Goal: Entertainment & Leisure: Browse casually

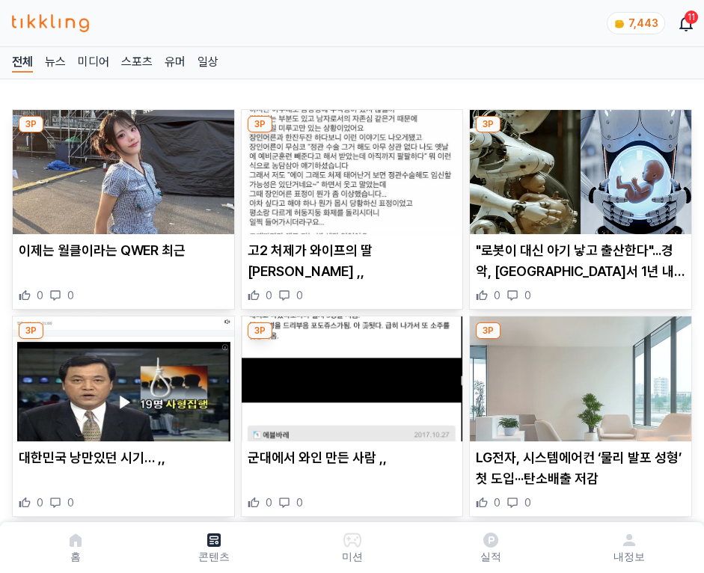
click at [578, 168] on img at bounding box center [581, 172] width 222 height 124
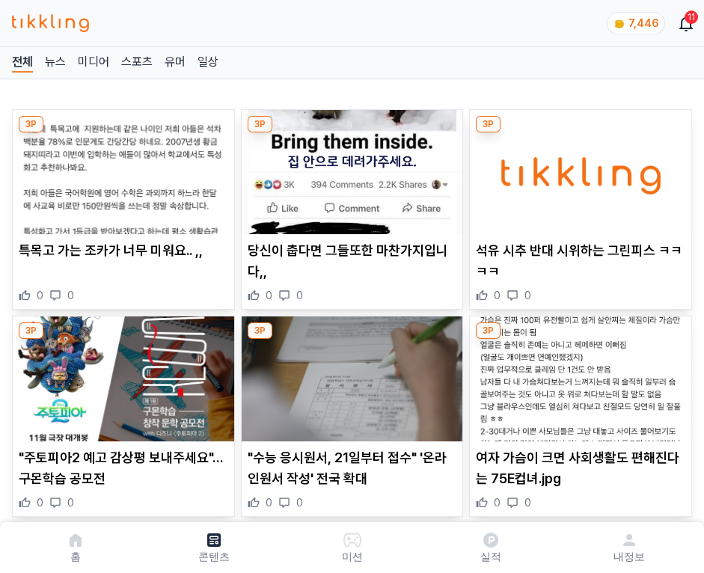
click at [578, 168] on img at bounding box center [581, 172] width 222 height 124
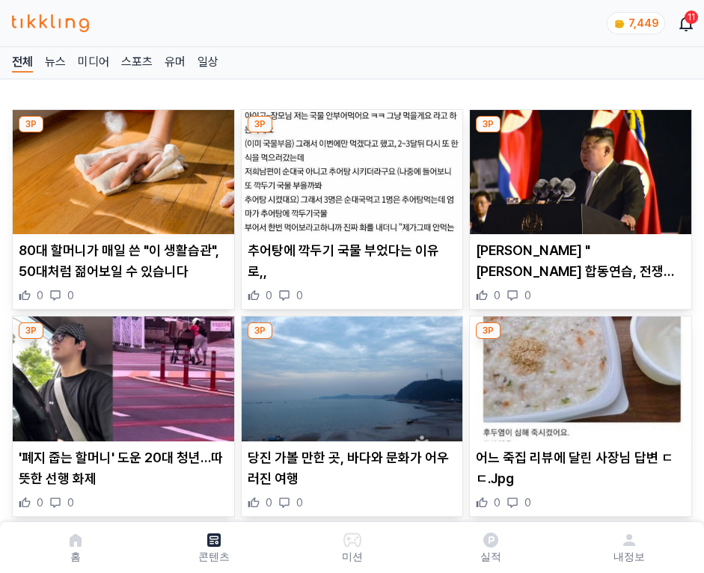
click at [578, 168] on img at bounding box center [581, 172] width 222 height 124
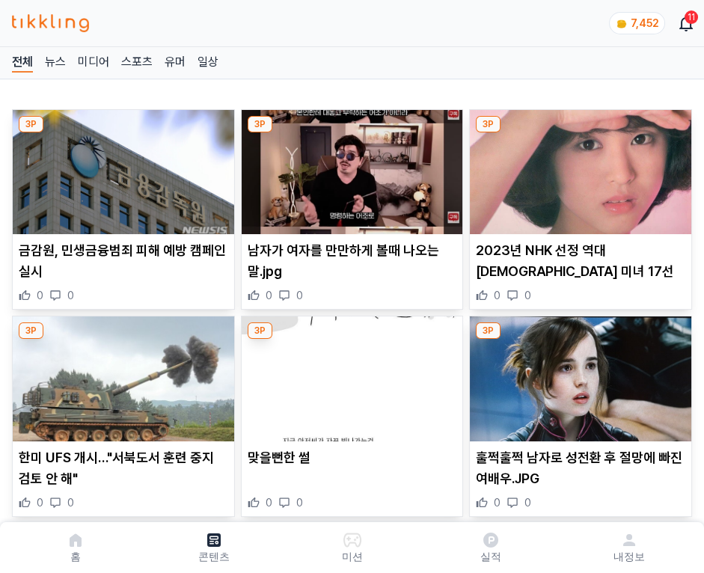
click at [578, 168] on img at bounding box center [581, 172] width 222 height 124
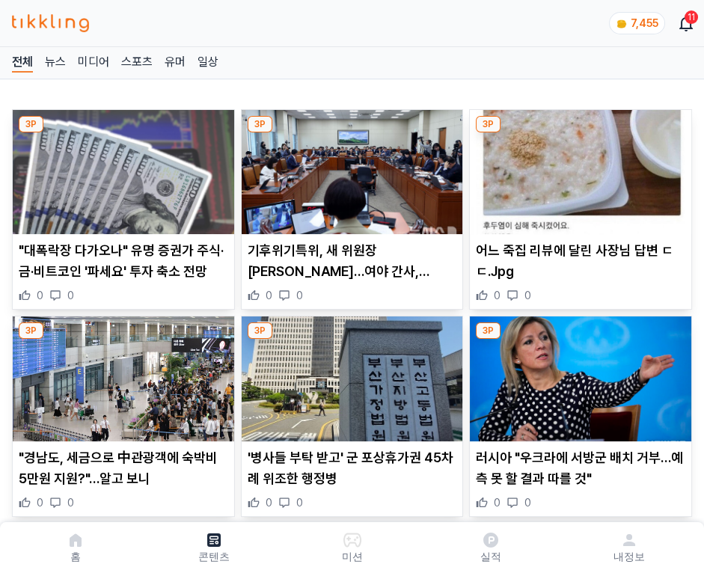
click at [578, 168] on img at bounding box center [581, 172] width 222 height 124
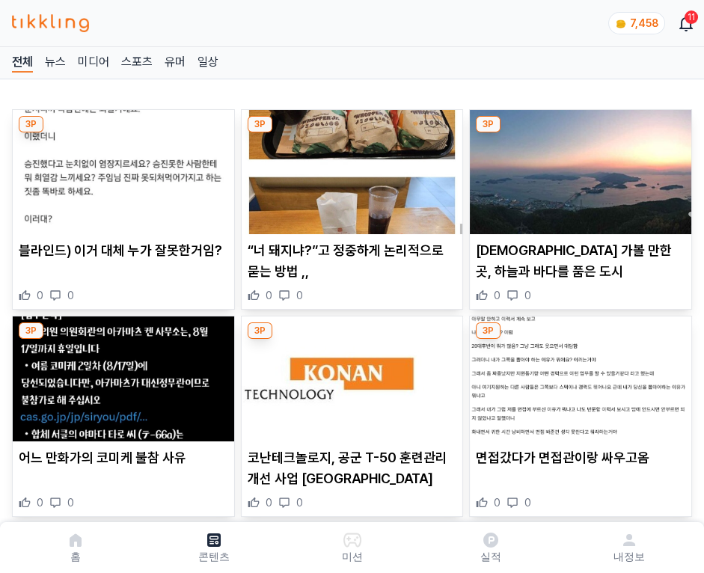
click at [578, 168] on img at bounding box center [581, 172] width 222 height 124
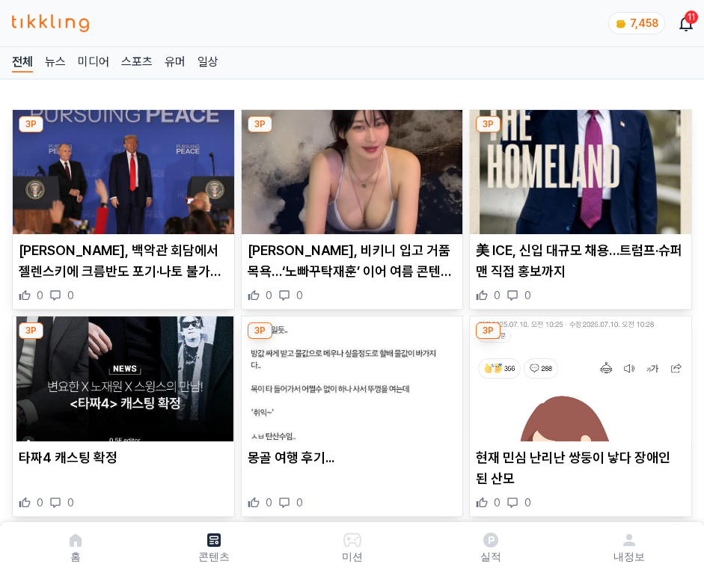
click at [578, 168] on img at bounding box center [581, 172] width 222 height 124
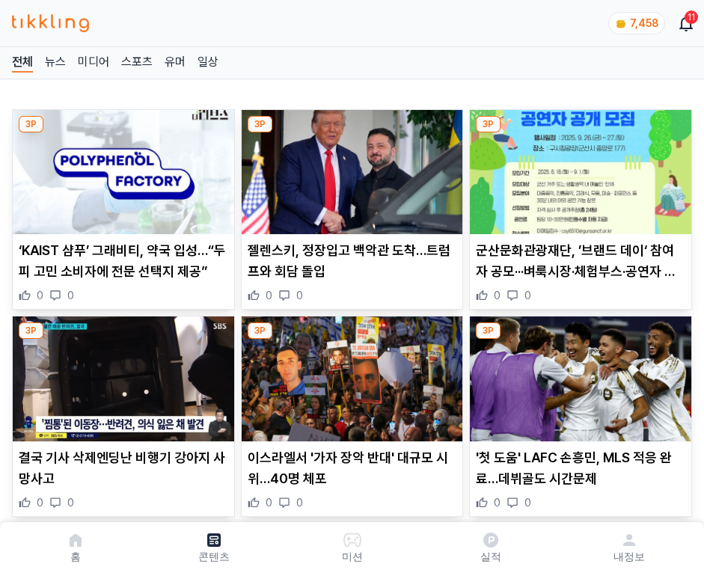
click at [578, 168] on img at bounding box center [581, 172] width 222 height 124
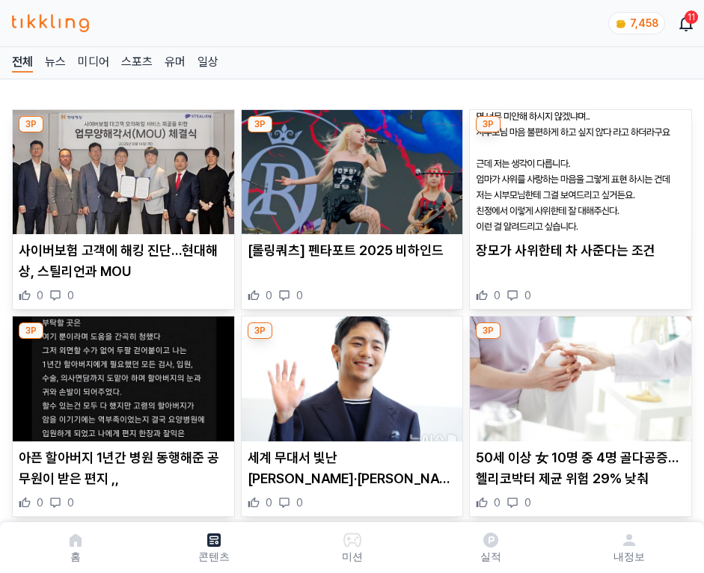
click at [578, 168] on img at bounding box center [581, 172] width 222 height 124
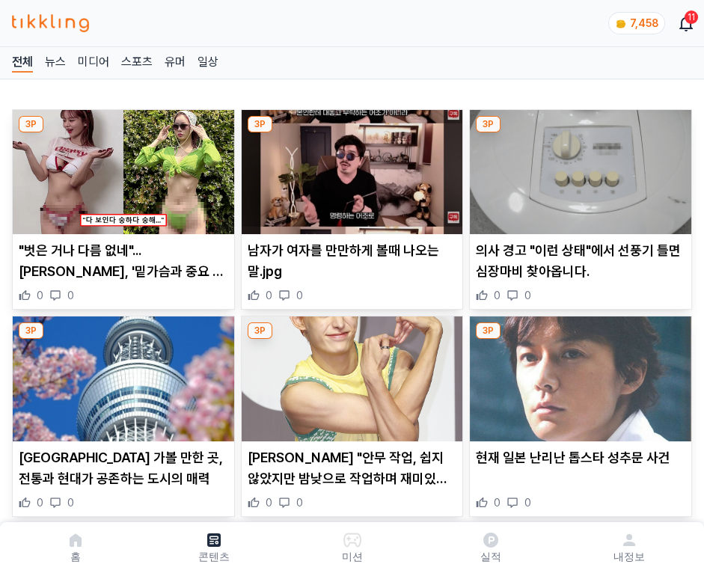
click at [578, 168] on img at bounding box center [581, 172] width 222 height 124
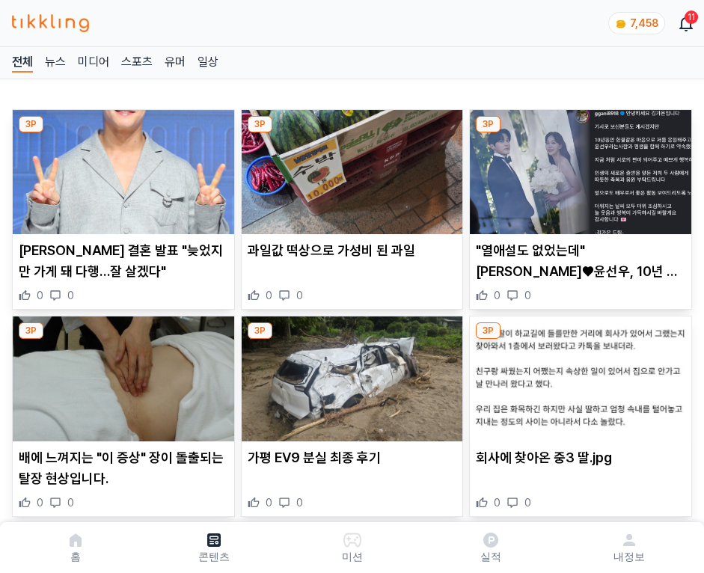
click at [578, 168] on img at bounding box center [581, 172] width 222 height 124
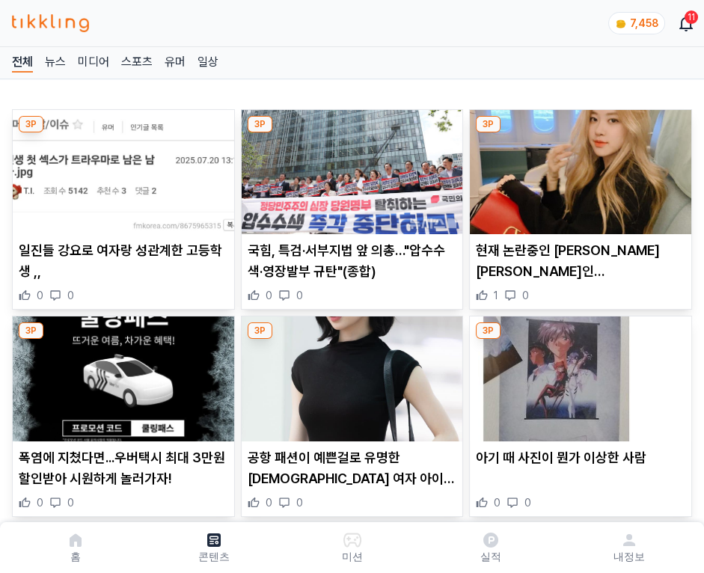
click at [578, 168] on img at bounding box center [581, 172] width 222 height 124
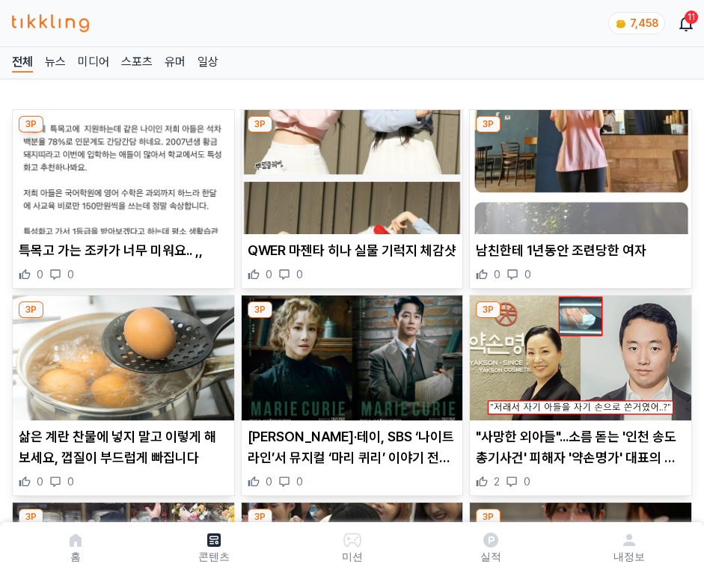
click at [578, 168] on img at bounding box center [581, 172] width 222 height 124
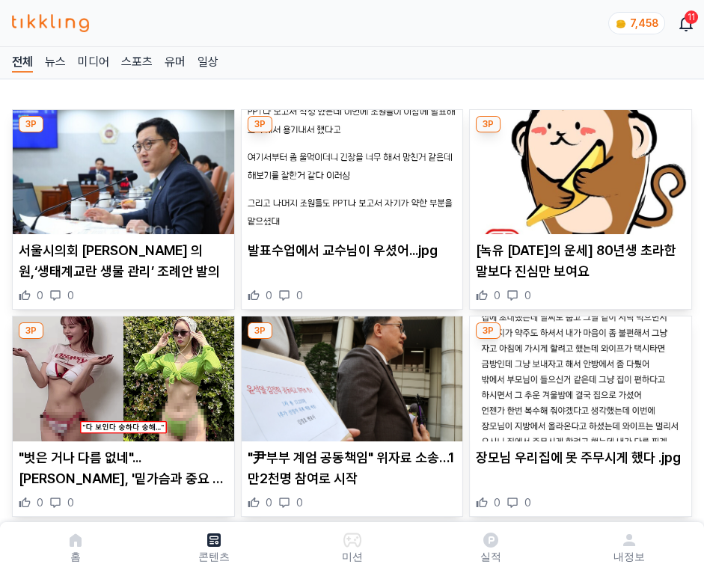
click at [578, 168] on img at bounding box center [581, 172] width 222 height 124
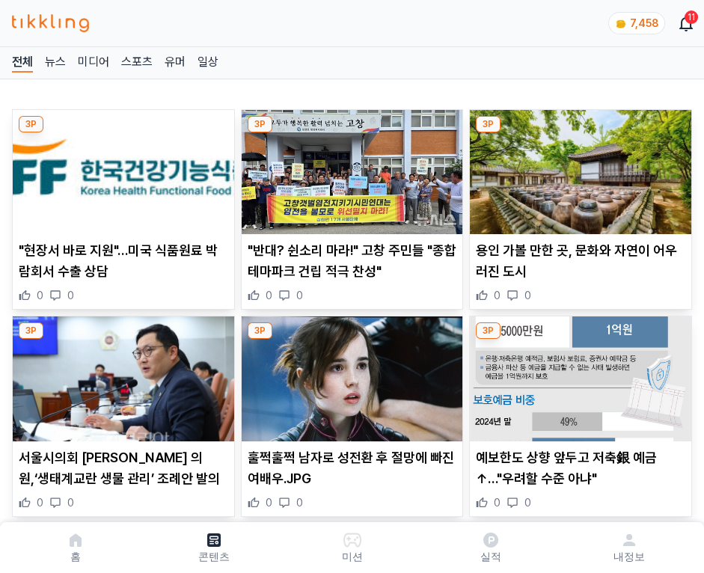
click at [578, 168] on img at bounding box center [581, 172] width 222 height 124
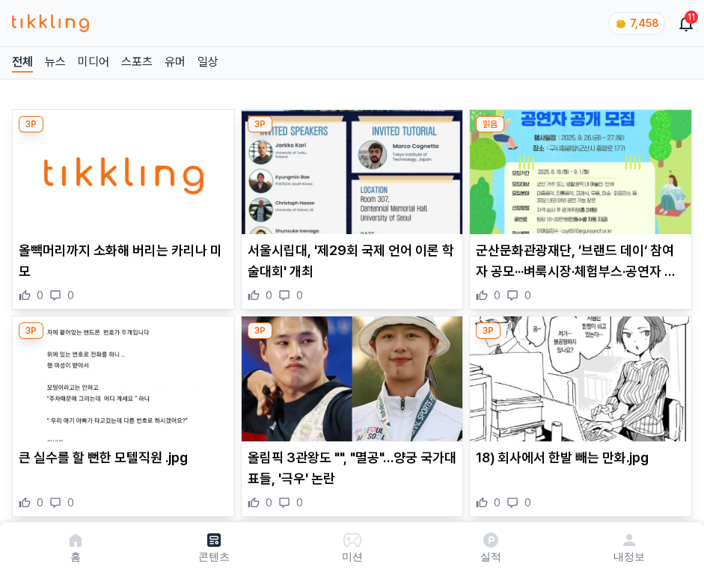
click at [578, 168] on img at bounding box center [581, 172] width 222 height 124
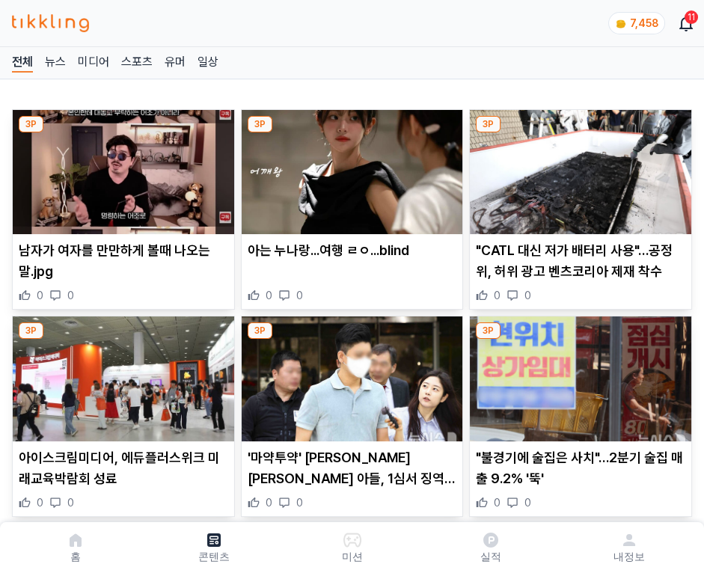
click at [578, 168] on img at bounding box center [581, 172] width 222 height 124
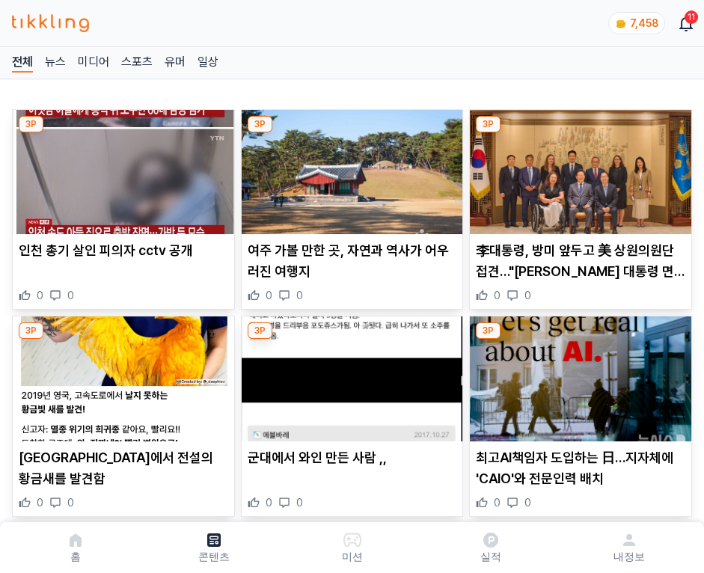
click at [578, 168] on img at bounding box center [581, 172] width 222 height 124
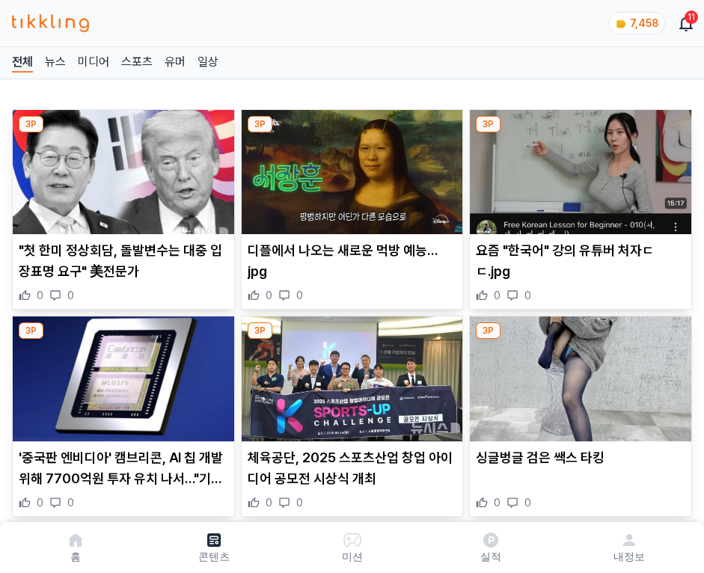
click at [578, 168] on img at bounding box center [581, 172] width 222 height 124
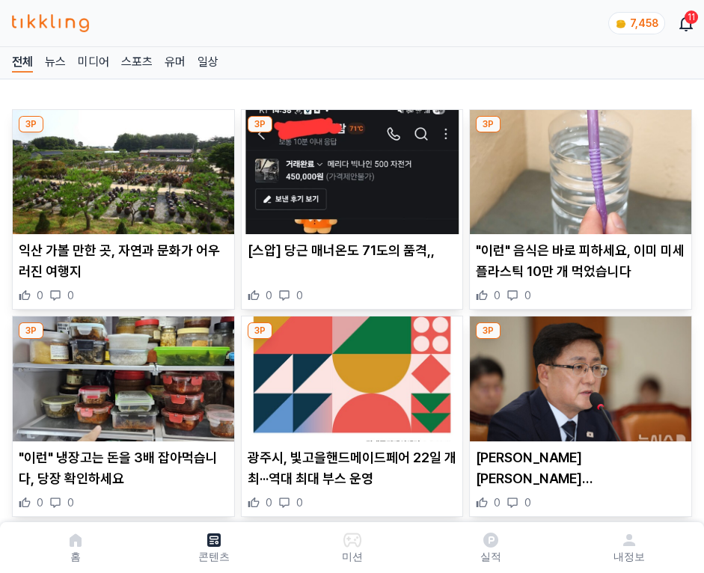
click at [578, 168] on img at bounding box center [581, 172] width 222 height 124
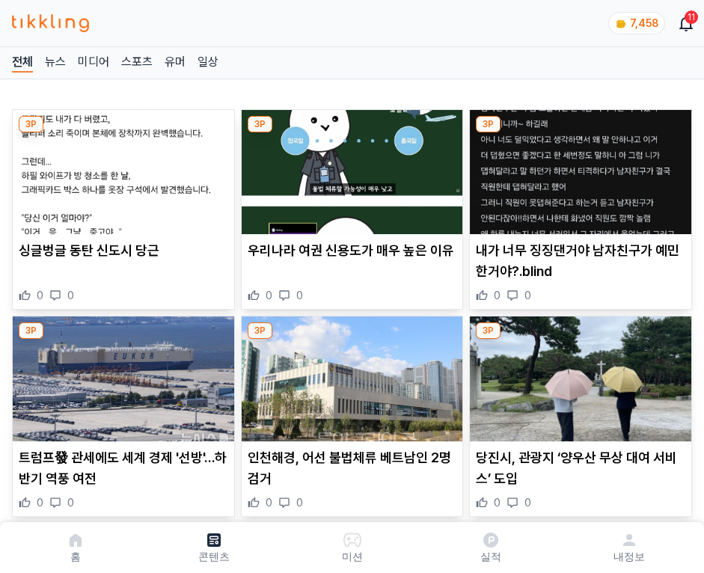
click at [578, 168] on img at bounding box center [581, 172] width 222 height 124
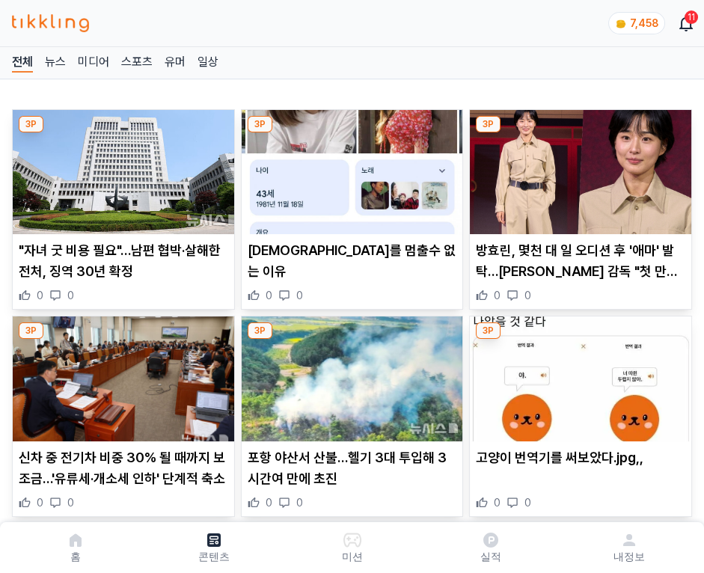
click at [578, 168] on img at bounding box center [581, 172] width 222 height 124
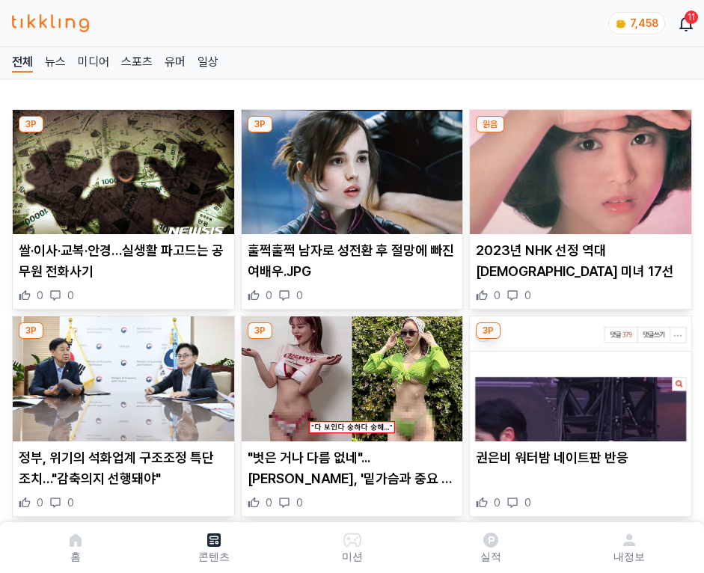
click at [578, 168] on img at bounding box center [581, 172] width 222 height 124
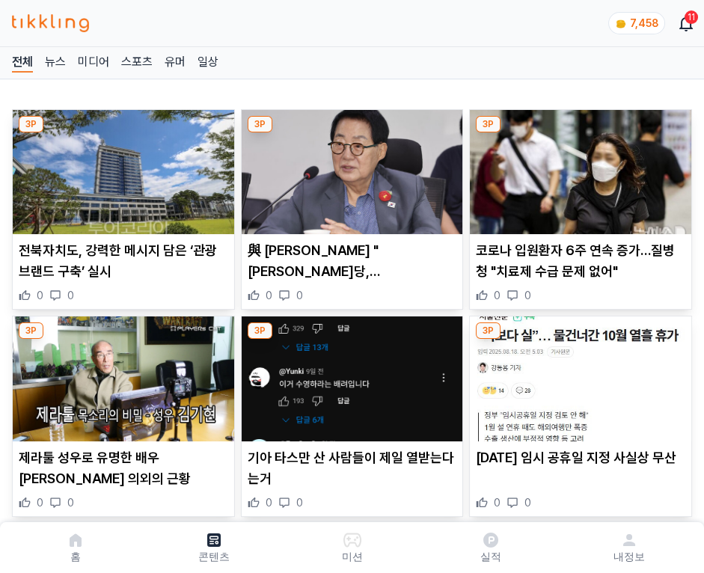
click at [578, 168] on img at bounding box center [581, 172] width 222 height 124
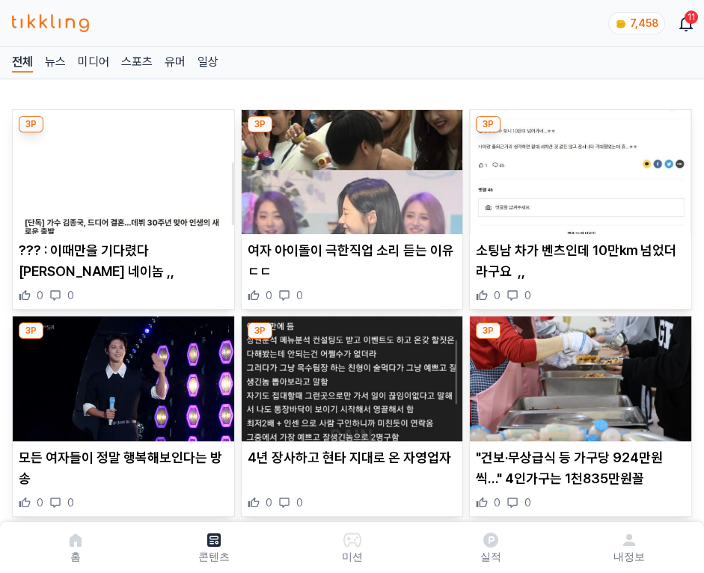
click at [578, 168] on img at bounding box center [581, 172] width 222 height 124
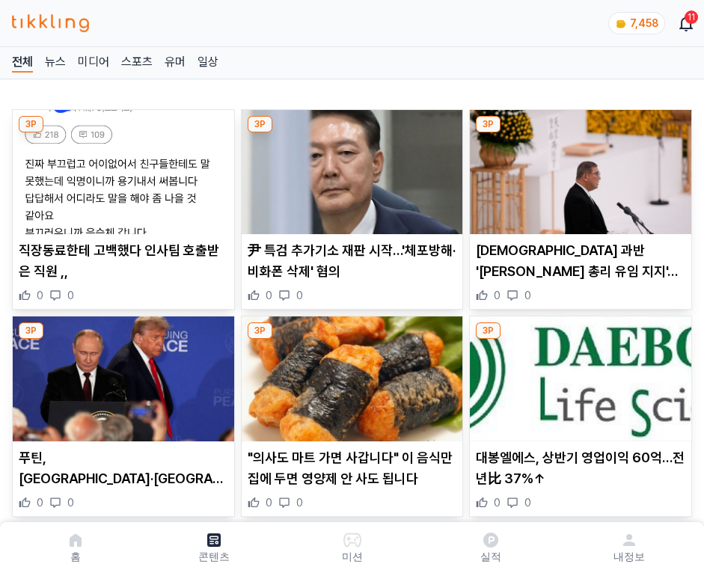
click at [578, 168] on img at bounding box center [581, 172] width 222 height 124
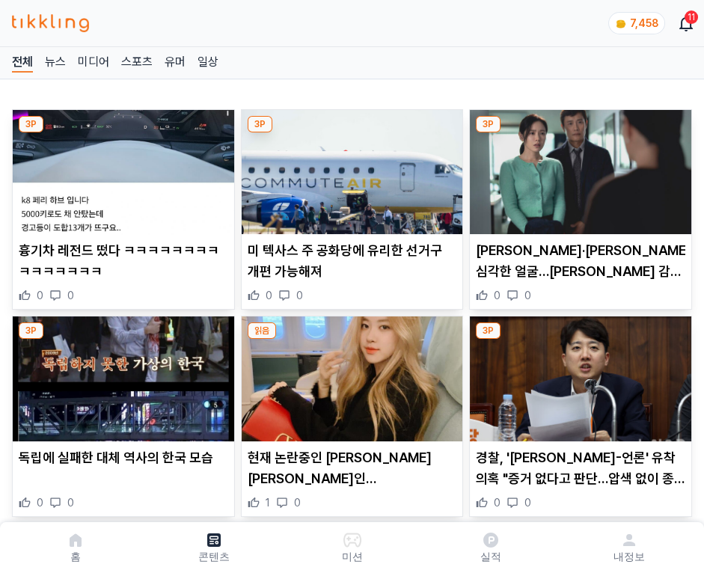
click at [578, 168] on img at bounding box center [581, 172] width 222 height 124
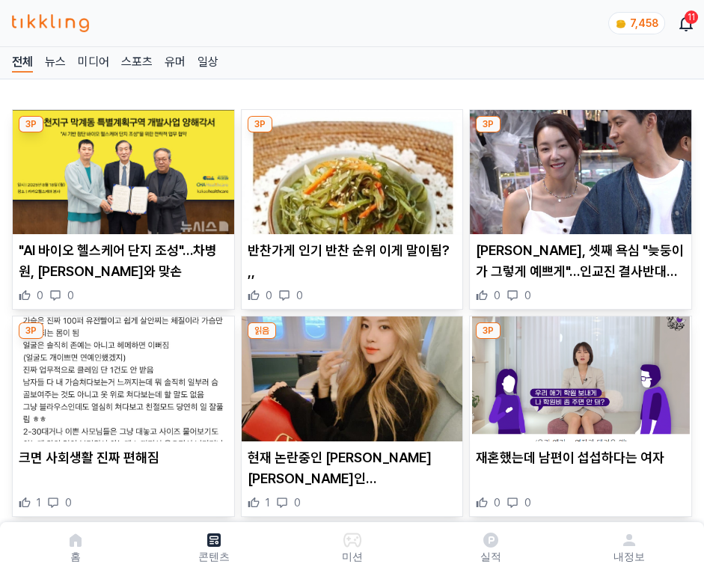
click at [578, 168] on img at bounding box center [581, 172] width 222 height 124
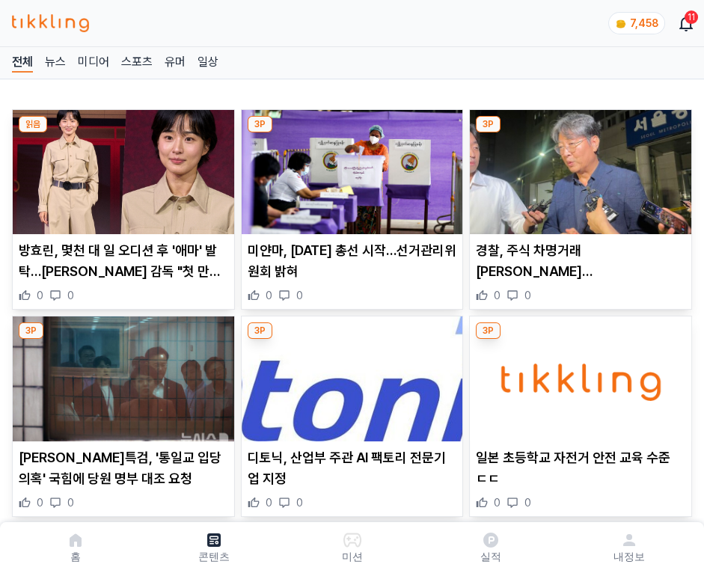
click at [578, 168] on img at bounding box center [581, 172] width 222 height 124
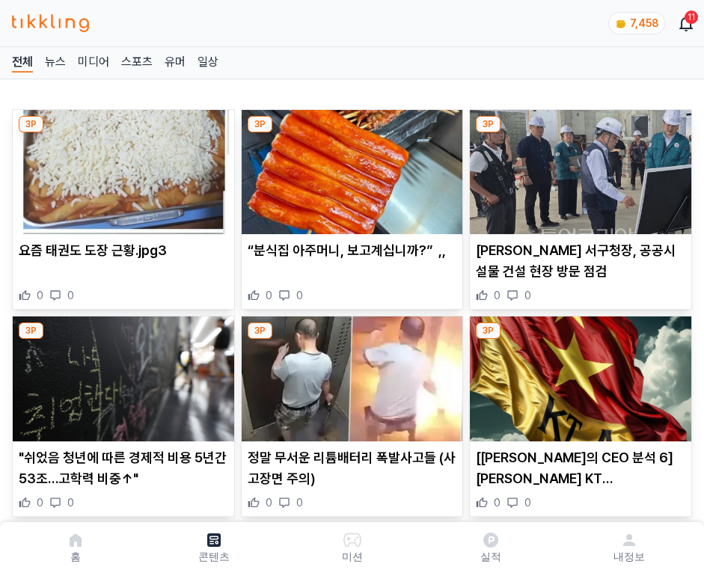
click at [578, 168] on img at bounding box center [581, 172] width 222 height 124
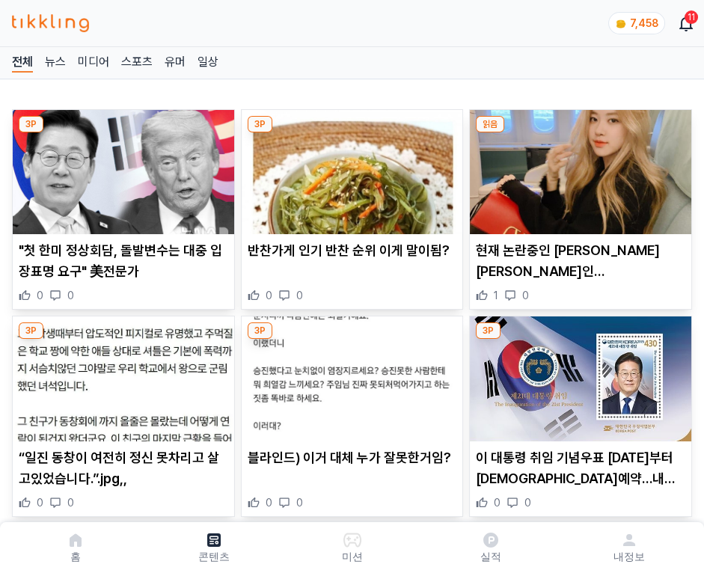
click at [578, 168] on img at bounding box center [581, 172] width 222 height 124
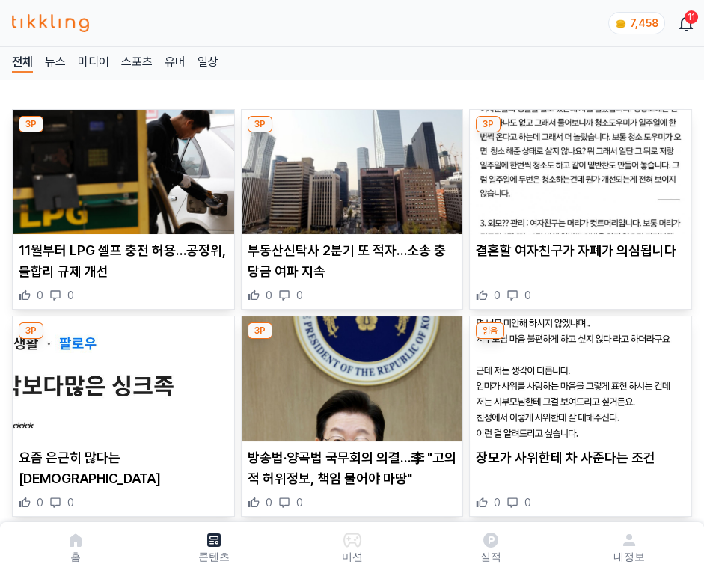
click at [578, 168] on img at bounding box center [581, 172] width 222 height 124
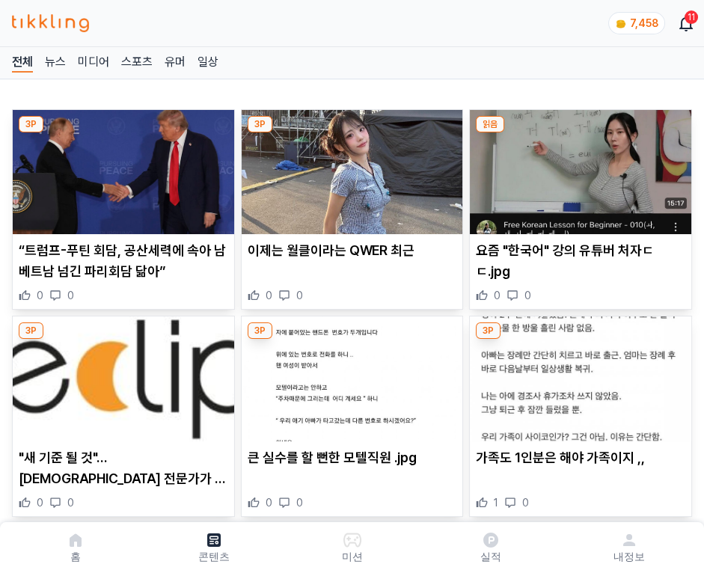
click at [578, 168] on img at bounding box center [581, 172] width 222 height 124
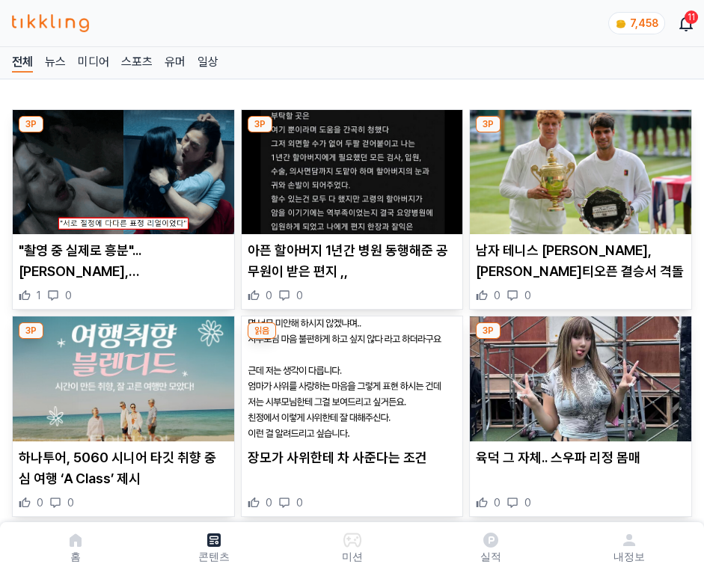
click at [578, 168] on img at bounding box center [581, 172] width 222 height 124
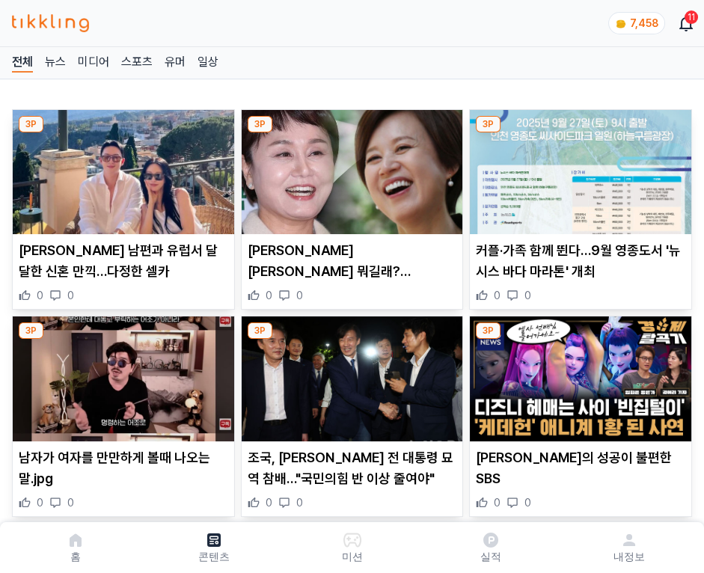
click at [578, 168] on img at bounding box center [581, 172] width 222 height 124
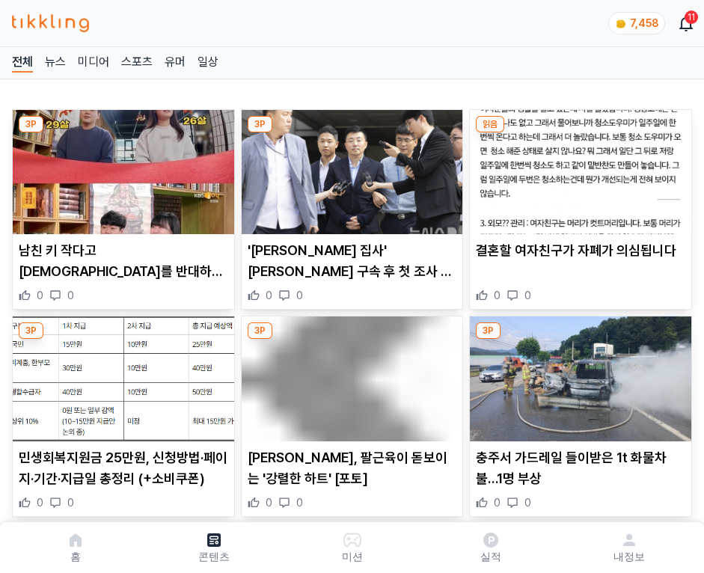
click at [578, 168] on img at bounding box center [581, 172] width 222 height 124
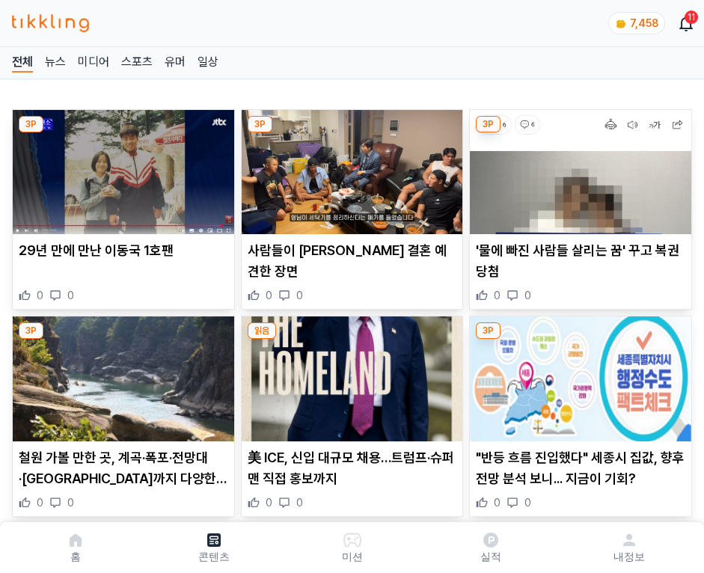
click at [578, 168] on img at bounding box center [581, 172] width 222 height 124
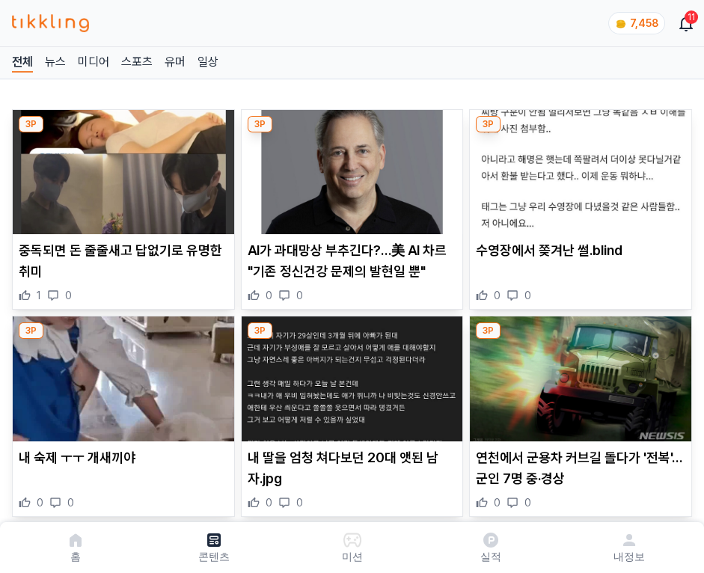
click at [578, 168] on img at bounding box center [581, 172] width 222 height 124
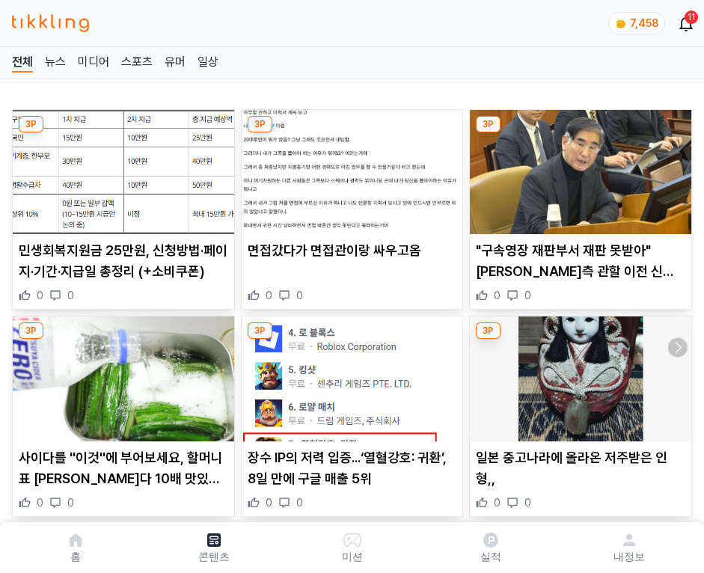
click at [578, 168] on img at bounding box center [581, 172] width 222 height 124
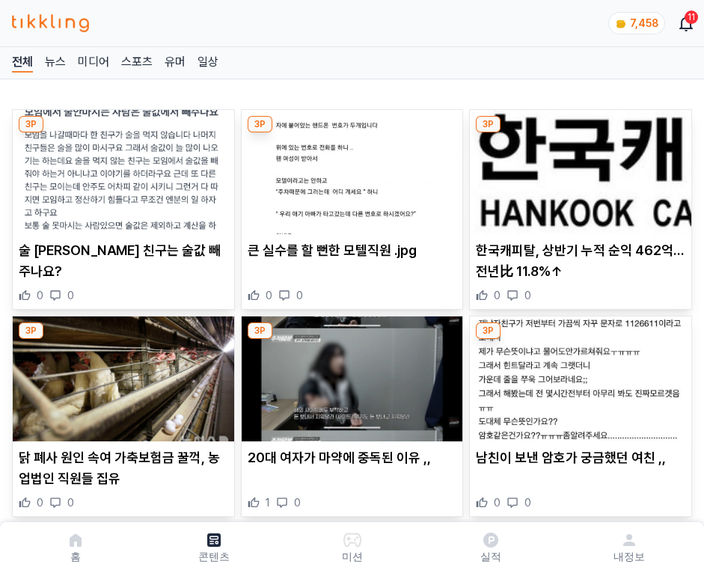
click at [578, 168] on img at bounding box center [581, 172] width 222 height 124
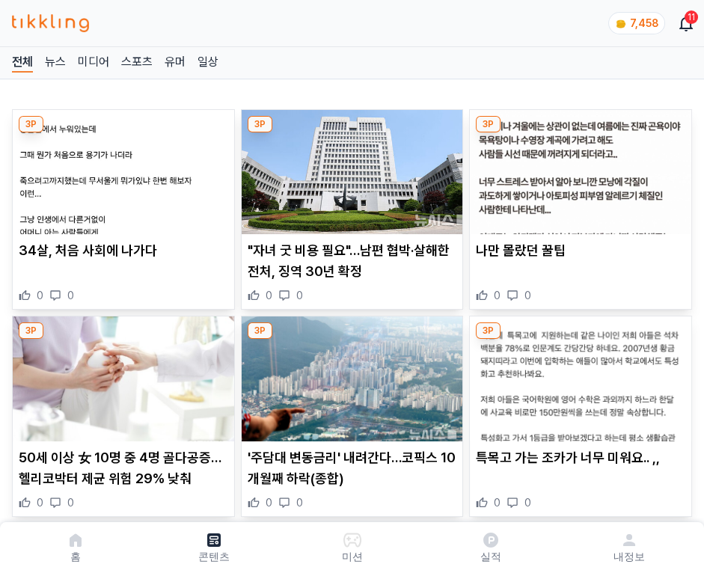
click at [578, 168] on img at bounding box center [581, 172] width 222 height 124
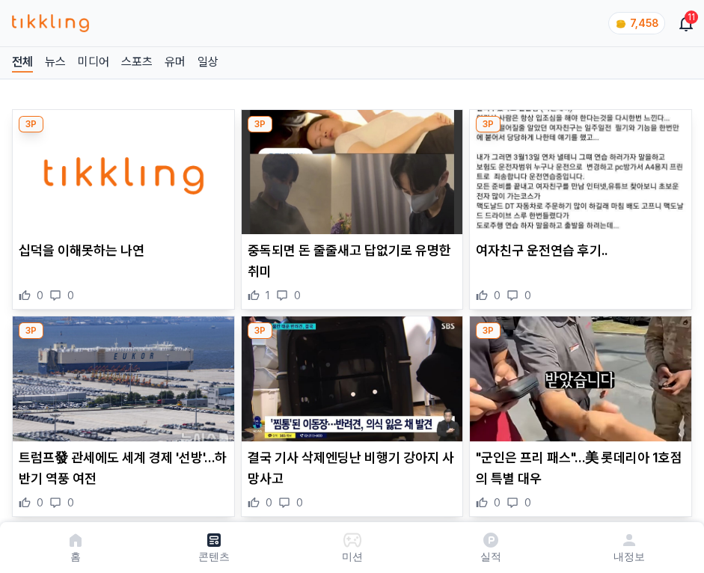
click at [578, 168] on img at bounding box center [581, 172] width 222 height 124
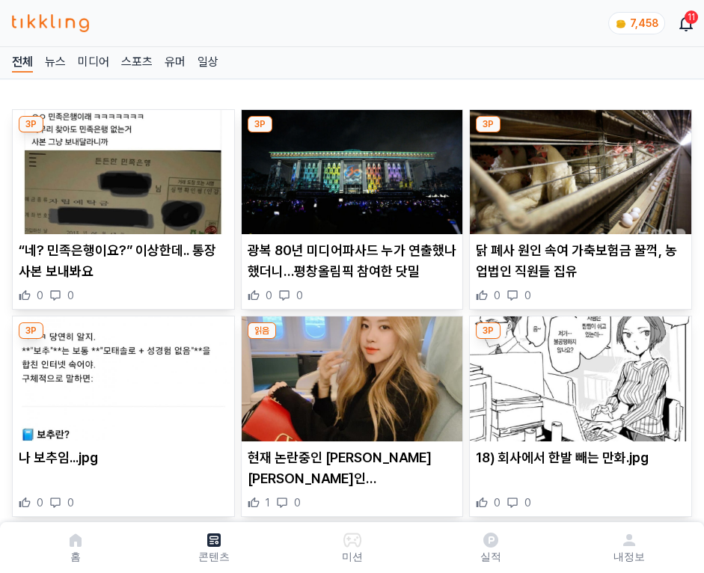
click at [578, 168] on img at bounding box center [581, 172] width 222 height 124
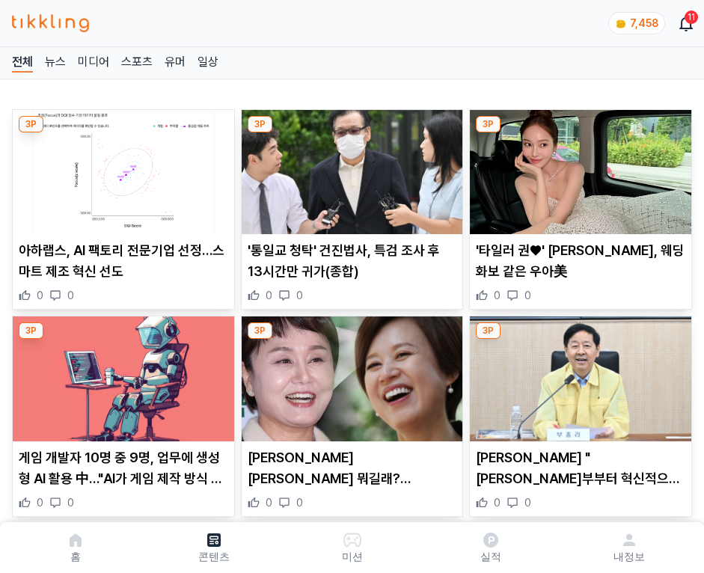
click at [578, 168] on img at bounding box center [581, 172] width 222 height 124
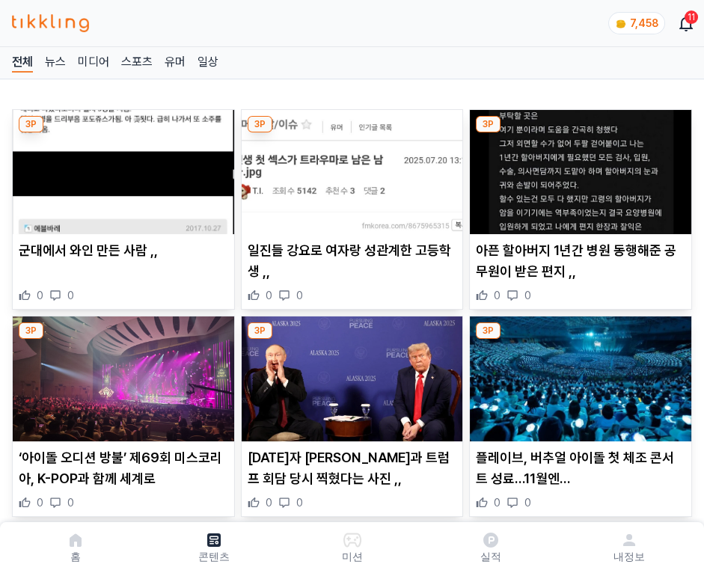
click at [578, 168] on img at bounding box center [581, 172] width 222 height 124
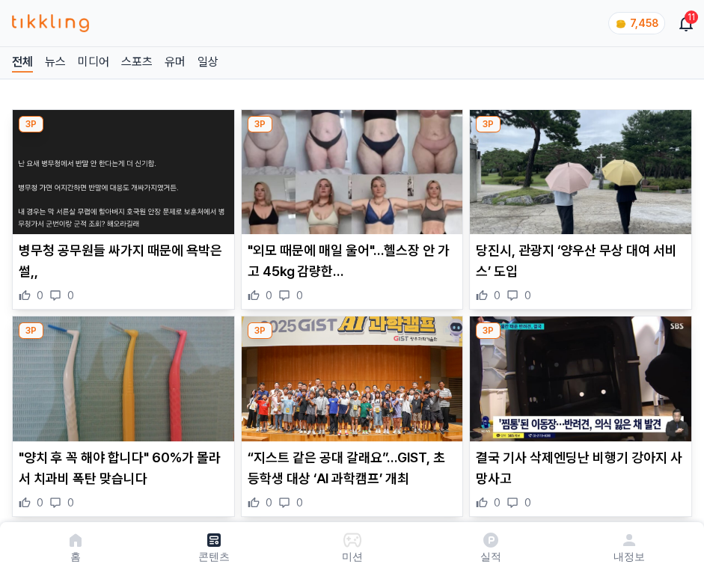
click at [578, 168] on img at bounding box center [581, 172] width 222 height 124
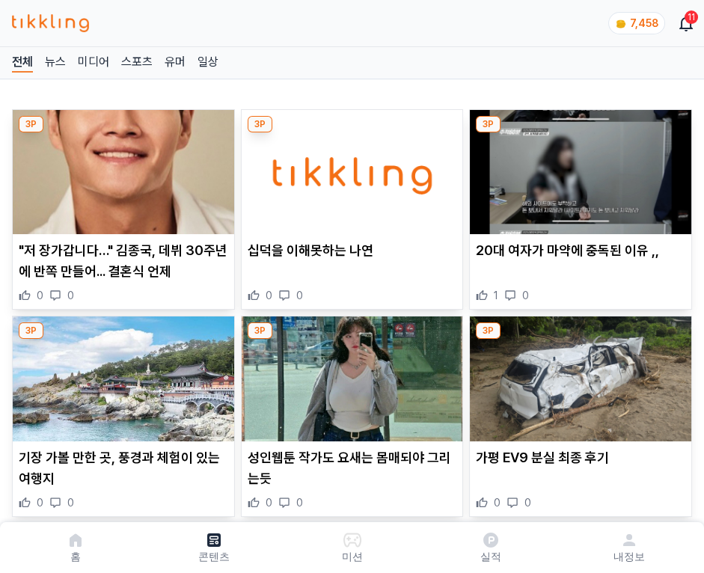
click at [578, 168] on img at bounding box center [581, 172] width 222 height 124
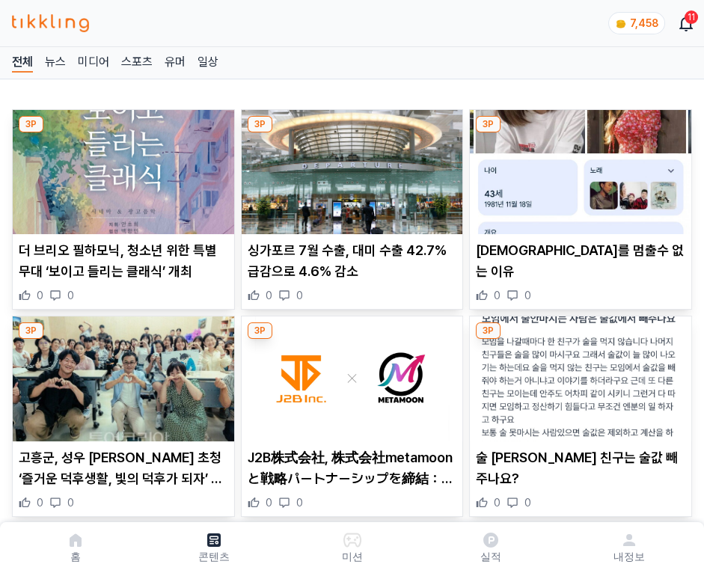
click img
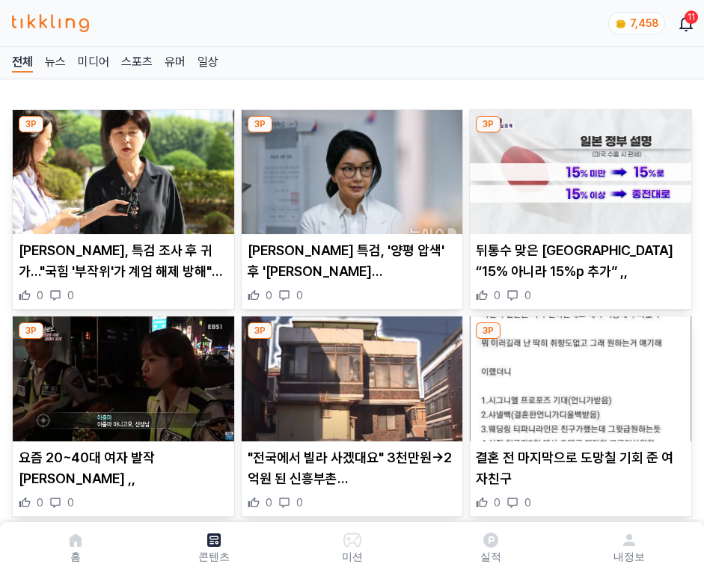
click at [578, 168] on img at bounding box center [581, 172] width 222 height 124
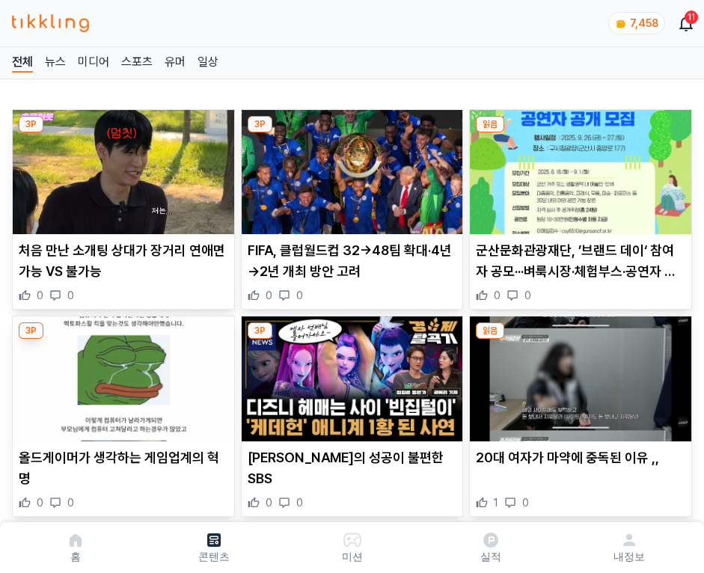
click at [578, 168] on img at bounding box center [581, 172] width 222 height 124
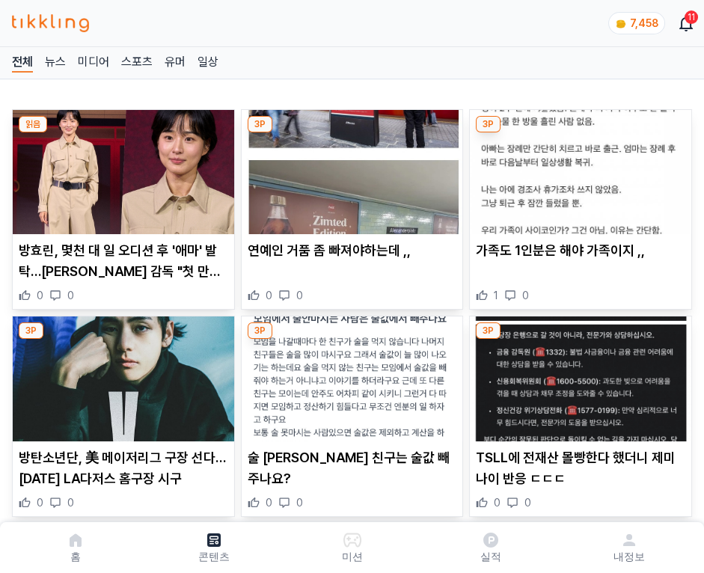
click at [578, 168] on img at bounding box center [581, 172] width 222 height 124
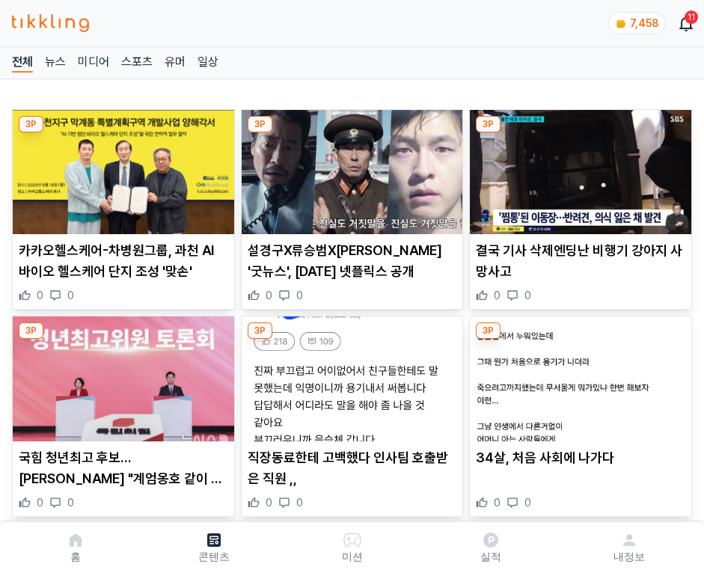
click at [578, 168] on img at bounding box center [581, 172] width 222 height 124
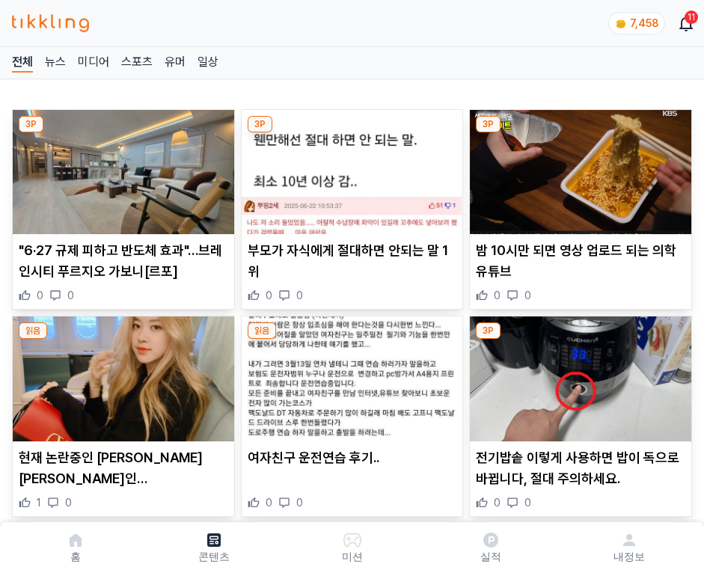
click at [578, 168] on img at bounding box center [581, 172] width 222 height 124
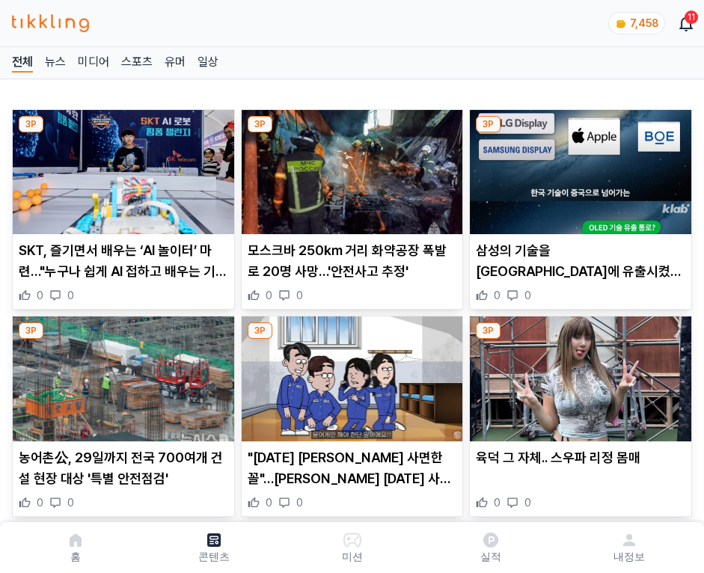
click at [578, 168] on img at bounding box center [581, 172] width 222 height 124
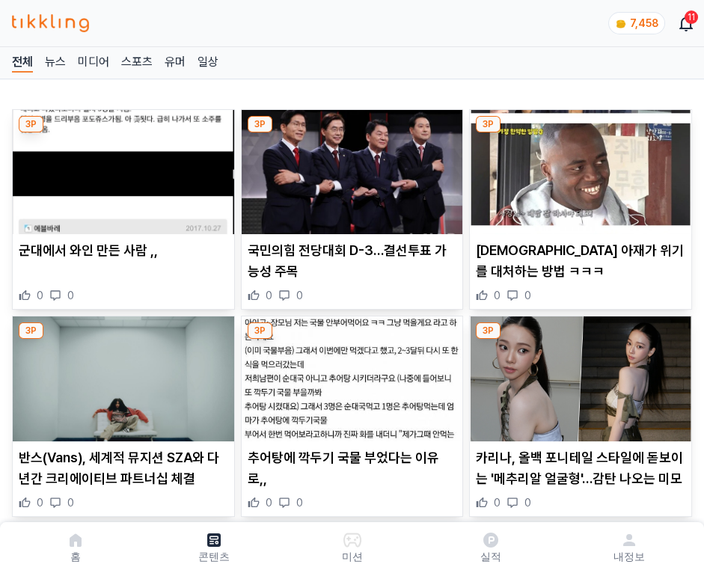
click at [578, 168] on img at bounding box center [581, 172] width 222 height 124
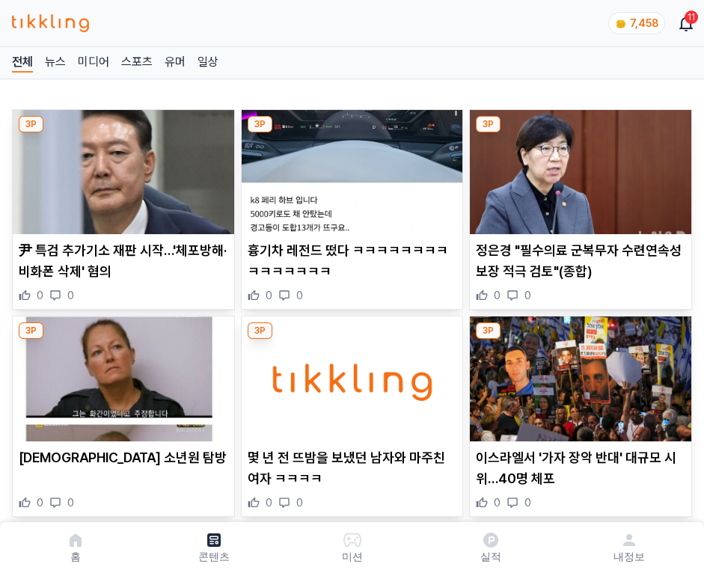
click at [578, 168] on img at bounding box center [581, 172] width 222 height 124
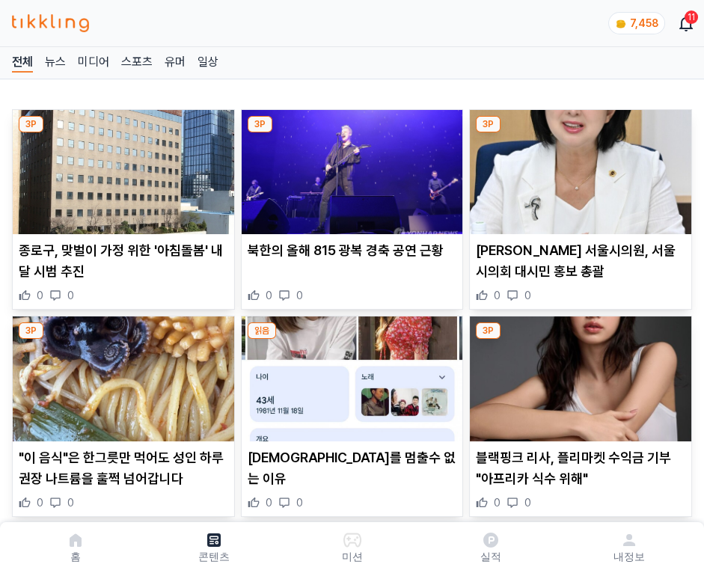
click at [578, 168] on img at bounding box center [581, 172] width 222 height 124
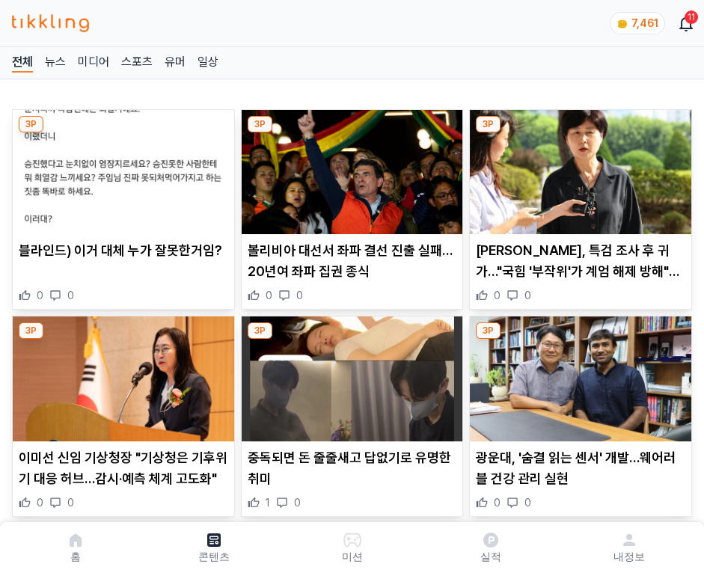
click at [578, 168] on img at bounding box center [581, 172] width 222 height 124
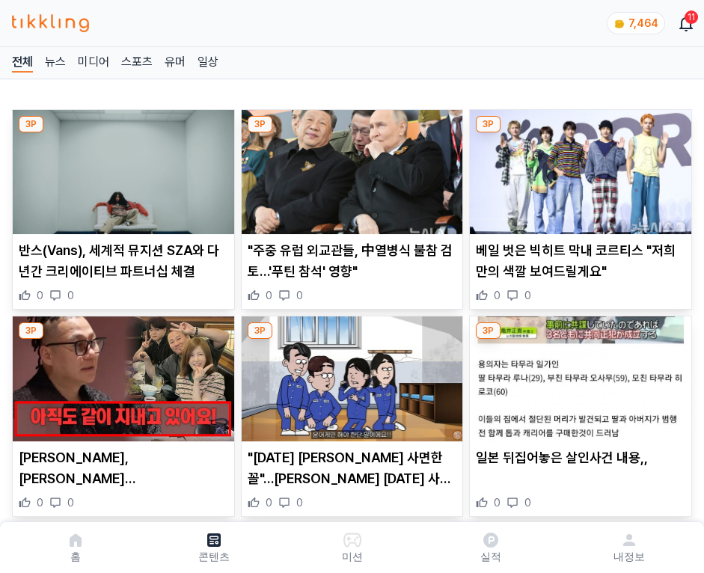
click at [578, 168] on img at bounding box center [581, 172] width 222 height 124
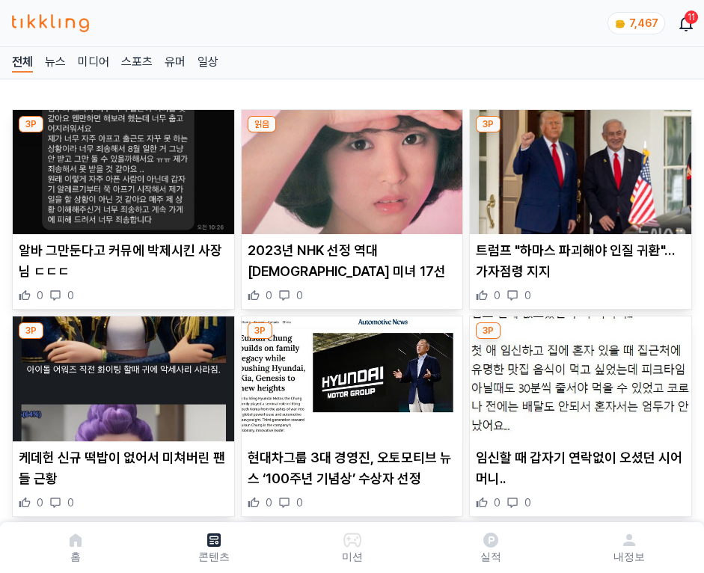
click at [578, 168] on img at bounding box center [581, 172] width 222 height 124
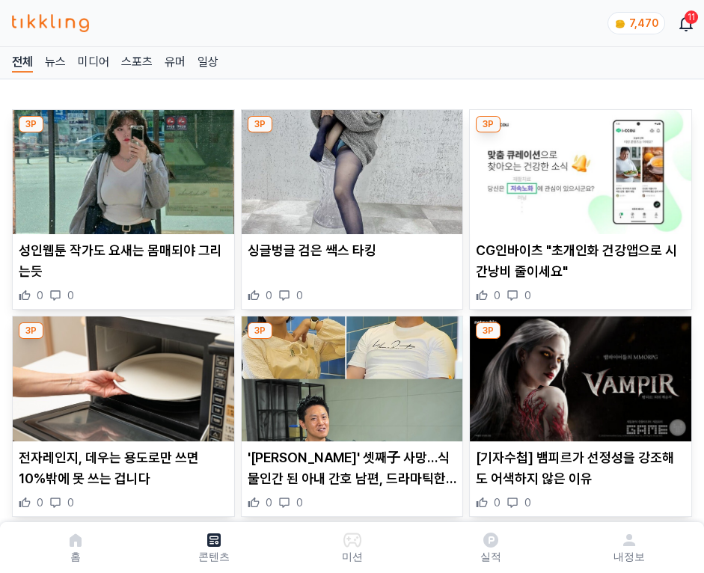
click at [578, 168] on img at bounding box center [581, 172] width 222 height 124
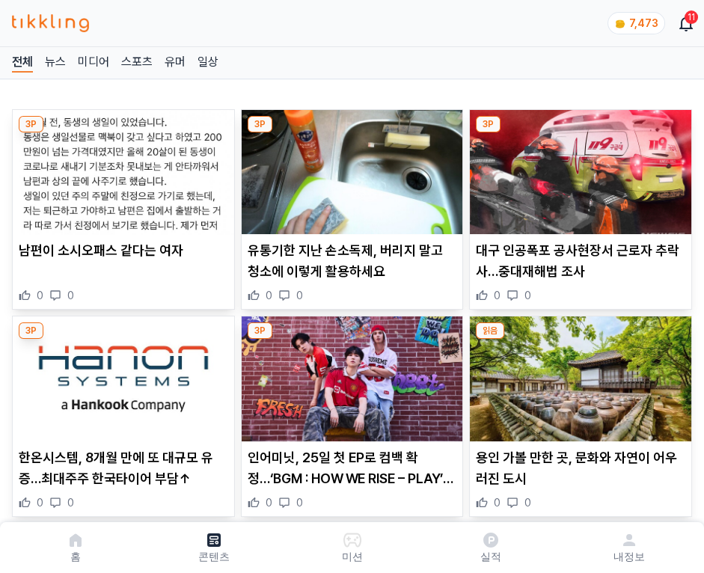
click at [578, 168] on img at bounding box center [581, 172] width 222 height 124
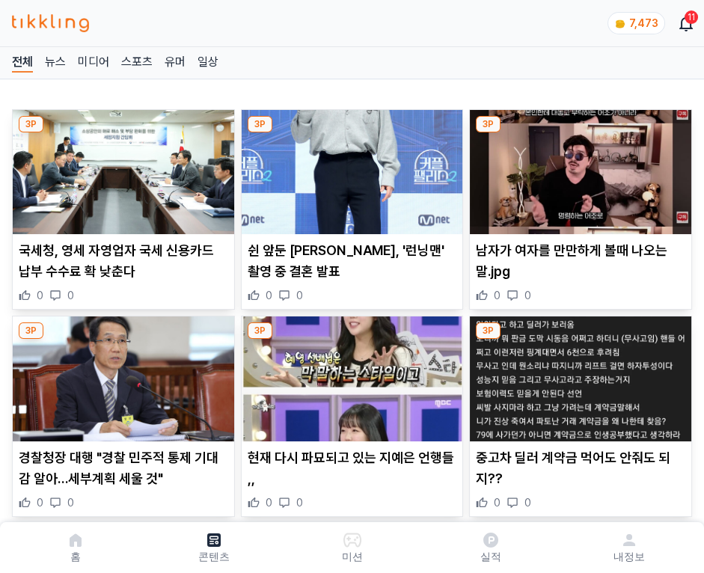
click at [578, 168] on img at bounding box center [581, 172] width 222 height 124
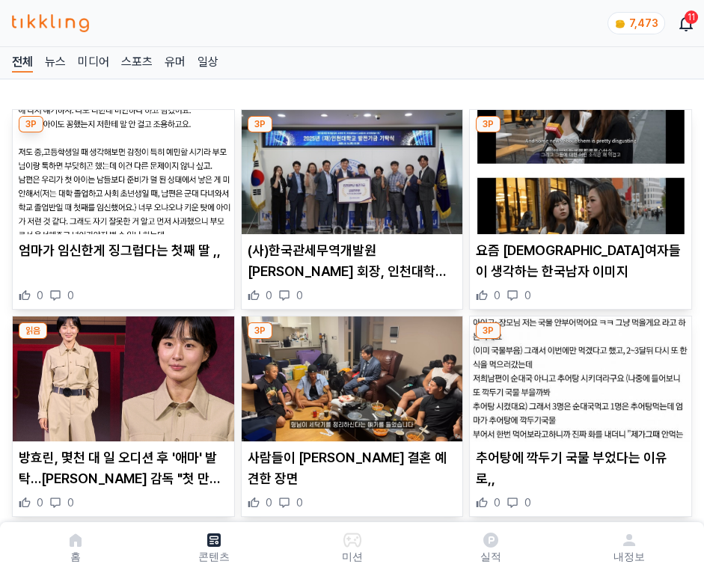
click at [578, 168] on img at bounding box center [581, 172] width 222 height 124
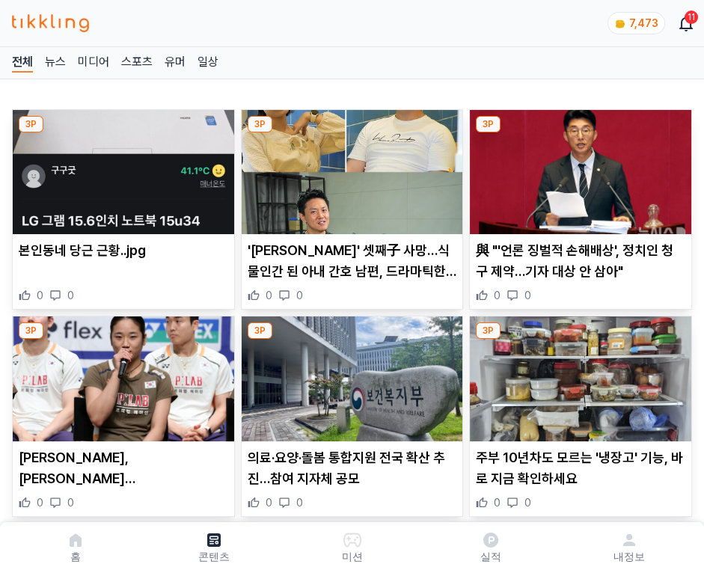
click at [578, 168] on img at bounding box center [581, 172] width 222 height 124
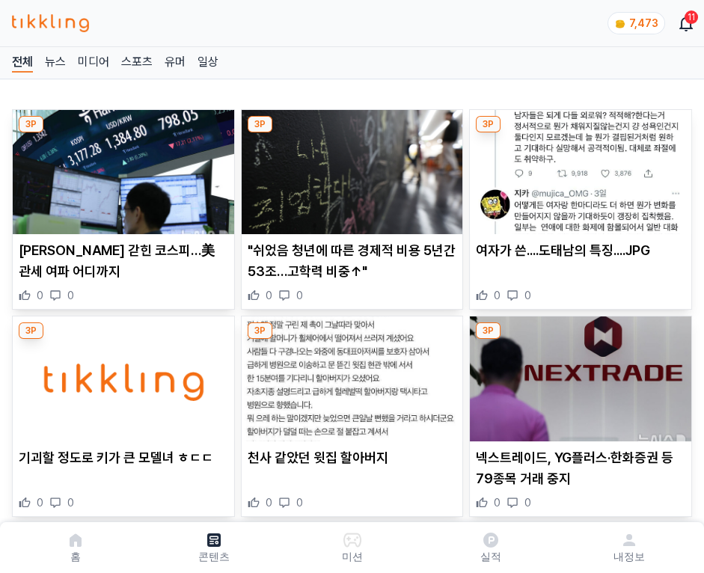
click at [578, 168] on img at bounding box center [581, 172] width 222 height 124
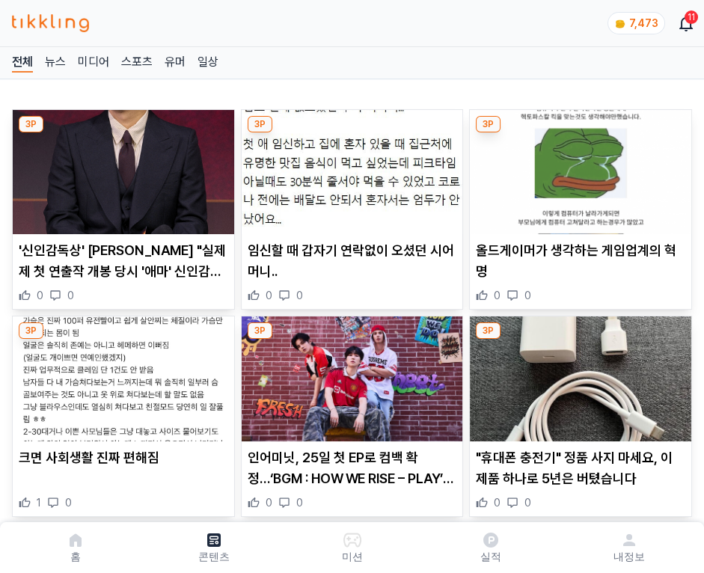
click at [578, 168] on img at bounding box center [581, 172] width 222 height 124
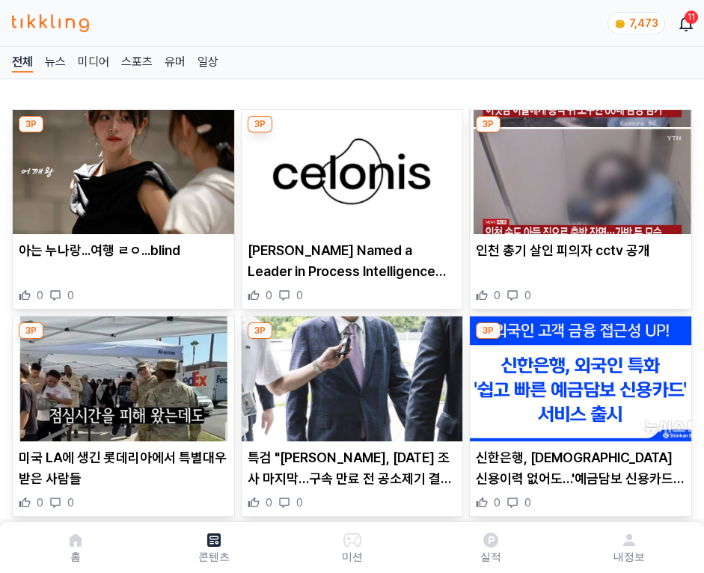
click at [578, 168] on img at bounding box center [581, 172] width 222 height 124
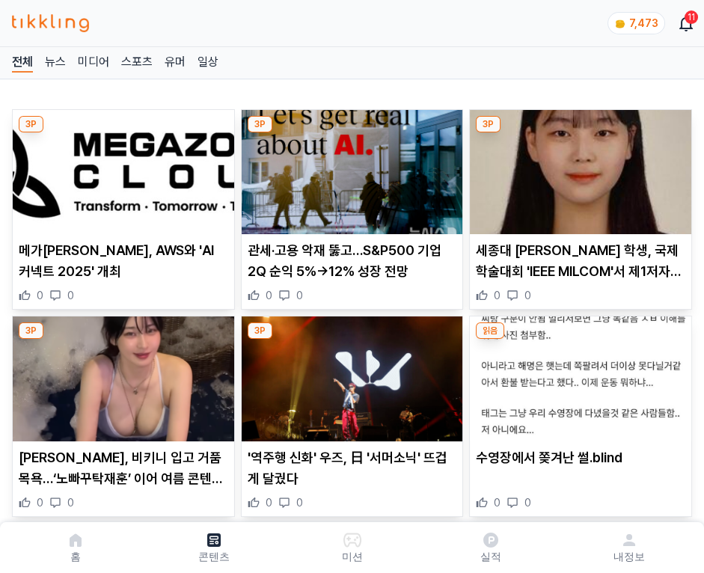
click at [578, 168] on img at bounding box center [581, 172] width 222 height 124
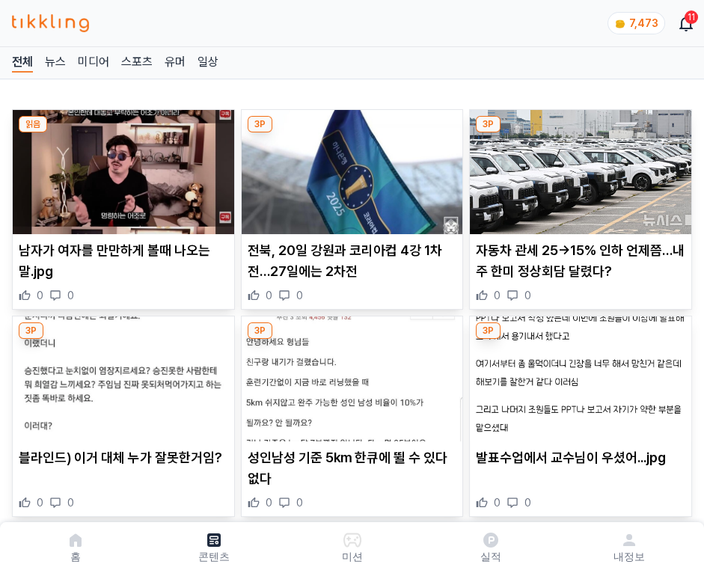
click at [578, 168] on img at bounding box center [581, 172] width 222 height 124
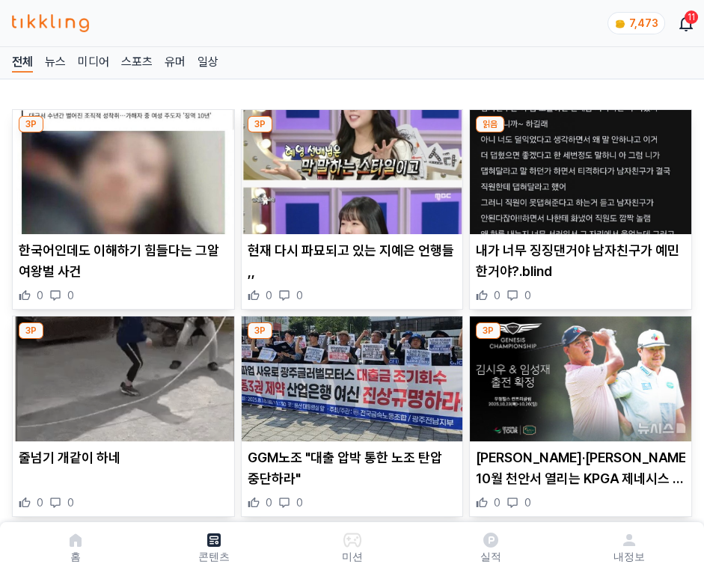
click at [578, 168] on img at bounding box center [581, 172] width 222 height 124
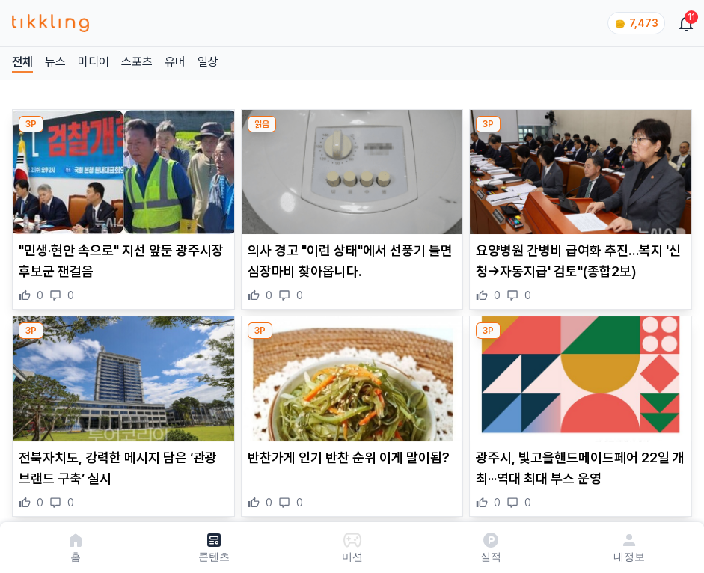
click at [578, 168] on img at bounding box center [581, 172] width 222 height 124
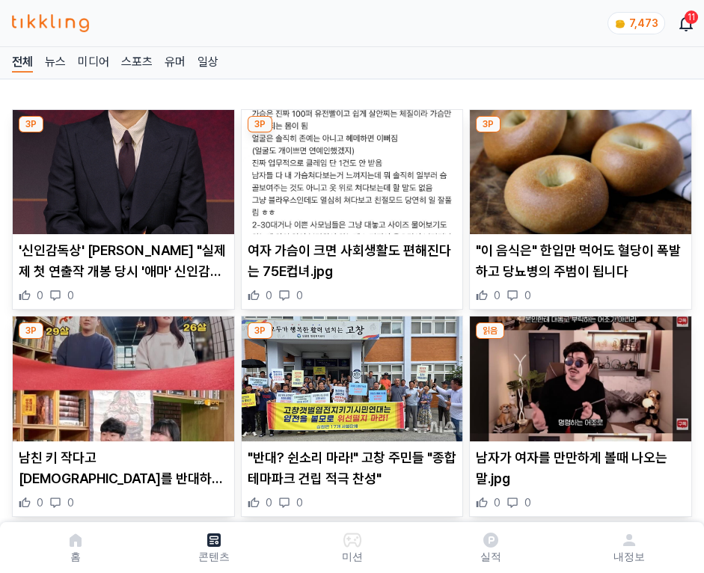
click at [578, 168] on img at bounding box center [581, 172] width 222 height 124
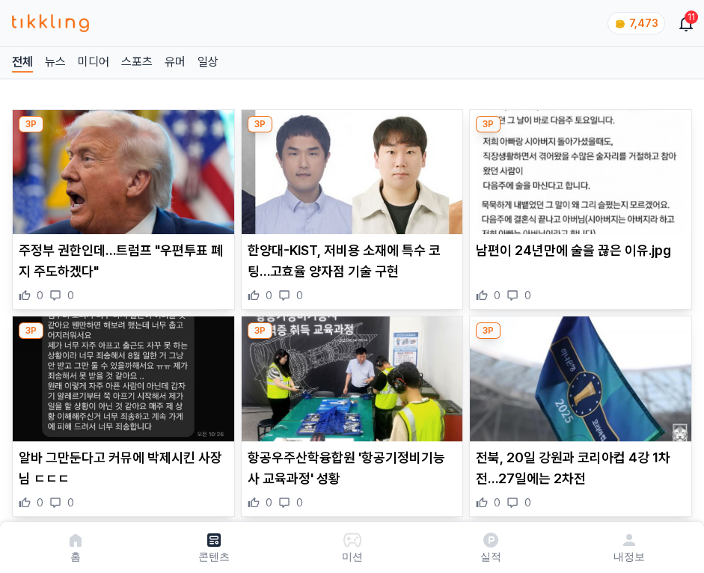
click at [578, 168] on img at bounding box center [581, 172] width 222 height 124
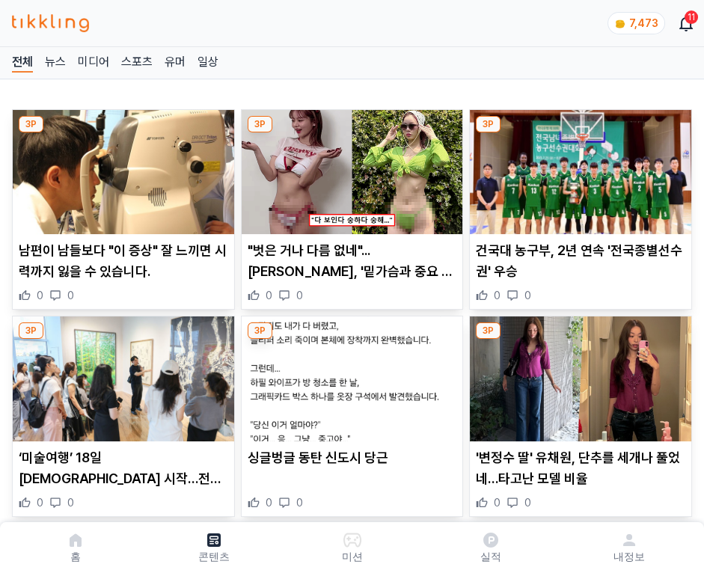
click at [578, 168] on img at bounding box center [581, 172] width 222 height 124
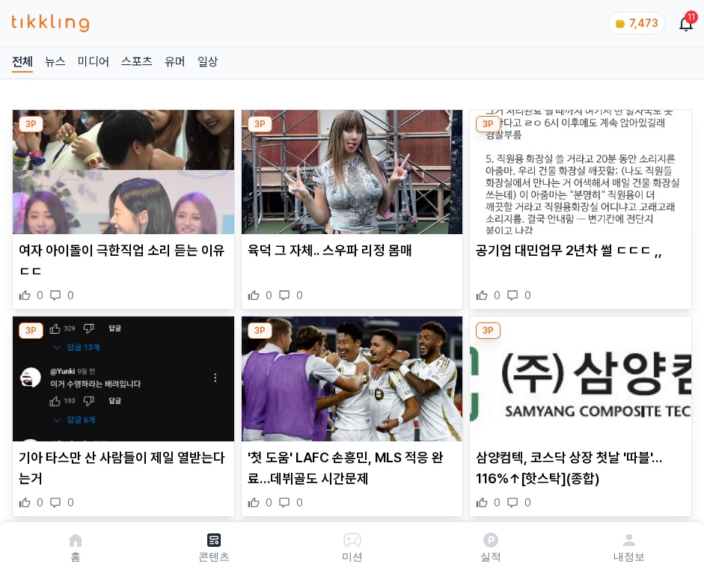
click at [578, 168] on img at bounding box center [581, 172] width 222 height 124
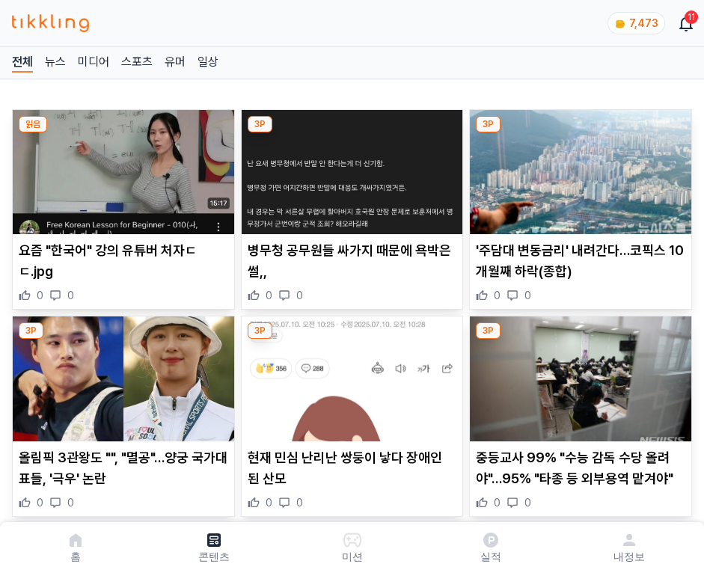
click at [578, 168] on img at bounding box center [581, 172] width 222 height 124
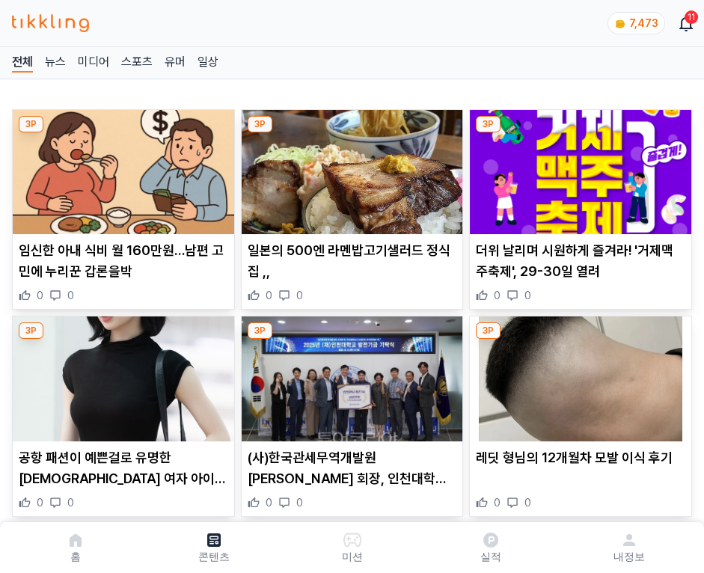
click at [578, 168] on img at bounding box center [581, 172] width 222 height 124
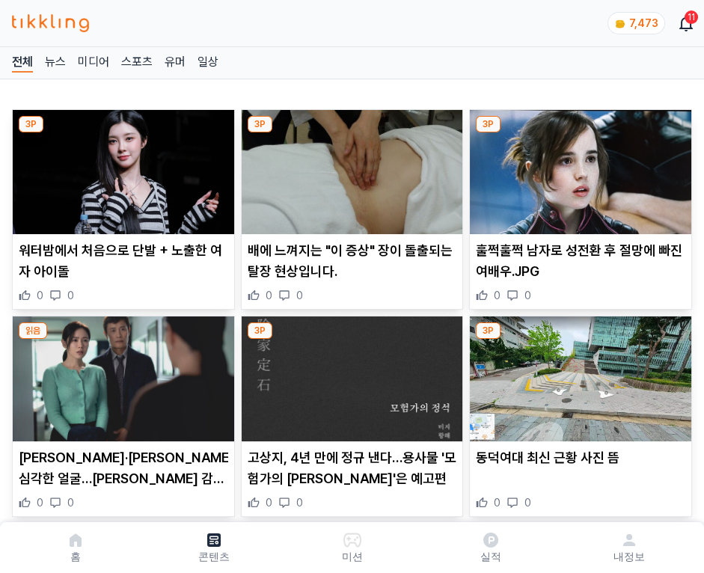
click at [578, 168] on img at bounding box center [581, 172] width 222 height 124
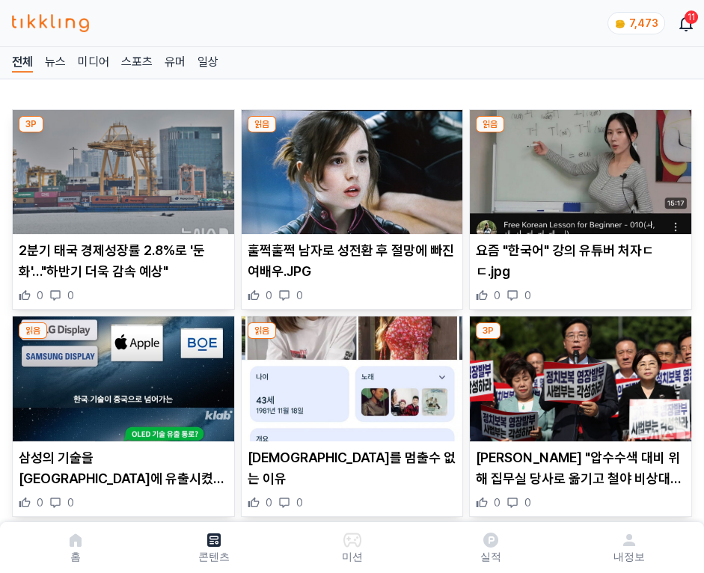
click at [578, 168] on img at bounding box center [581, 172] width 222 height 124
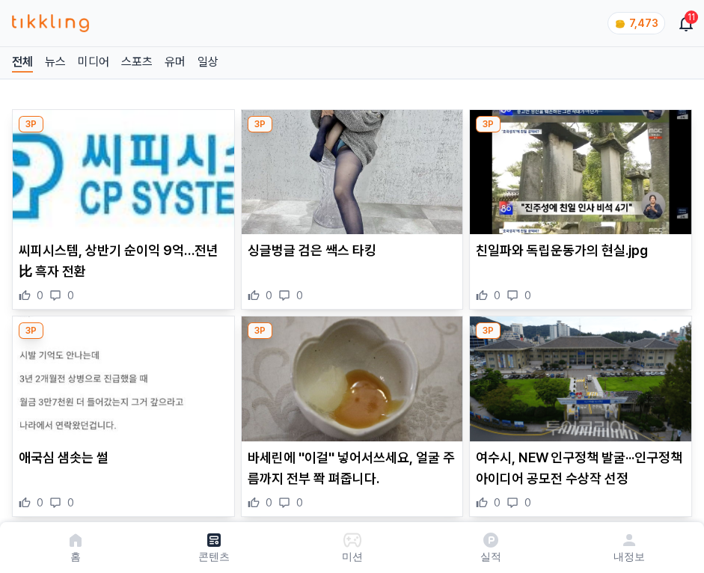
click at [578, 168] on img at bounding box center [581, 172] width 222 height 124
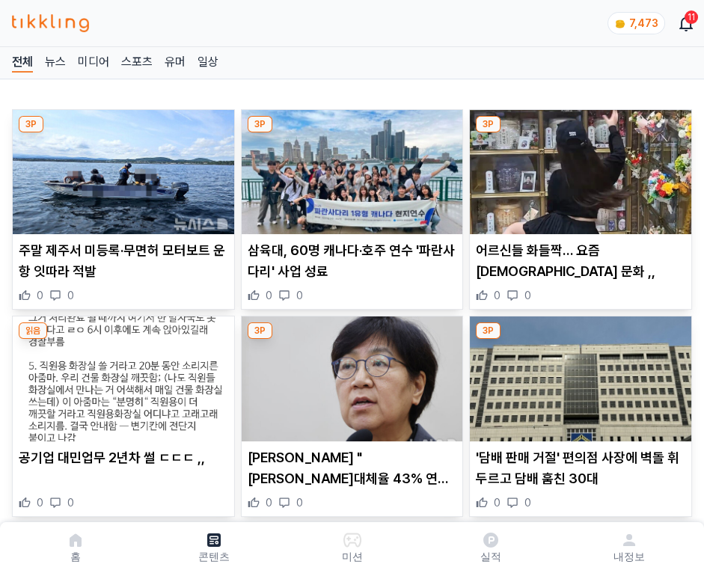
click at [578, 168] on img at bounding box center [581, 172] width 222 height 124
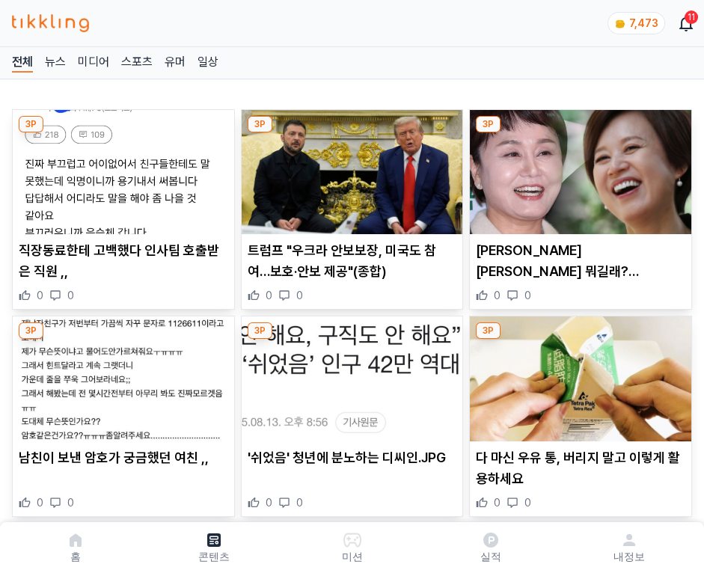
click at [578, 168] on img at bounding box center [581, 172] width 222 height 124
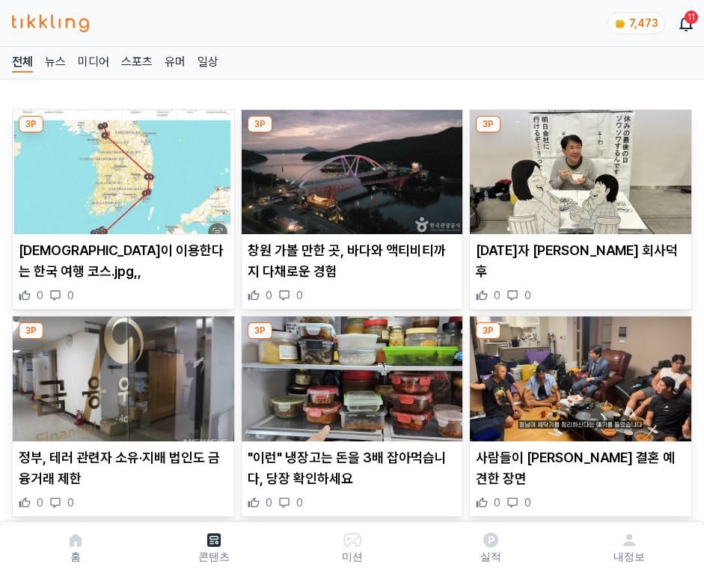
click at [578, 168] on img at bounding box center [581, 172] width 222 height 124
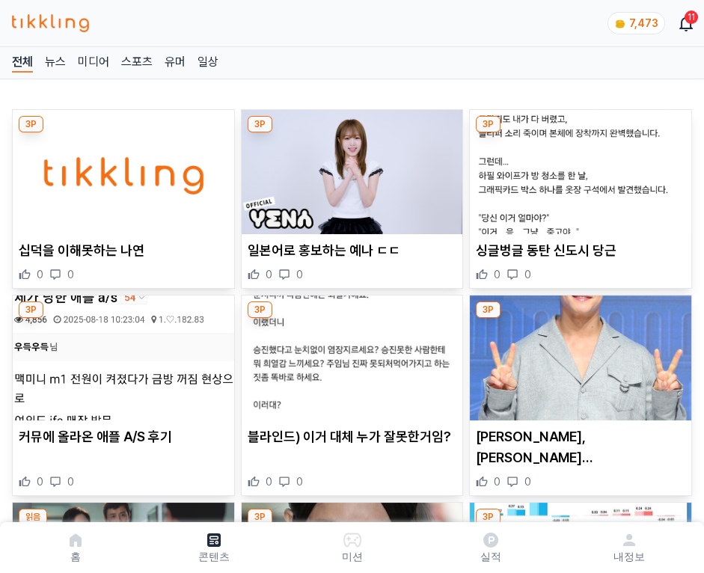
click at [578, 168] on img at bounding box center [581, 172] width 222 height 124
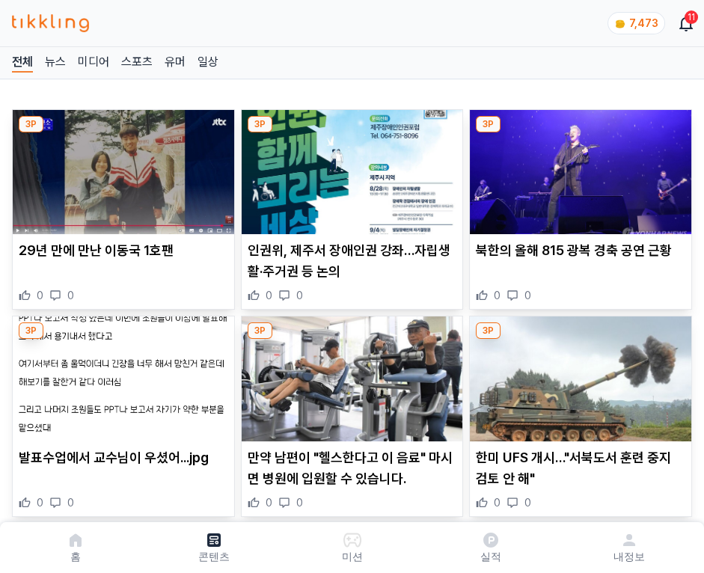
click at [578, 168] on img at bounding box center [581, 172] width 222 height 124
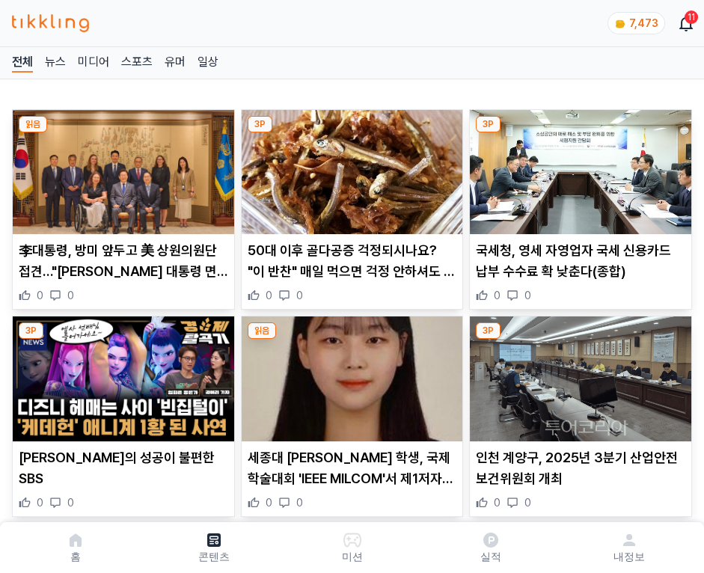
click at [578, 168] on img at bounding box center [581, 172] width 222 height 124
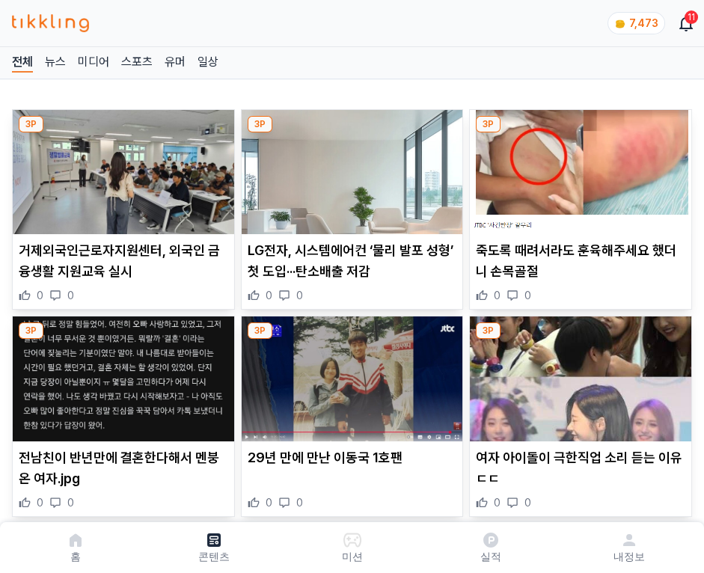
click at [578, 168] on img at bounding box center [581, 172] width 222 height 124
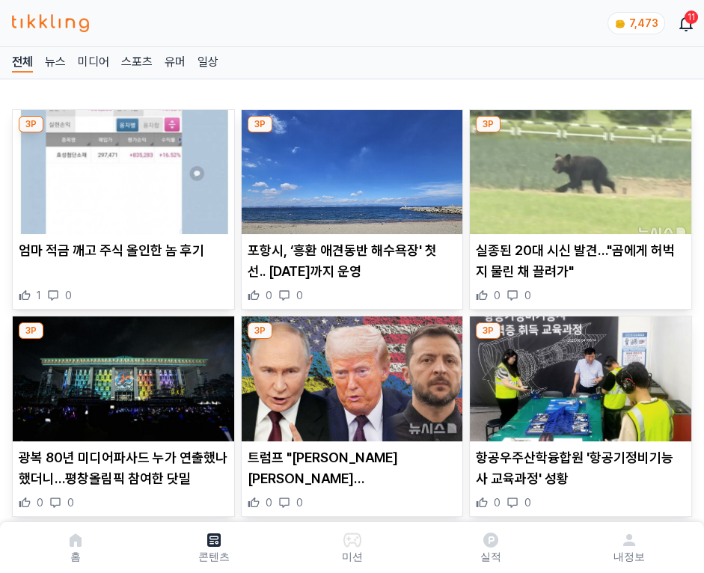
click at [578, 168] on img at bounding box center [581, 172] width 222 height 124
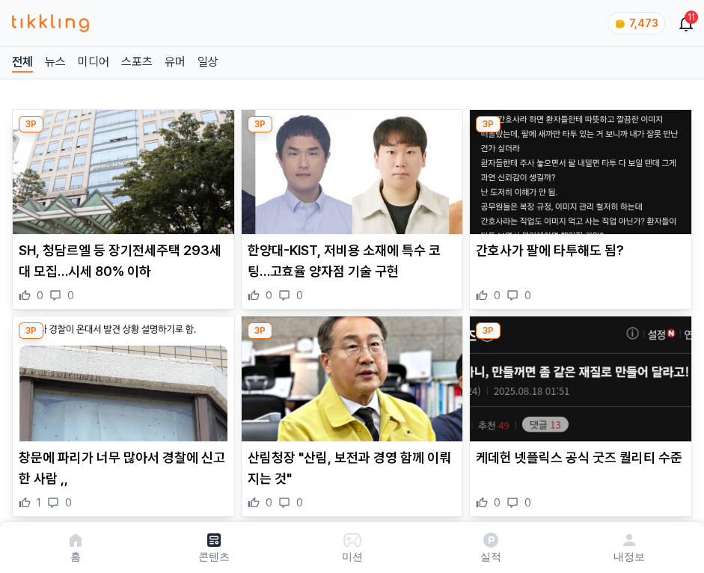
click at [578, 168] on img at bounding box center [581, 172] width 222 height 124
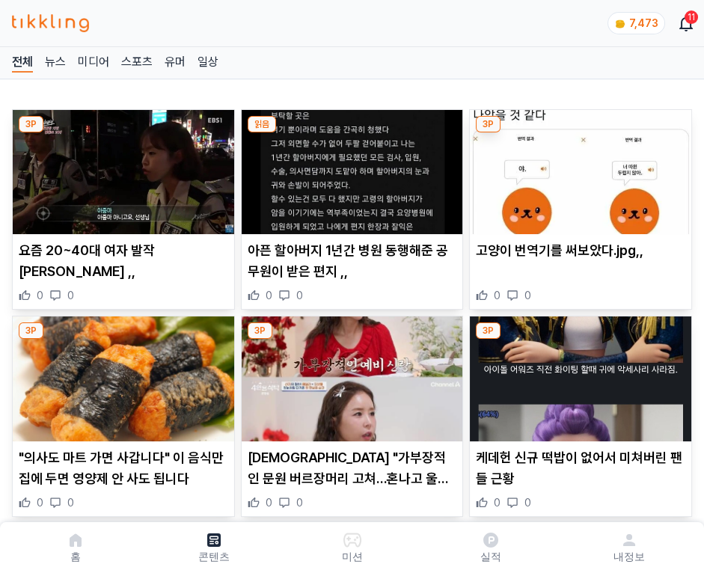
click at [578, 168] on img at bounding box center [581, 172] width 222 height 124
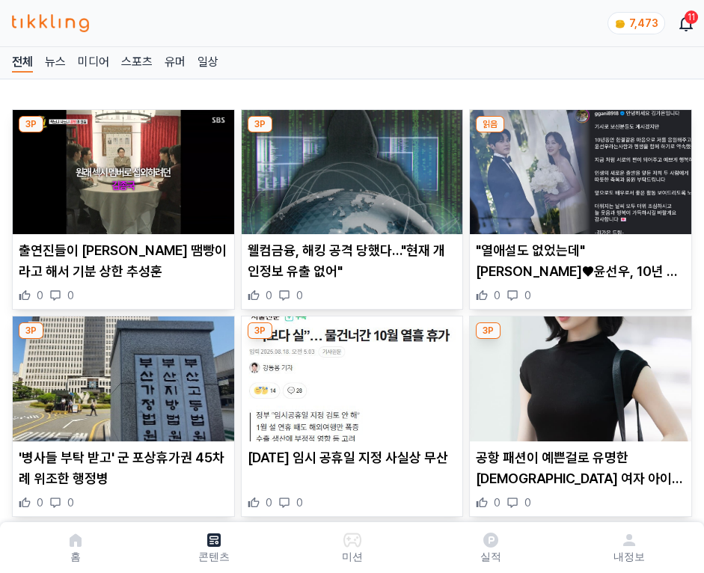
click at [578, 168] on img at bounding box center [581, 172] width 222 height 124
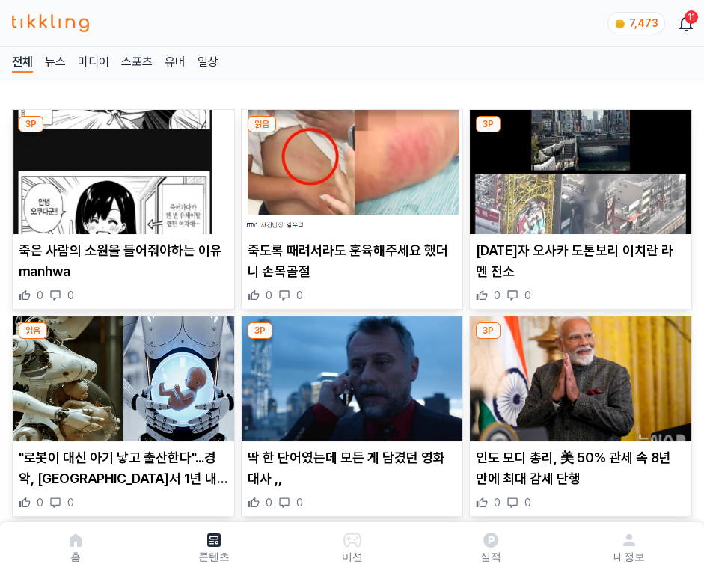
click at [578, 168] on img at bounding box center [581, 172] width 222 height 124
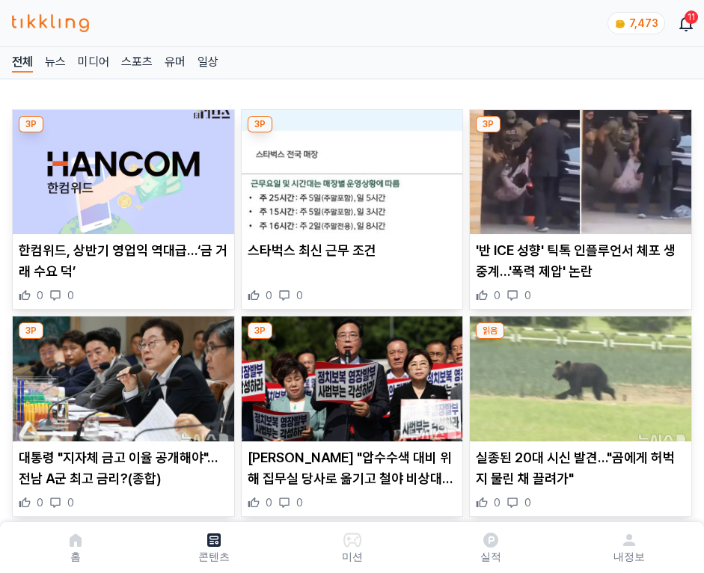
click at [578, 168] on img at bounding box center [581, 172] width 222 height 124
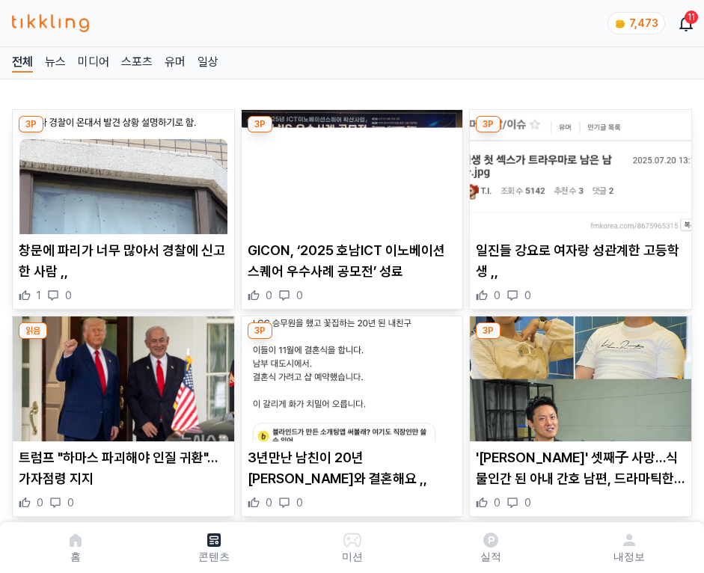
click at [578, 168] on img at bounding box center [581, 172] width 222 height 124
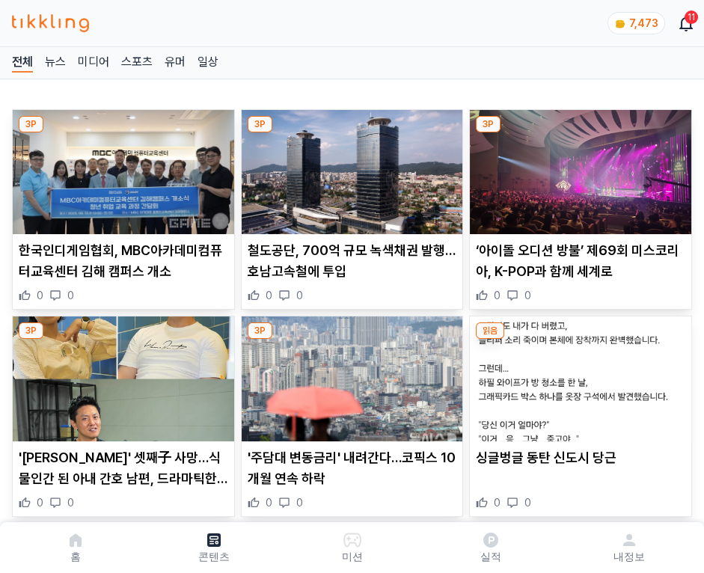
click at [578, 168] on img at bounding box center [581, 172] width 222 height 124
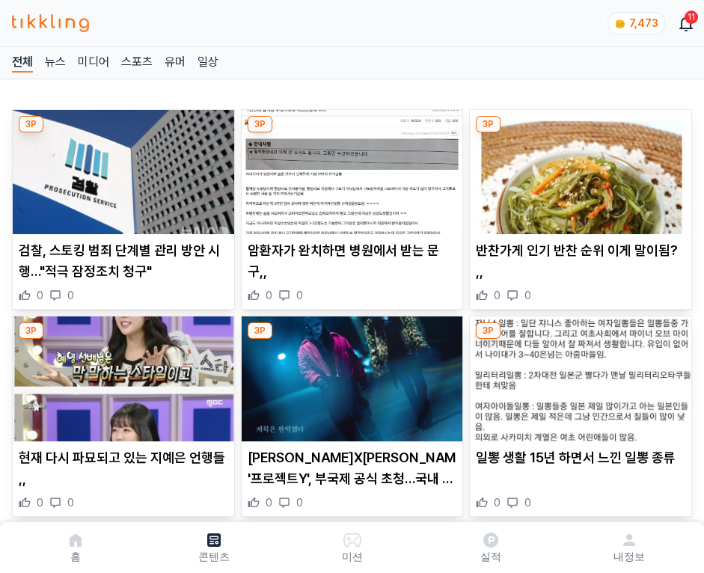
click at [578, 168] on img at bounding box center [581, 172] width 222 height 124
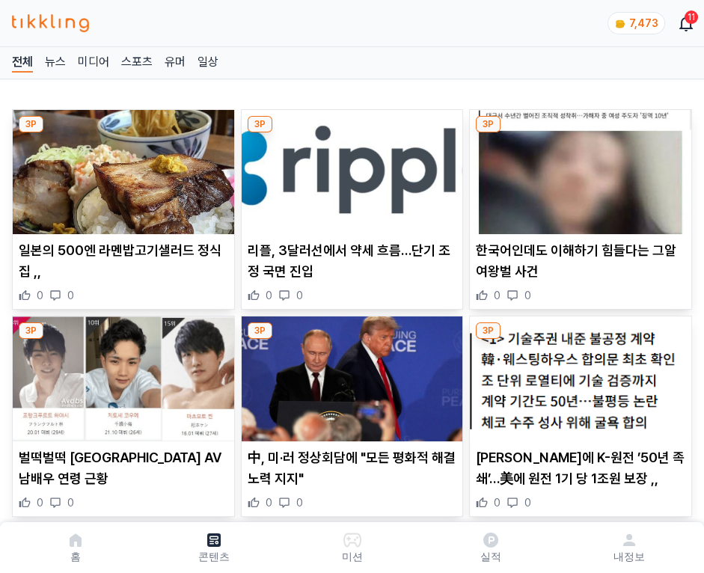
click at [578, 168] on img at bounding box center [581, 172] width 222 height 124
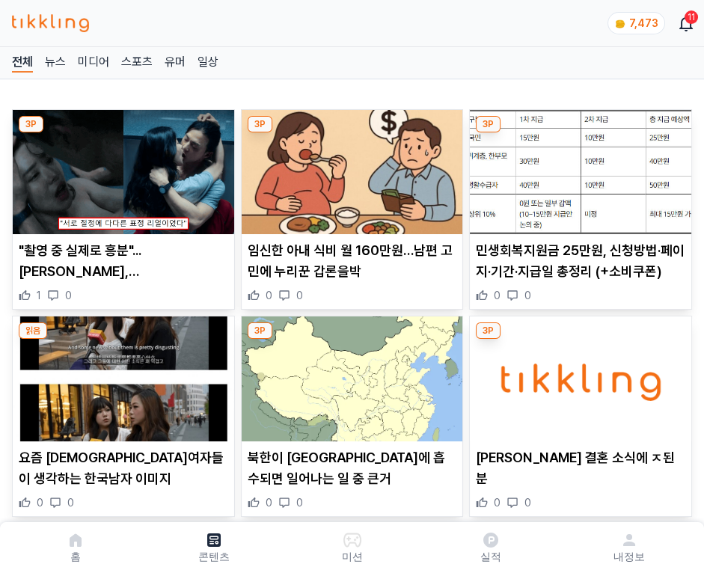
click at [578, 168] on img at bounding box center [581, 172] width 222 height 124
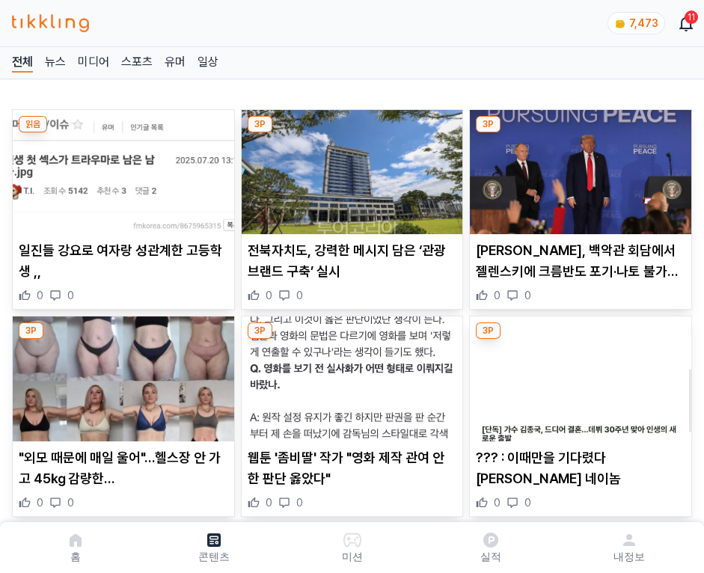
click at [578, 168] on img at bounding box center [581, 172] width 222 height 124
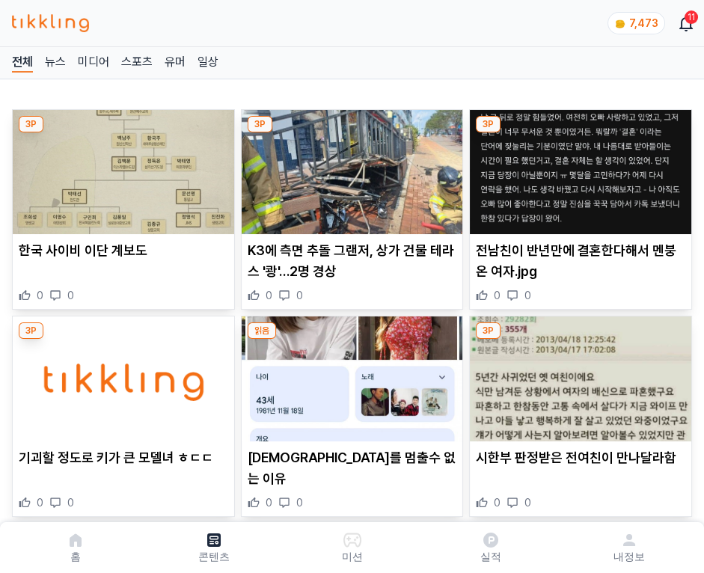
click at [578, 168] on img at bounding box center [581, 172] width 222 height 124
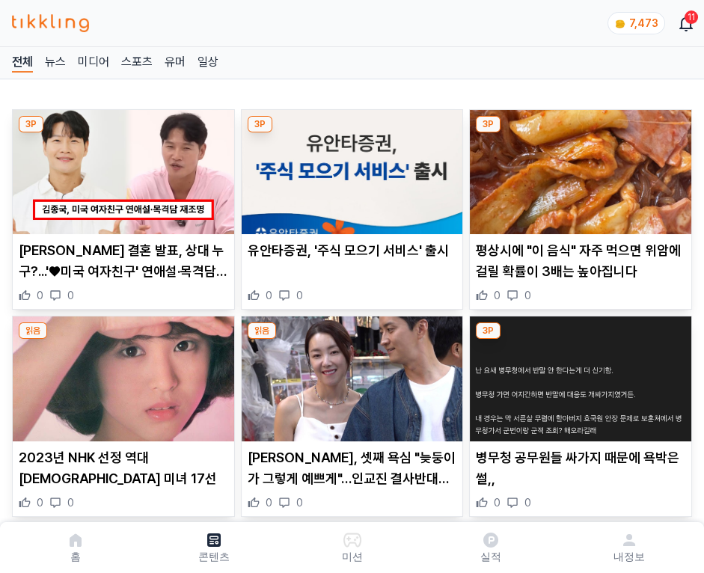
click at [578, 168] on img at bounding box center [581, 172] width 222 height 124
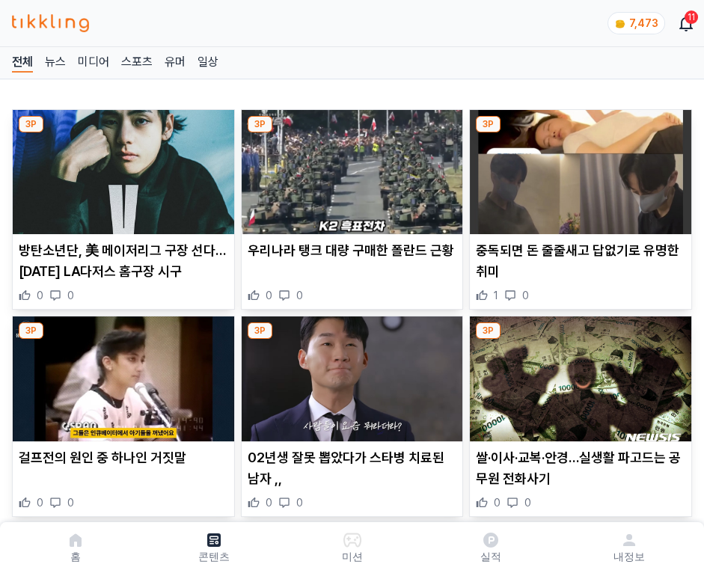
click at [578, 168] on img at bounding box center [581, 172] width 222 height 124
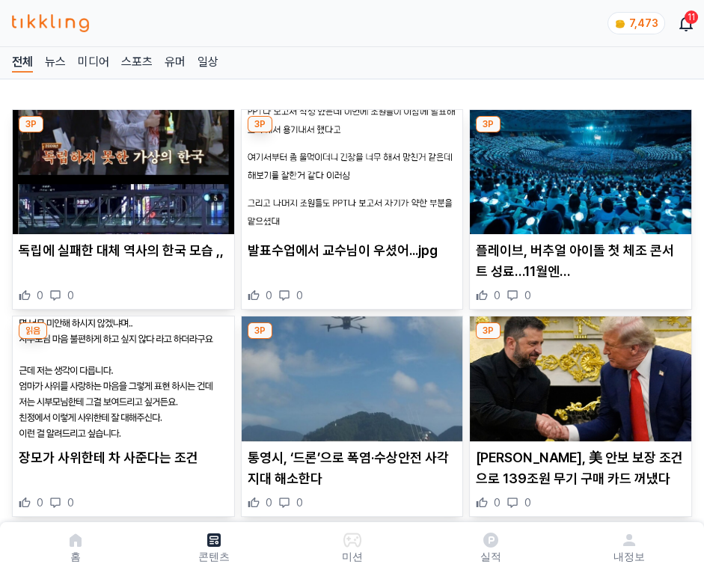
click at [578, 168] on img at bounding box center [581, 172] width 222 height 124
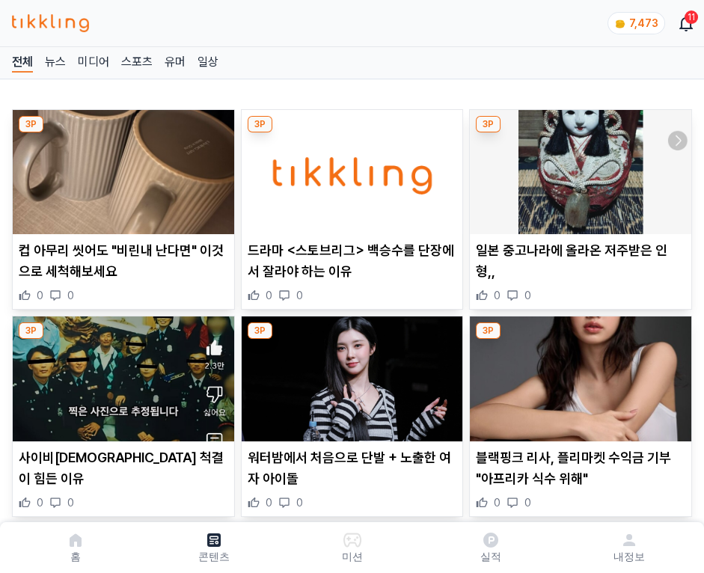
click at [578, 168] on img at bounding box center [581, 172] width 222 height 124
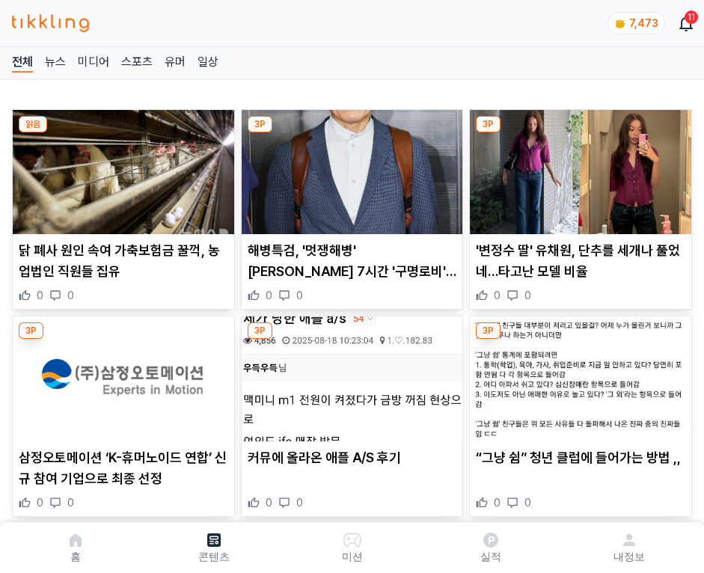
click at [578, 168] on img at bounding box center [581, 172] width 222 height 124
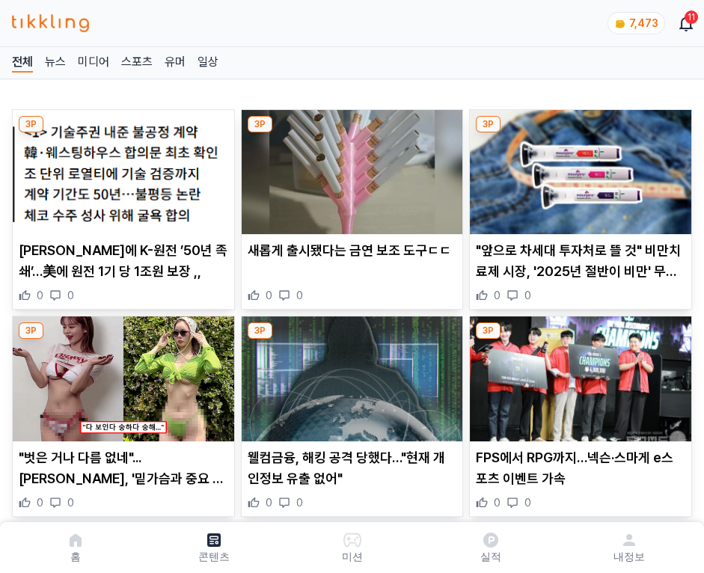
click at [578, 168] on img at bounding box center [581, 172] width 222 height 124
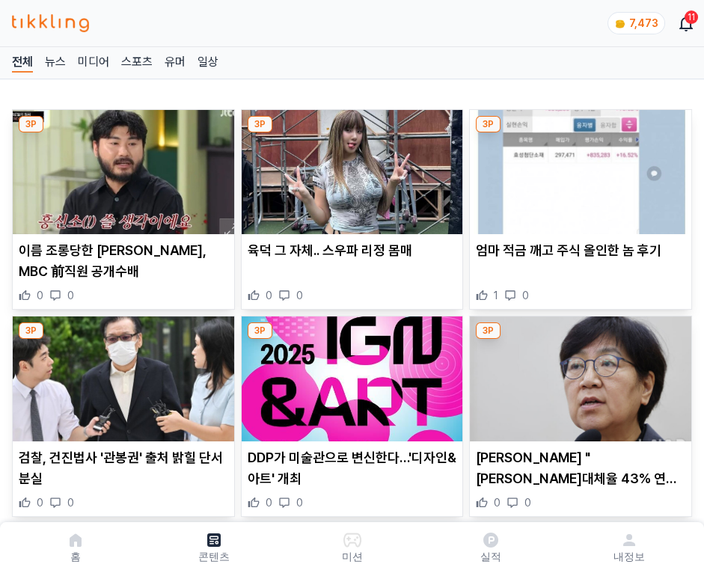
click at [578, 168] on img at bounding box center [581, 172] width 222 height 124
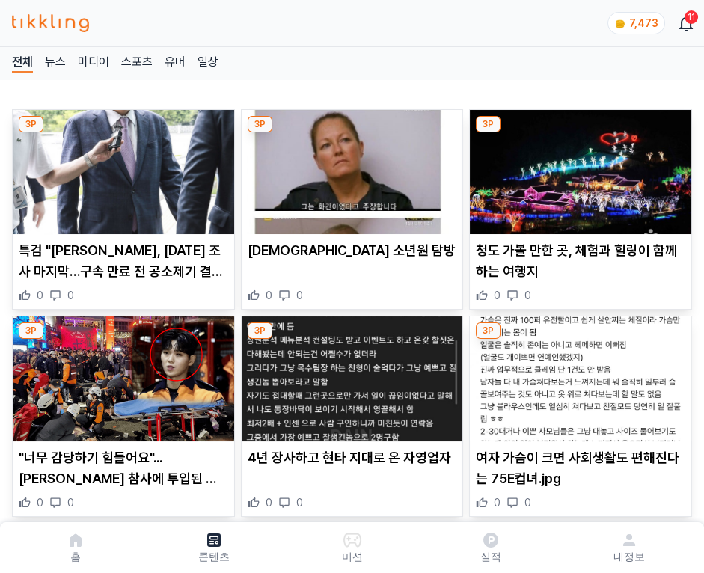
click at [578, 168] on img at bounding box center [581, 172] width 222 height 124
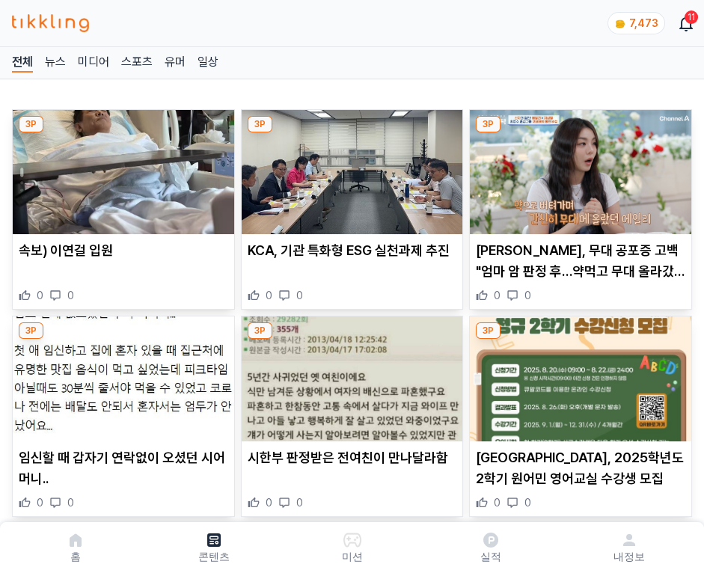
click at [578, 168] on img at bounding box center [581, 172] width 222 height 124
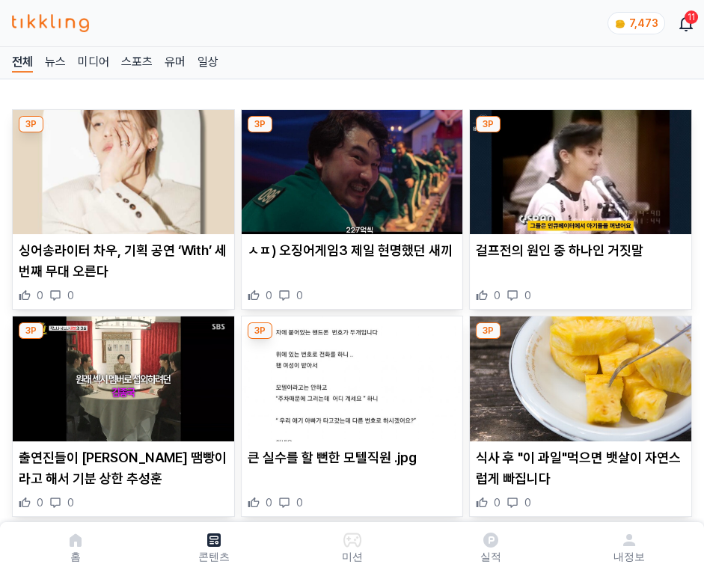
click at [578, 168] on img at bounding box center [581, 172] width 222 height 124
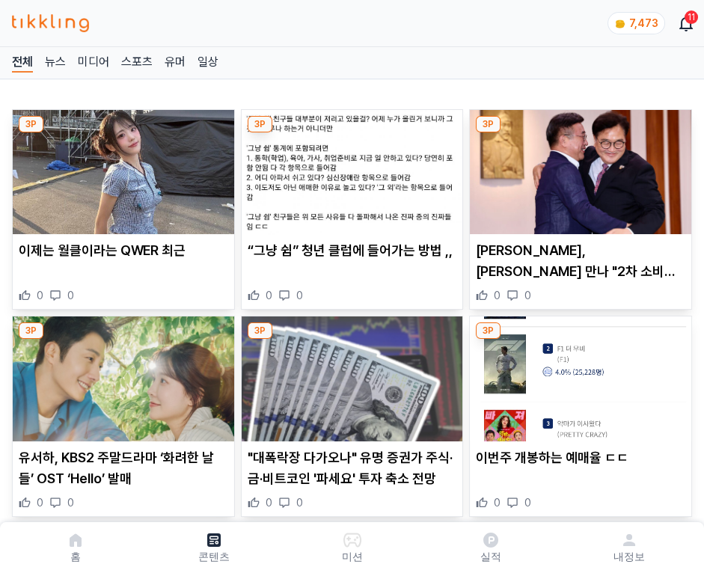
click at [578, 168] on img at bounding box center [581, 172] width 222 height 124
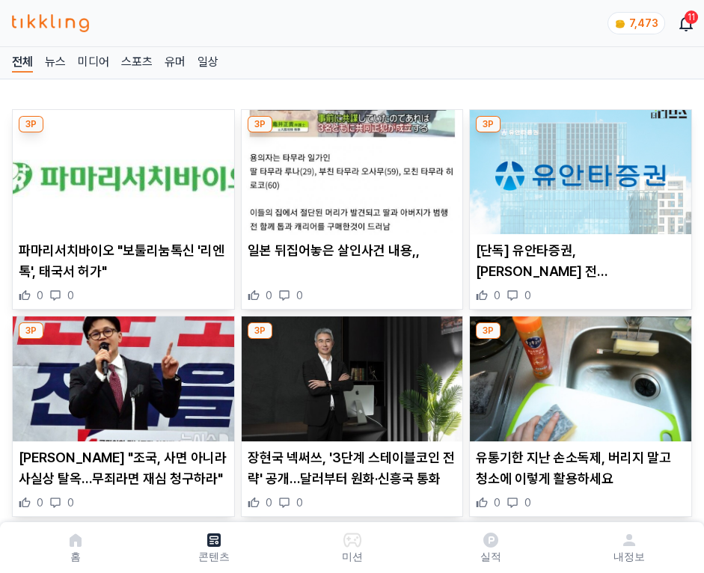
click at [578, 168] on img at bounding box center [581, 172] width 222 height 124
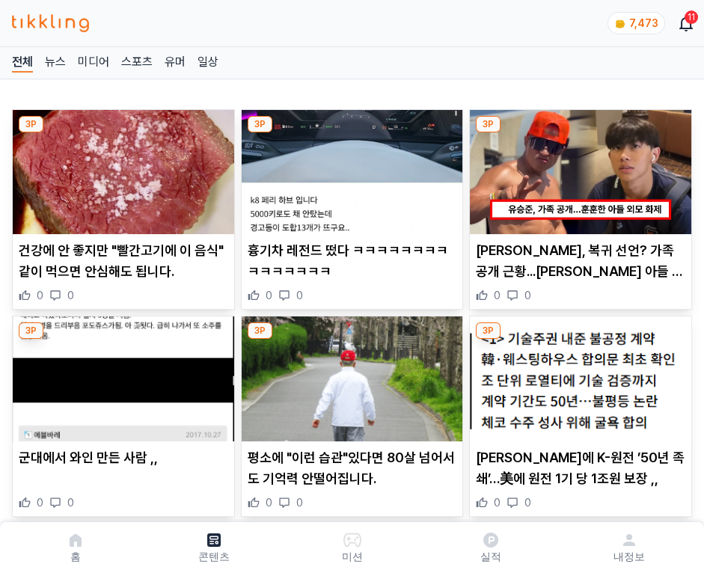
click at [578, 168] on img at bounding box center [581, 172] width 222 height 124
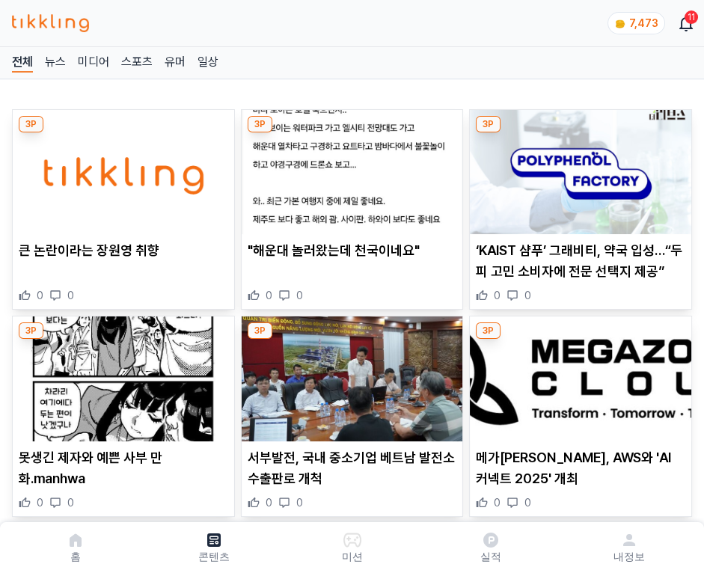
click at [578, 168] on img at bounding box center [581, 172] width 222 height 124
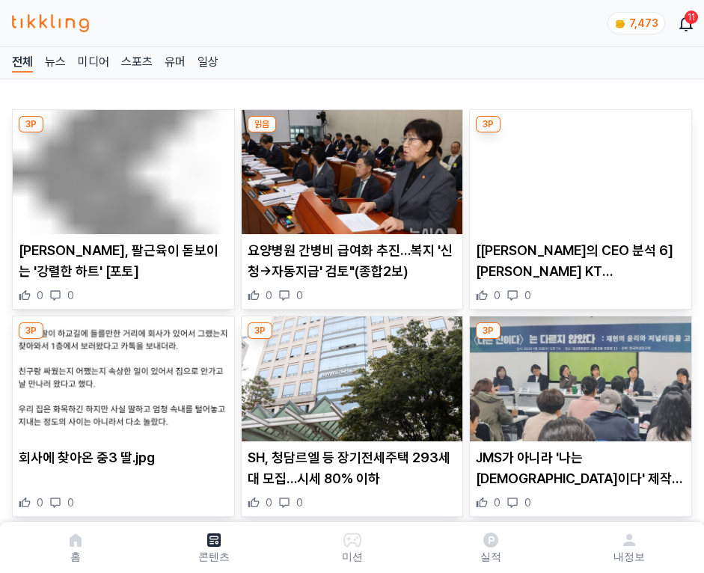
click at [578, 168] on img at bounding box center [581, 172] width 222 height 124
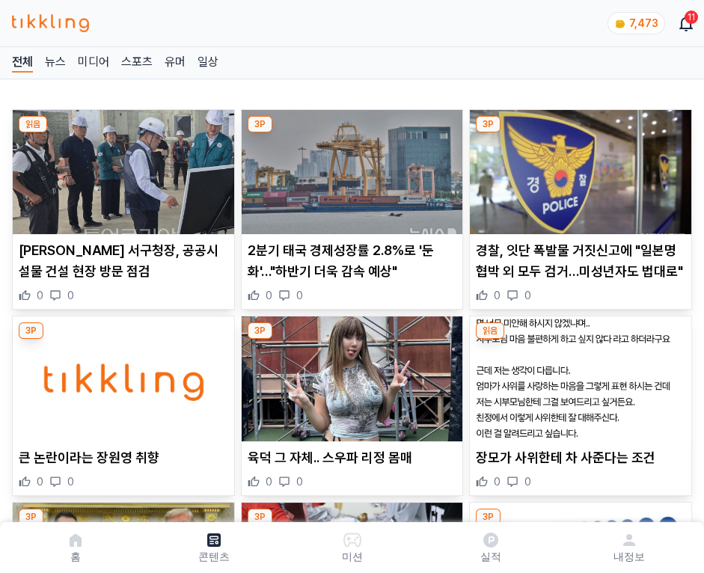
click at [578, 168] on img at bounding box center [581, 172] width 222 height 124
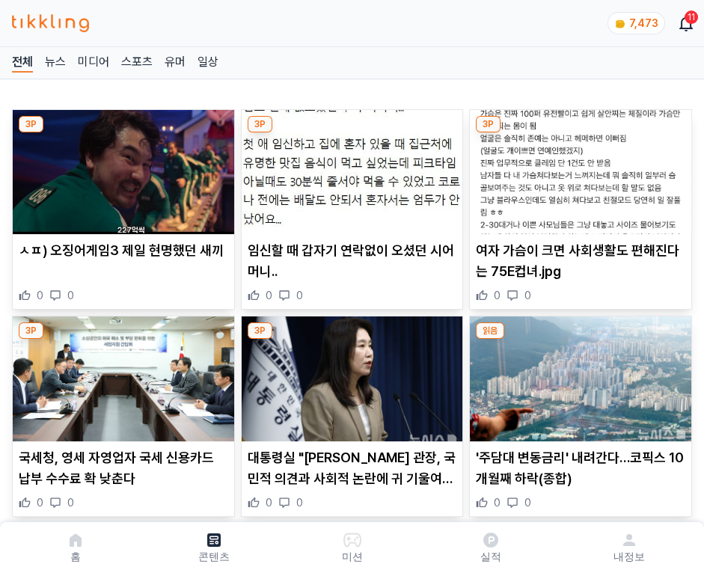
click at [578, 168] on img at bounding box center [581, 172] width 222 height 124
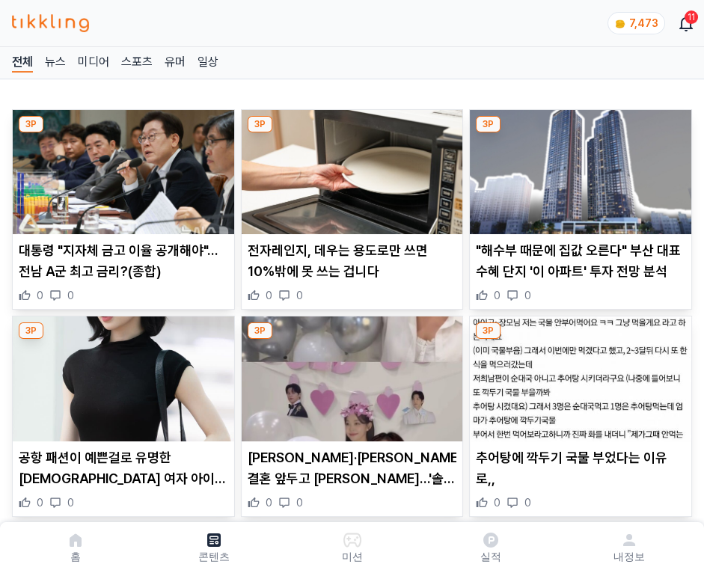
click at [578, 168] on img at bounding box center [581, 172] width 222 height 124
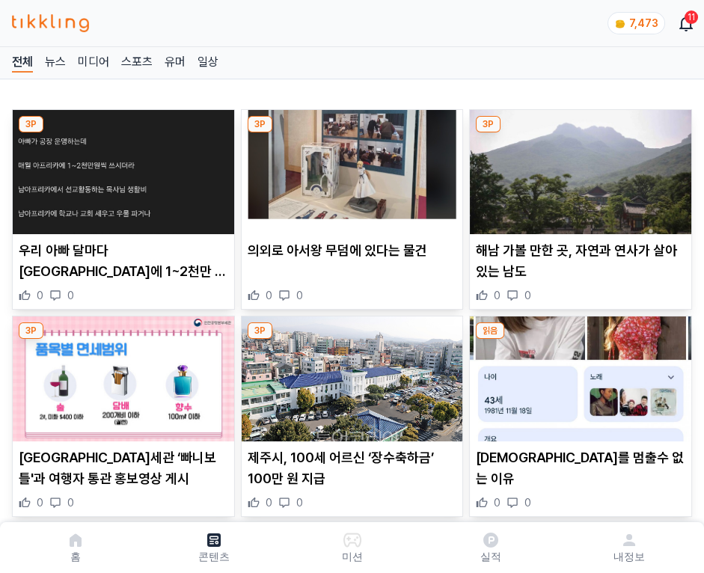
click at [578, 168] on img at bounding box center [581, 172] width 222 height 124
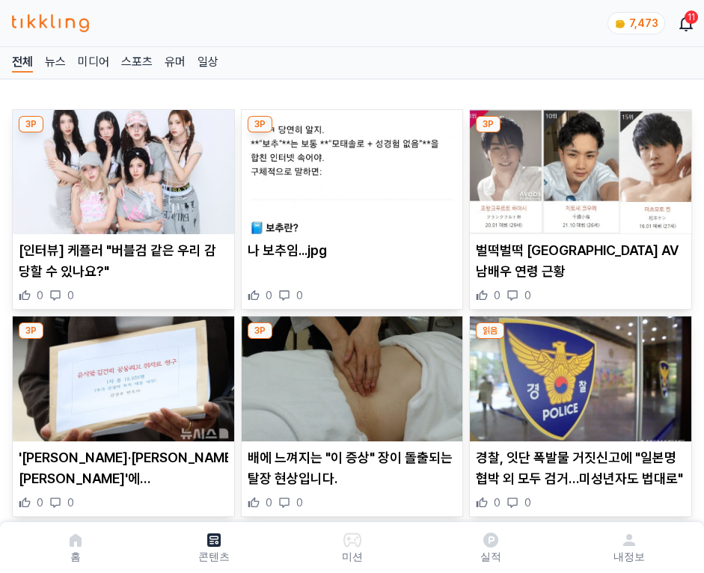
click at [578, 168] on img at bounding box center [581, 172] width 222 height 124
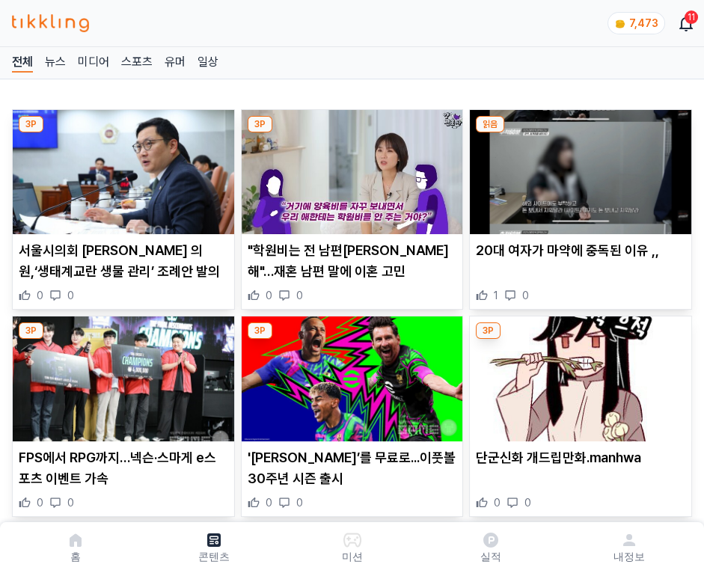
click at [578, 168] on img at bounding box center [581, 172] width 222 height 124
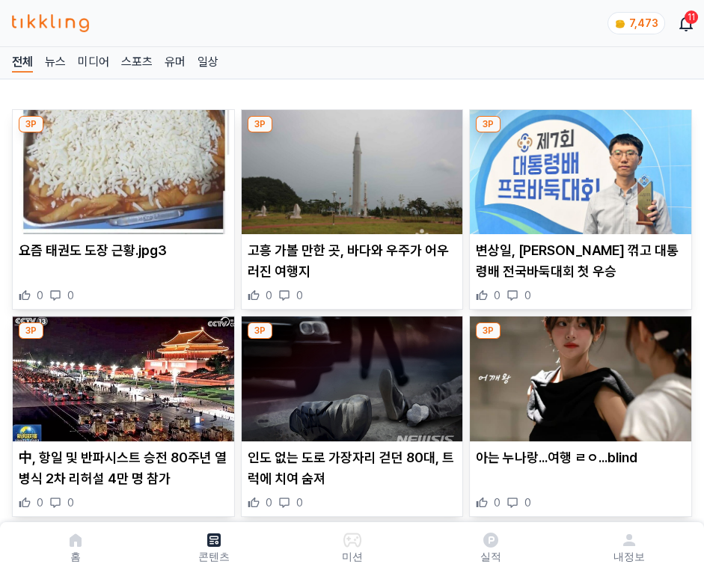
click at [578, 168] on img at bounding box center [581, 172] width 222 height 124
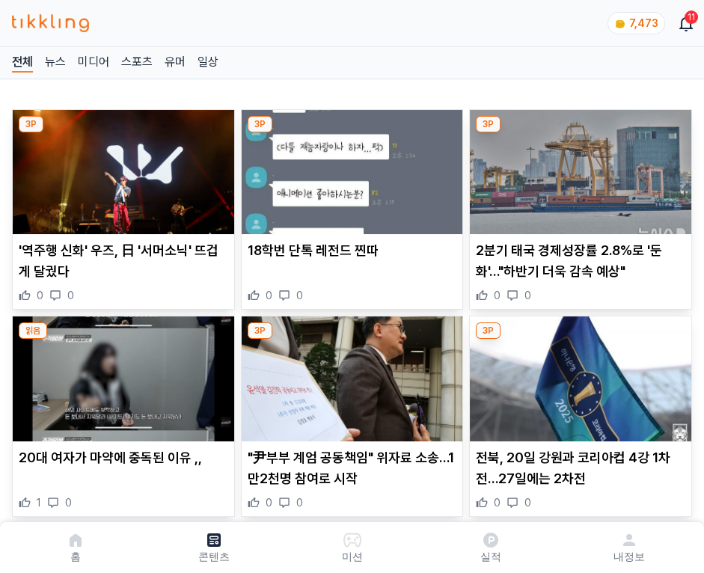
click at [578, 168] on img at bounding box center [581, 172] width 222 height 124
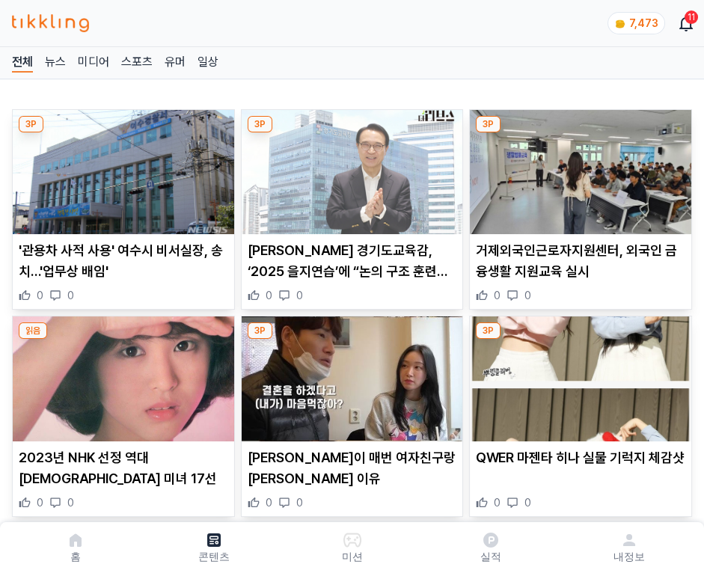
click at [578, 168] on img at bounding box center [581, 172] width 222 height 124
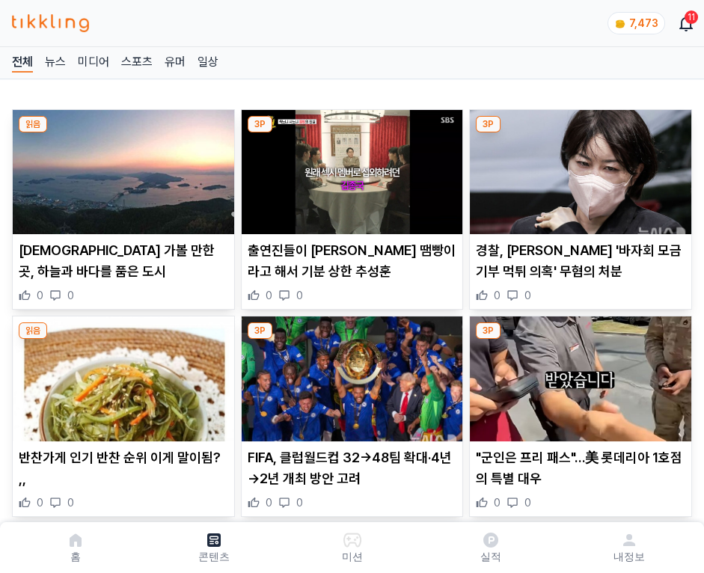
click at [578, 168] on img at bounding box center [581, 172] width 222 height 124
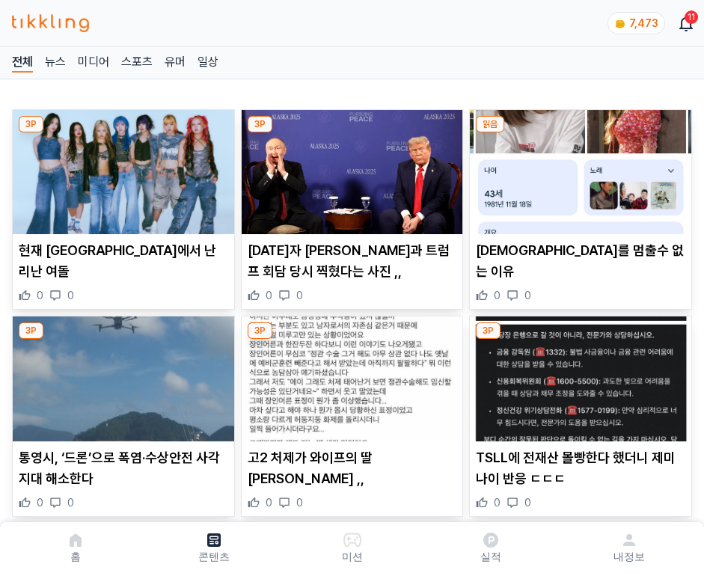
click at [578, 168] on img at bounding box center [581, 172] width 222 height 124
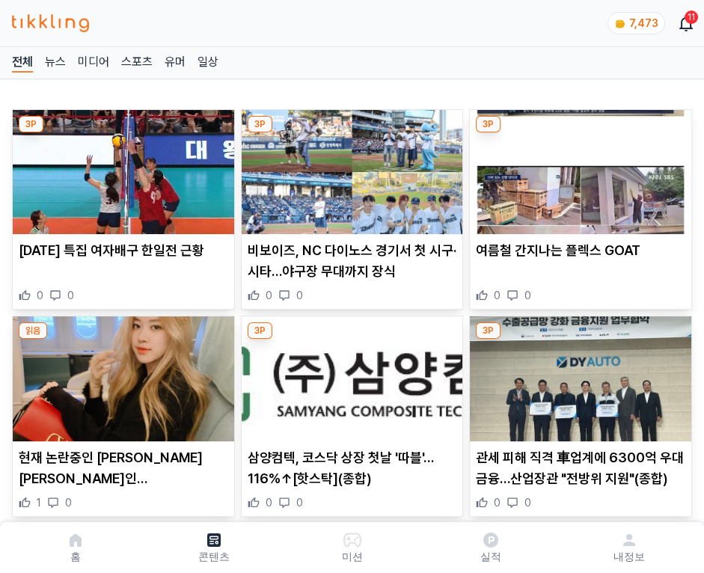
click at [578, 168] on img at bounding box center [581, 172] width 222 height 124
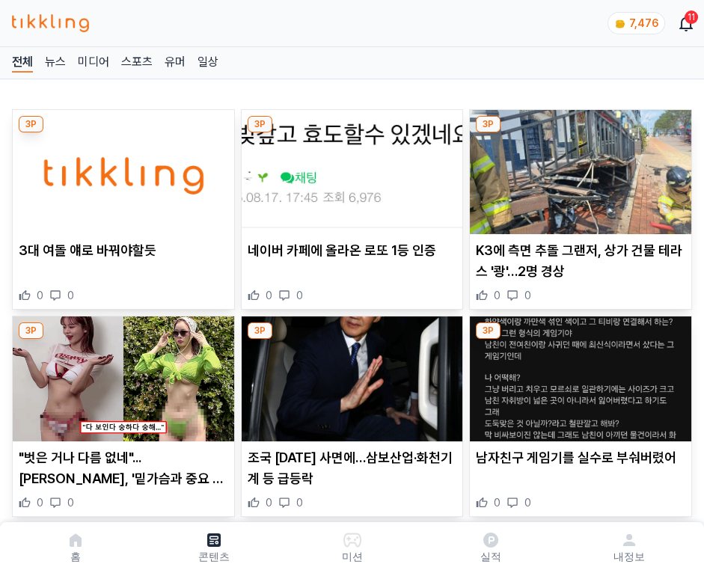
click at [578, 168] on img at bounding box center [581, 172] width 222 height 124
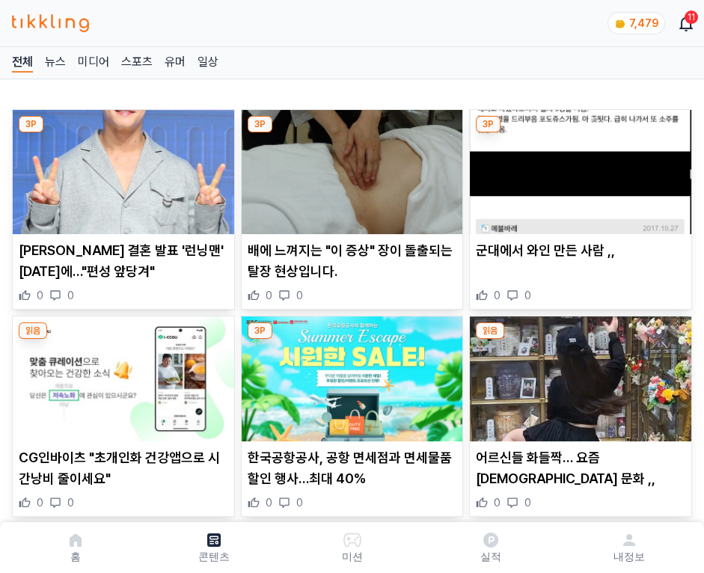
click at [578, 168] on img at bounding box center [581, 172] width 222 height 124
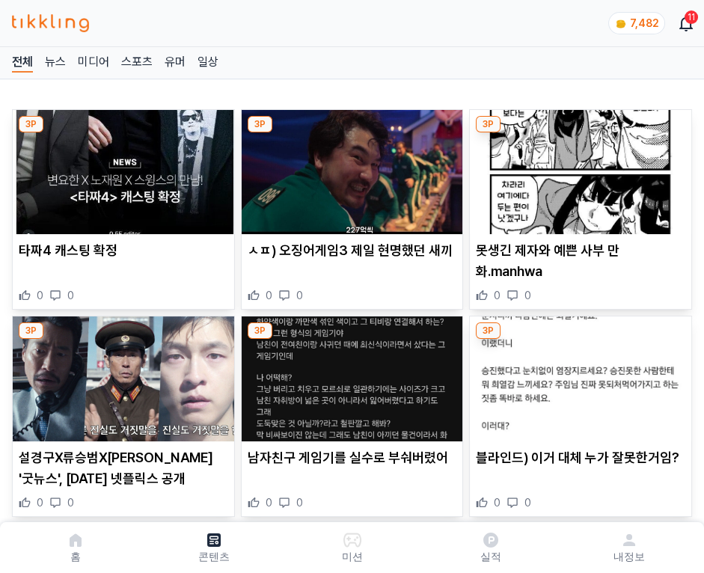
click at [578, 168] on img at bounding box center [581, 172] width 222 height 124
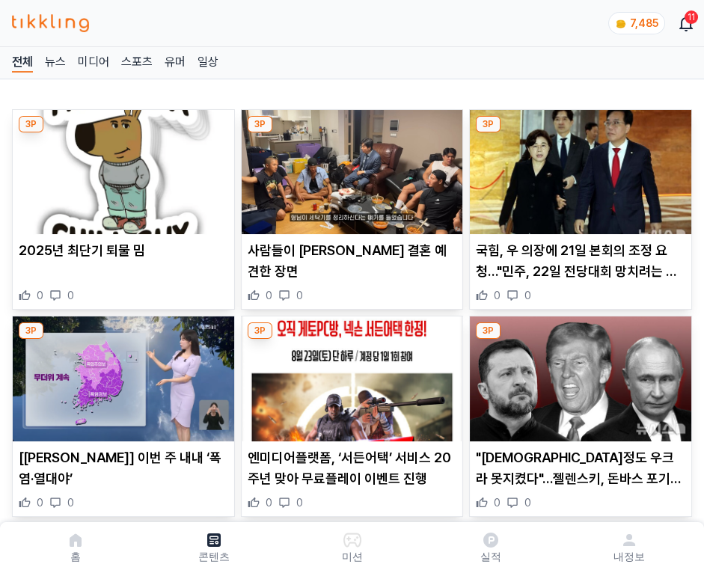
click at [578, 168] on img at bounding box center [581, 172] width 222 height 124
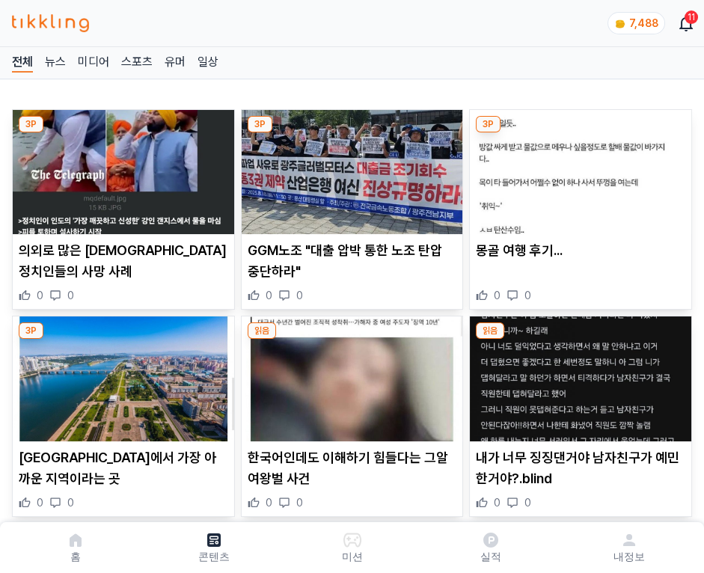
click at [578, 168] on img at bounding box center [581, 172] width 222 height 124
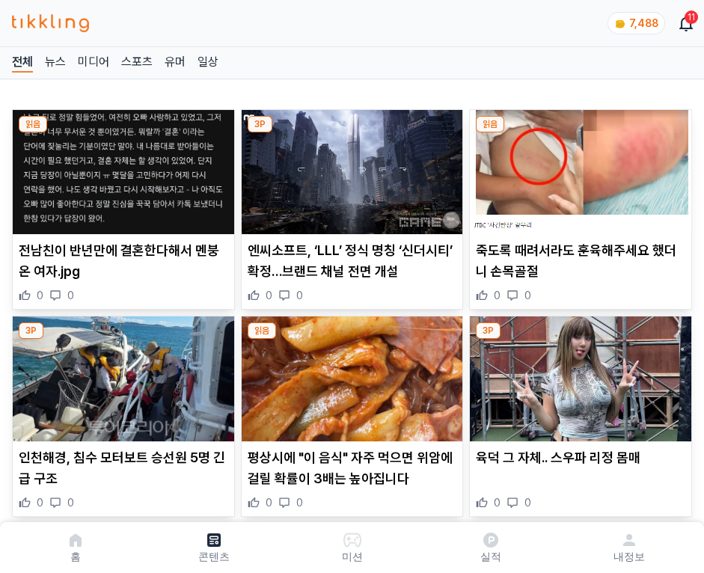
click at [578, 168] on img at bounding box center [581, 172] width 222 height 124
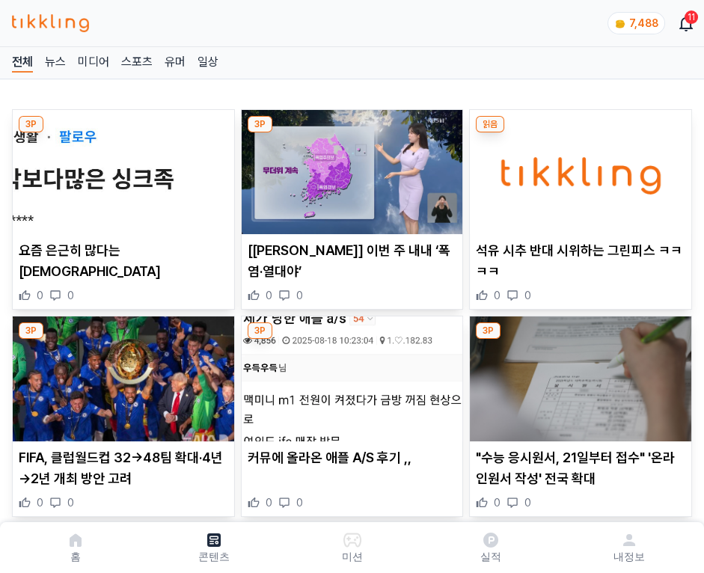
click at [578, 168] on img at bounding box center [581, 172] width 222 height 124
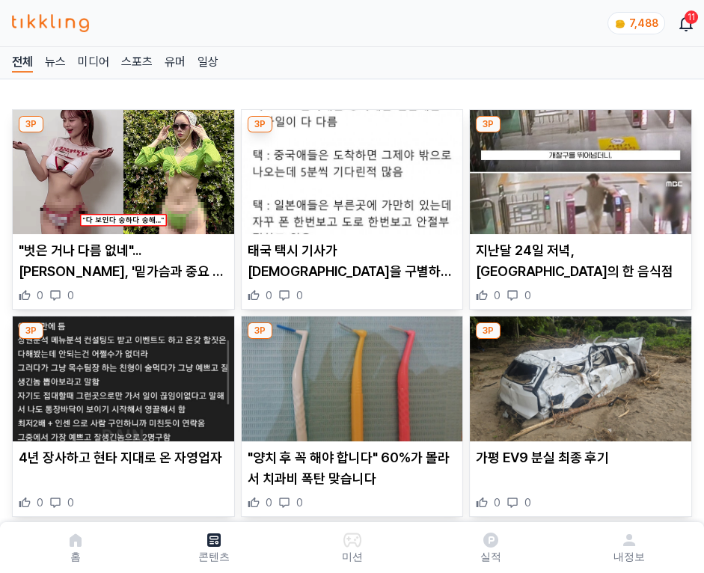
click at [578, 168] on img at bounding box center [581, 172] width 222 height 124
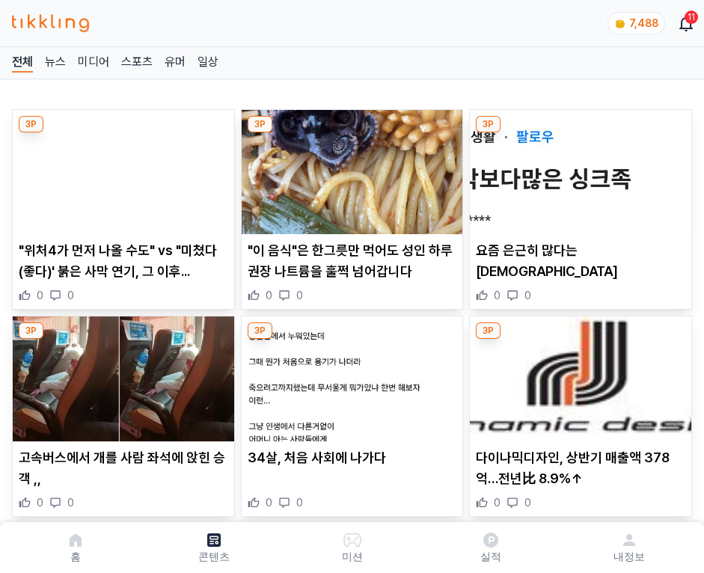
click at [578, 168] on img at bounding box center [581, 172] width 222 height 124
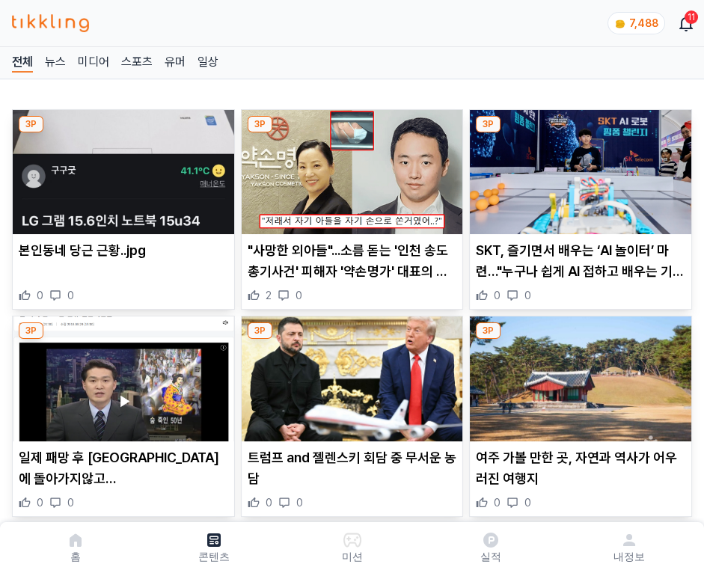
click at [578, 168] on img at bounding box center [581, 172] width 222 height 124
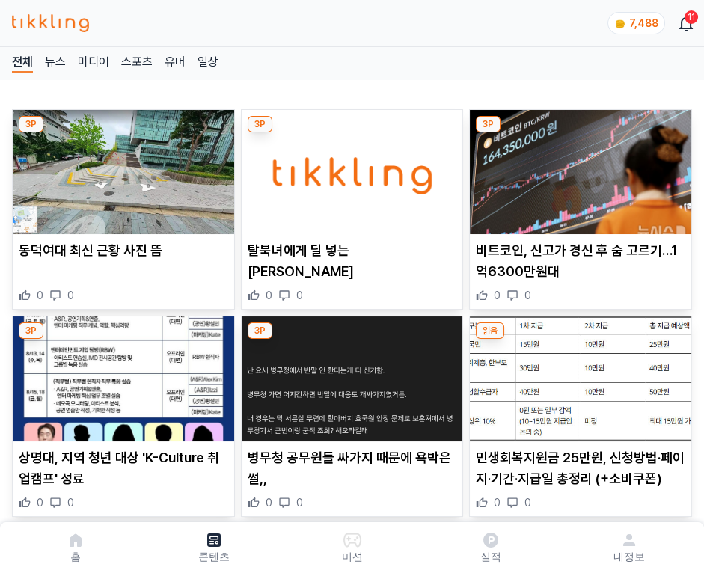
click at [578, 168] on img at bounding box center [581, 172] width 222 height 124
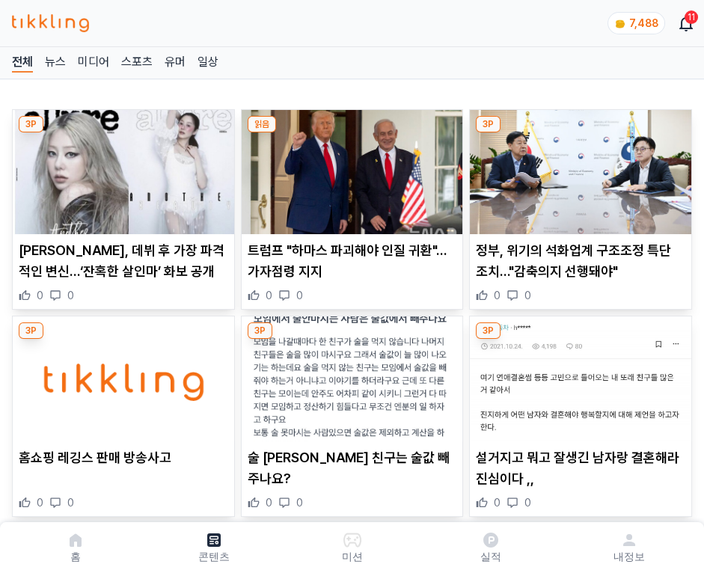
click at [578, 168] on img at bounding box center [581, 172] width 222 height 124
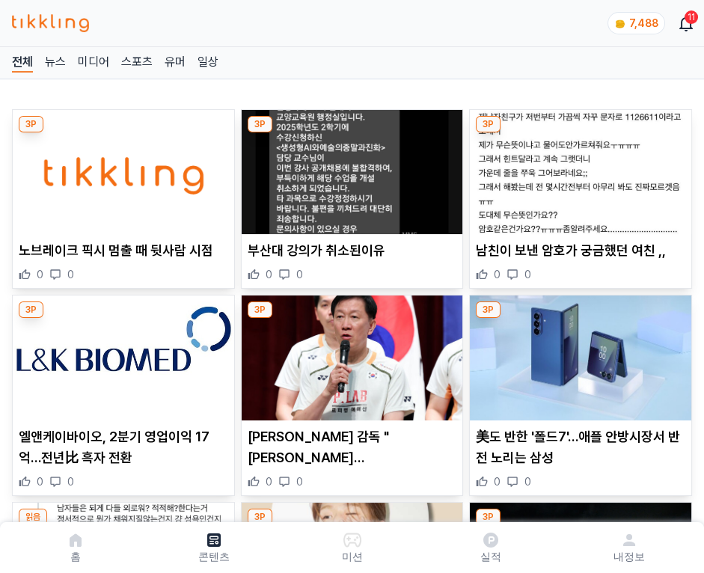
click at [578, 168] on img at bounding box center [581, 172] width 222 height 124
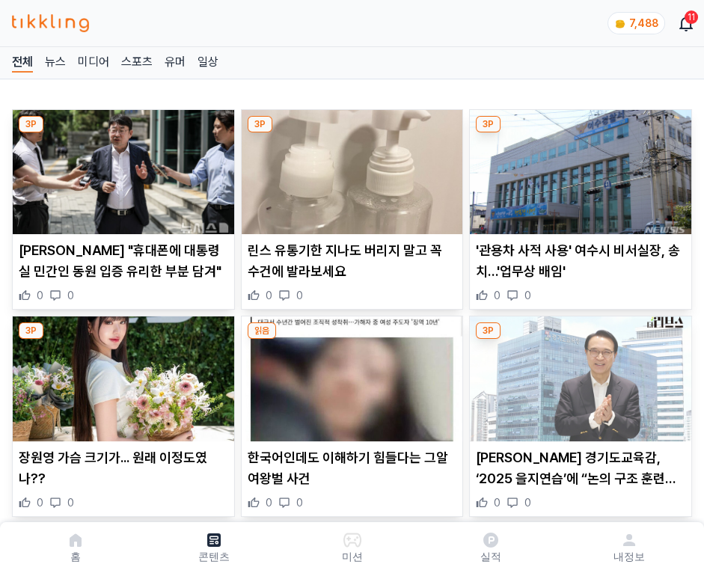
click at [578, 168] on img at bounding box center [581, 172] width 222 height 124
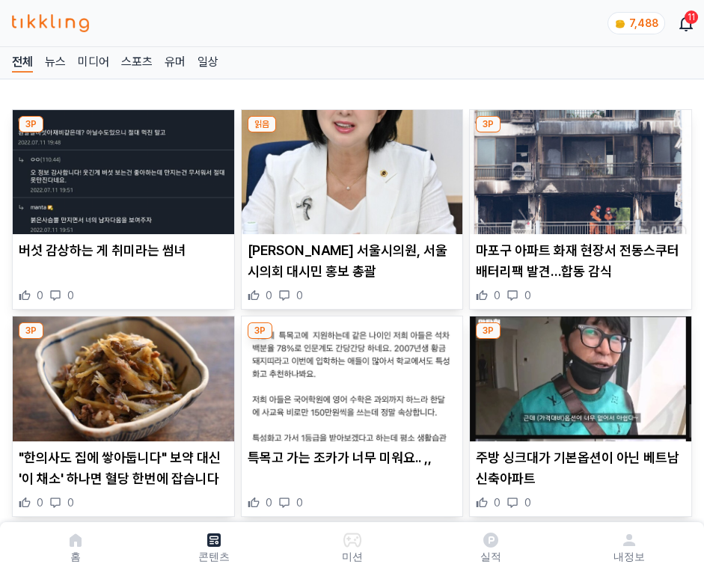
click at [578, 168] on img at bounding box center [581, 172] width 222 height 124
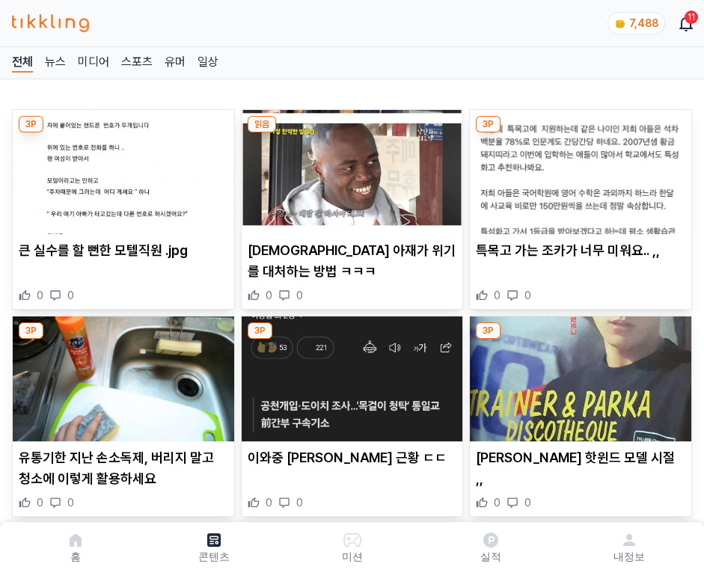
click at [578, 168] on img at bounding box center [581, 172] width 222 height 124
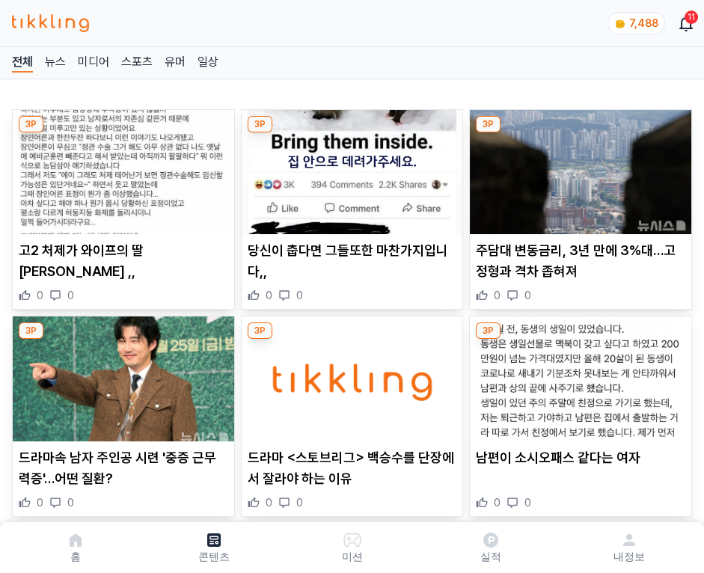
click at [578, 168] on img at bounding box center [581, 172] width 222 height 124
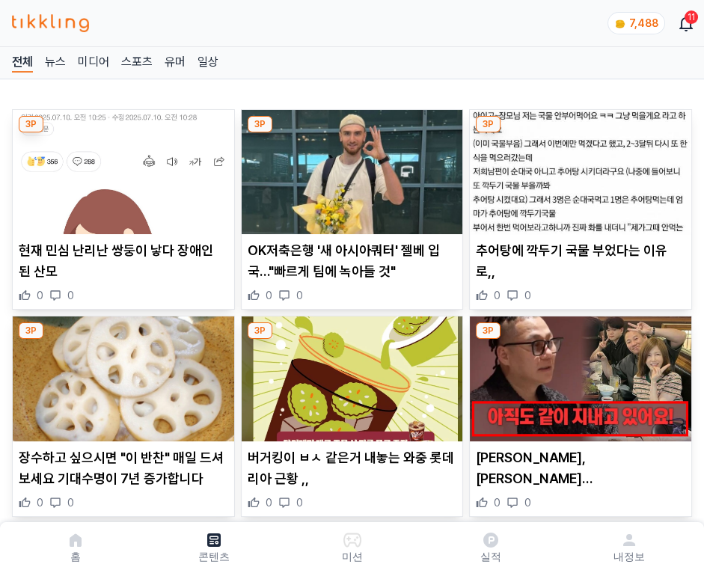
click at [578, 168] on img at bounding box center [581, 172] width 222 height 124
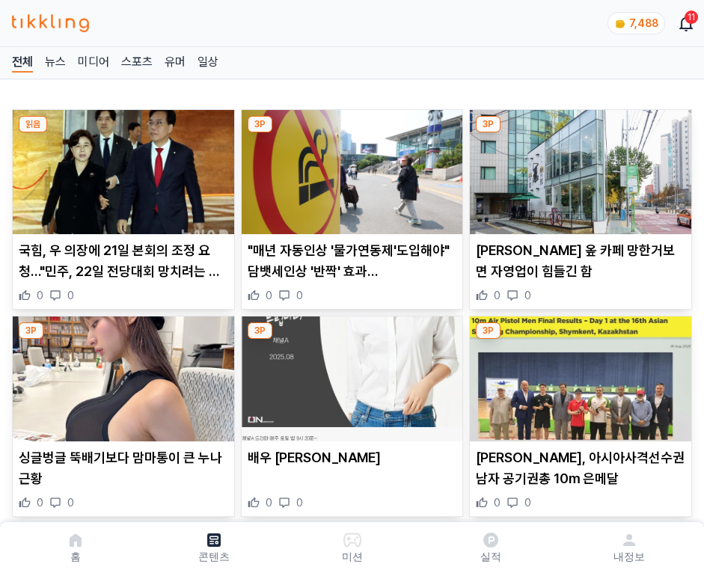
click at [578, 168] on img at bounding box center [581, 172] width 222 height 124
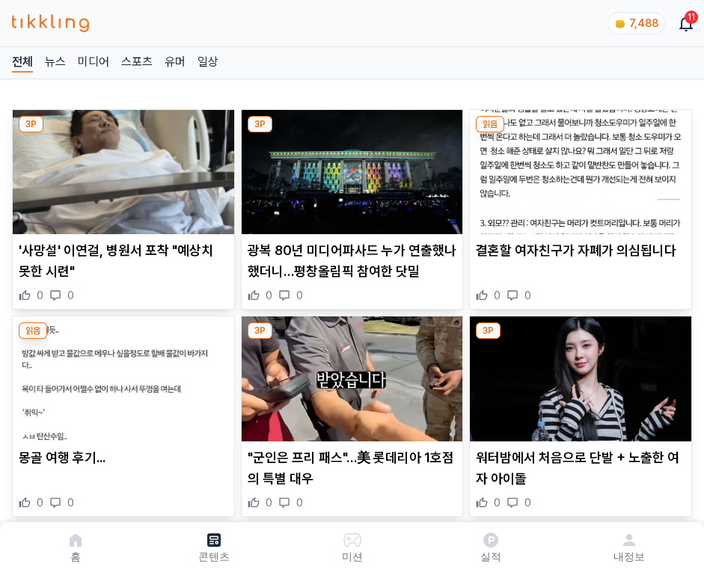
click at [578, 168] on img at bounding box center [581, 172] width 222 height 124
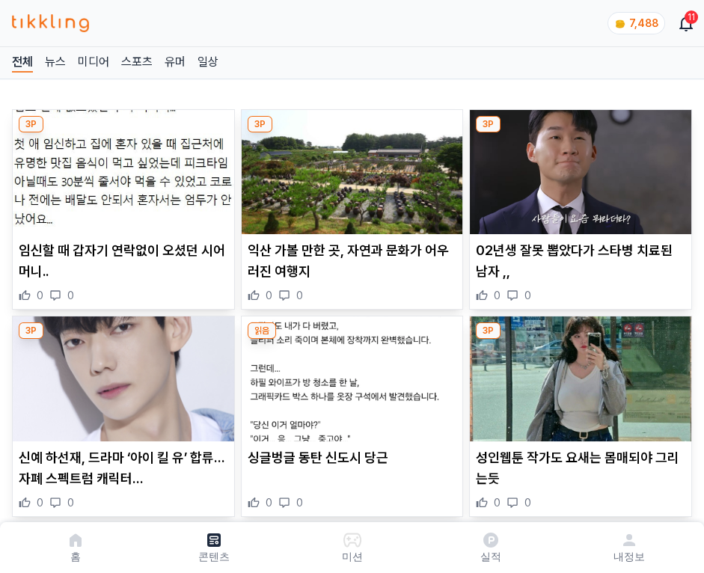
click at [578, 168] on img at bounding box center [581, 172] width 222 height 124
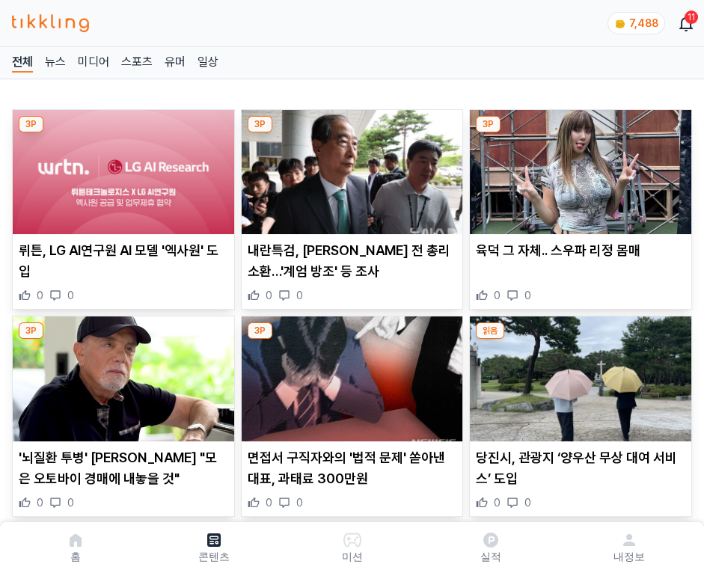
click at [578, 168] on img at bounding box center [581, 172] width 222 height 124
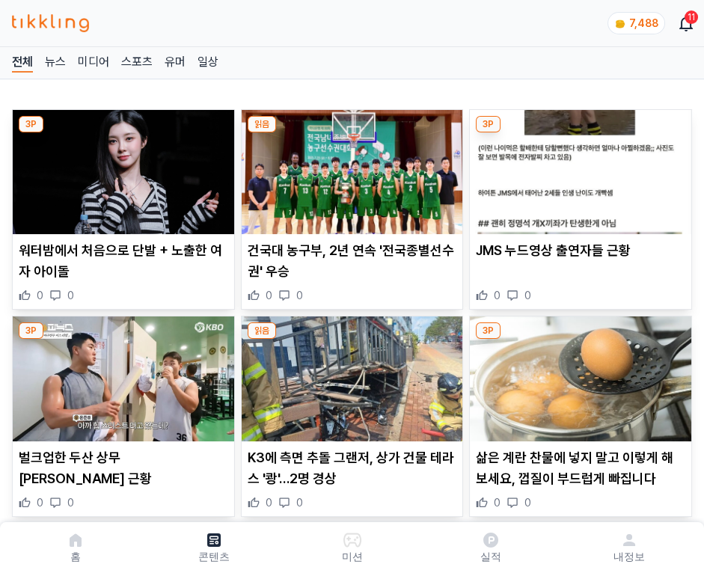
click at [578, 168] on img at bounding box center [581, 172] width 222 height 124
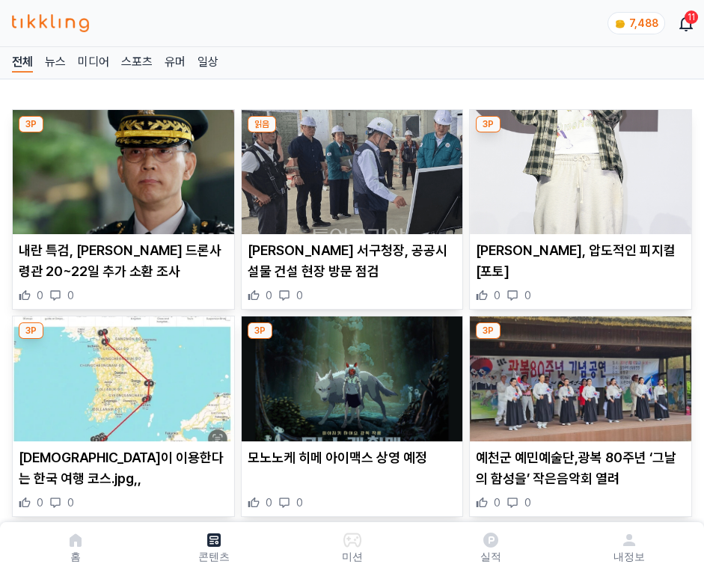
click at [578, 168] on img at bounding box center [581, 172] width 222 height 124
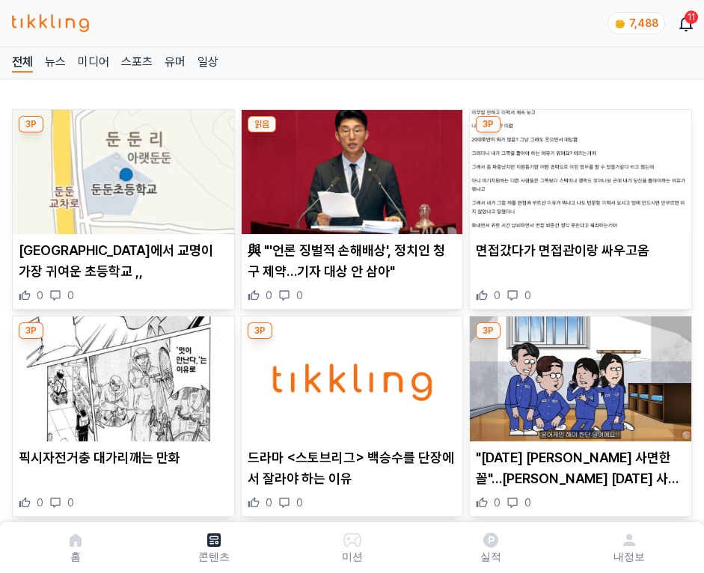
click at [578, 168] on img at bounding box center [581, 172] width 222 height 124
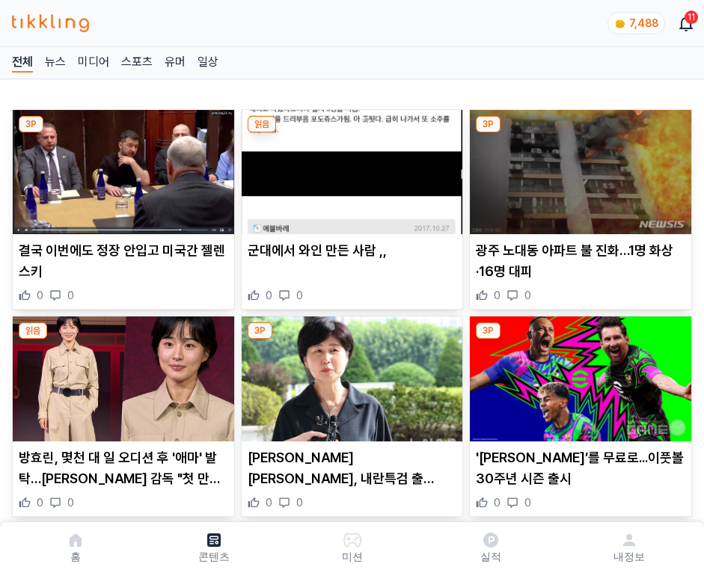
click at [578, 168] on img at bounding box center [581, 172] width 222 height 124
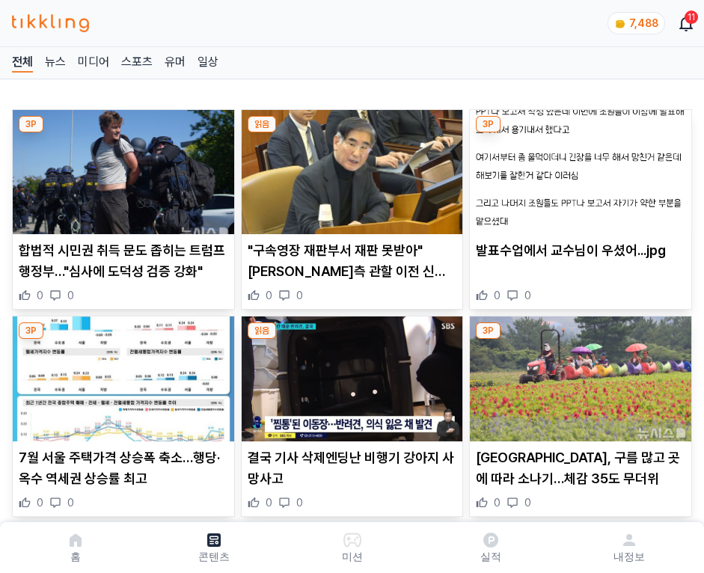
click at [578, 168] on img at bounding box center [581, 172] width 222 height 124
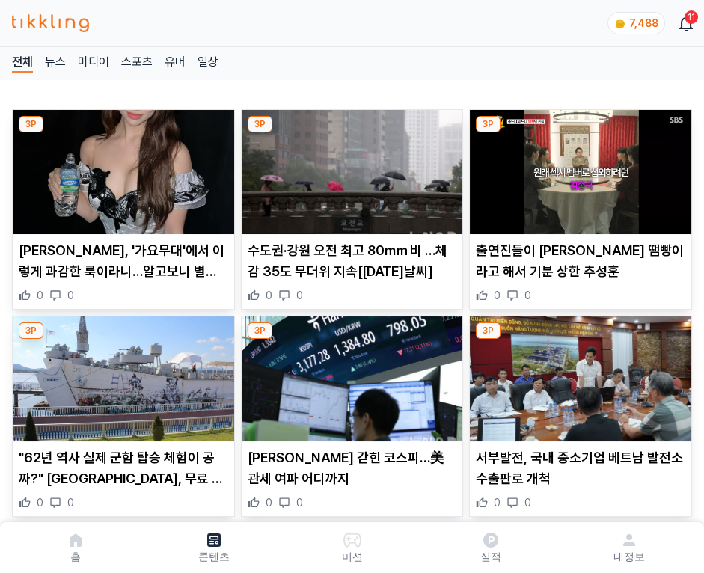
click at [578, 168] on img at bounding box center [581, 172] width 222 height 124
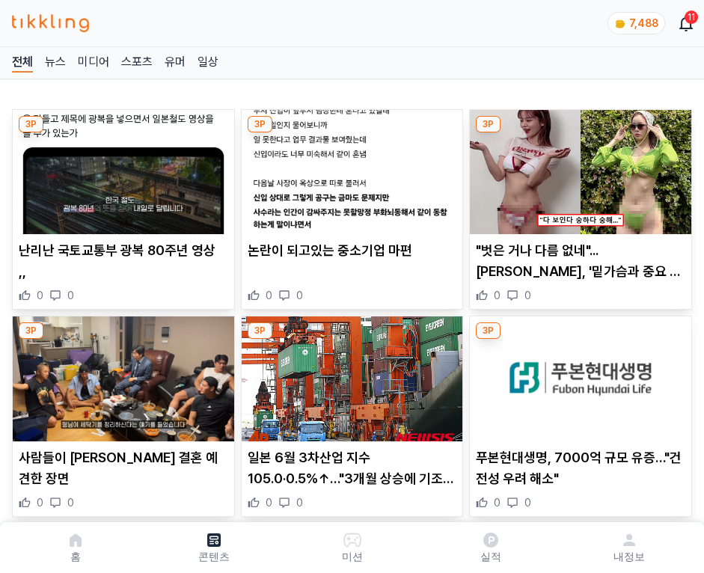
click at [578, 168] on img at bounding box center [581, 172] width 222 height 124
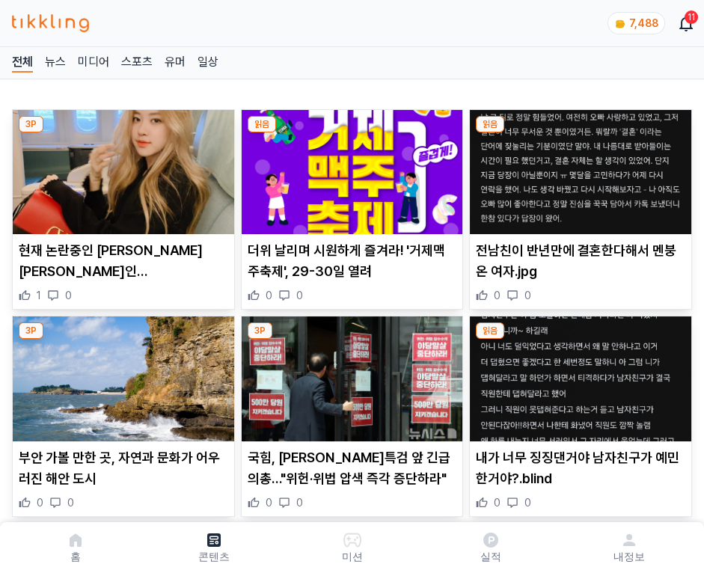
click at [578, 168] on img at bounding box center [581, 172] width 222 height 124
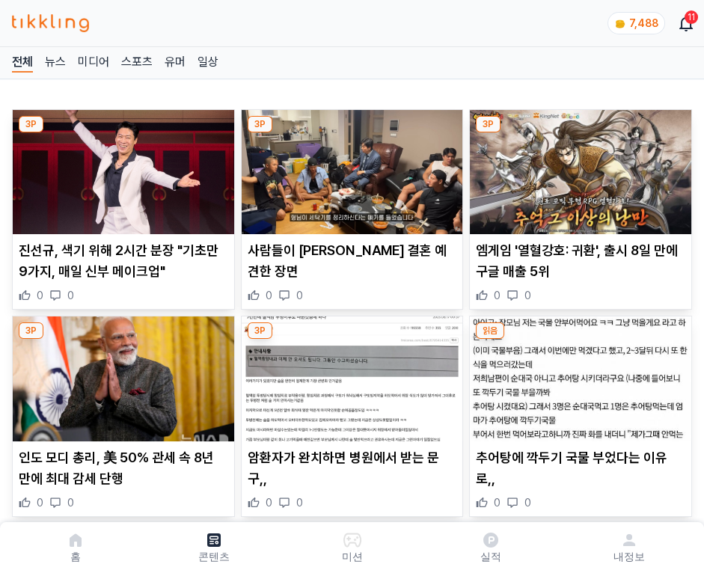
click at [578, 168] on img at bounding box center [581, 172] width 222 height 124
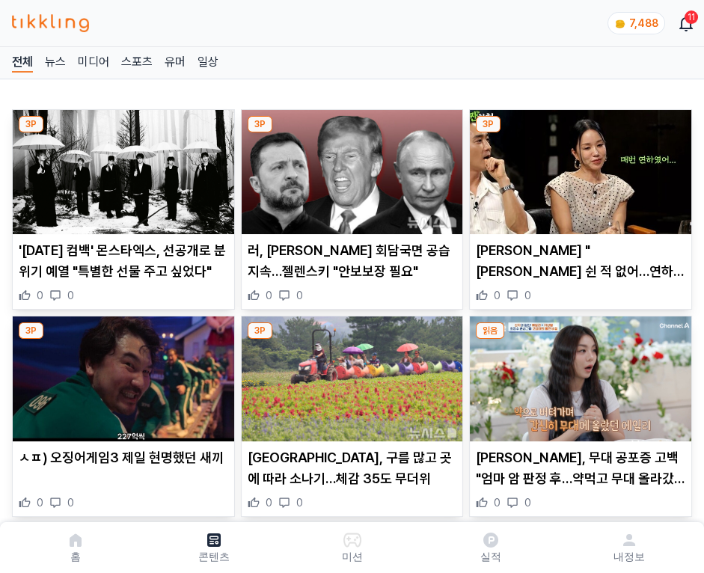
click at [578, 168] on img at bounding box center [581, 172] width 222 height 124
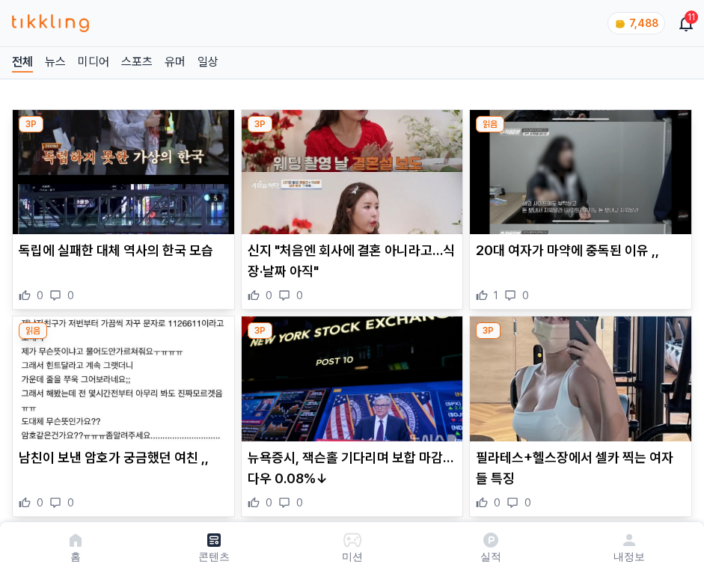
click at [578, 168] on img at bounding box center [581, 172] width 222 height 124
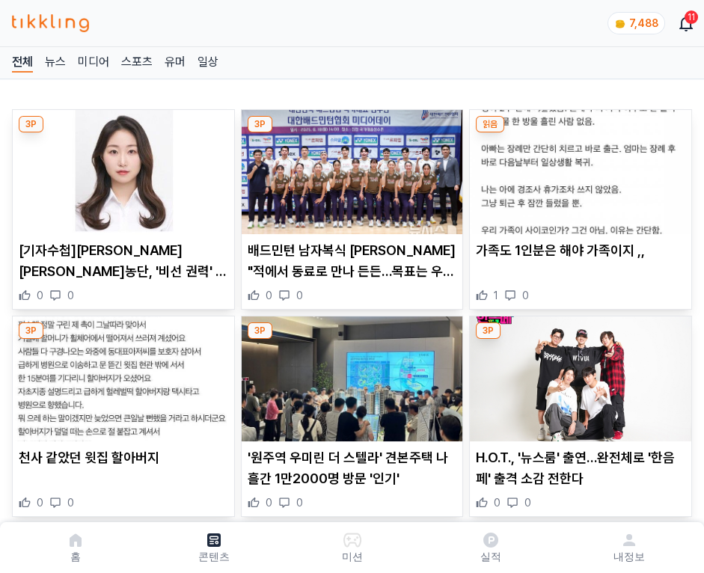
click at [578, 168] on img at bounding box center [581, 172] width 222 height 124
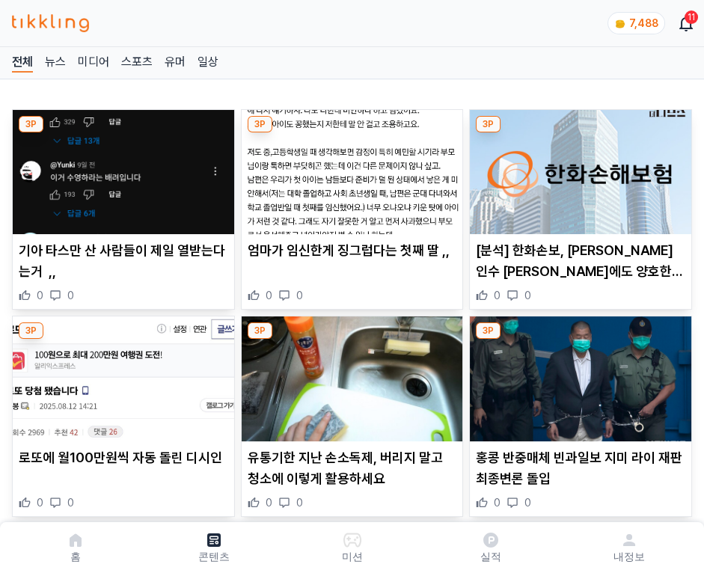
click at [578, 168] on img at bounding box center [581, 172] width 222 height 124
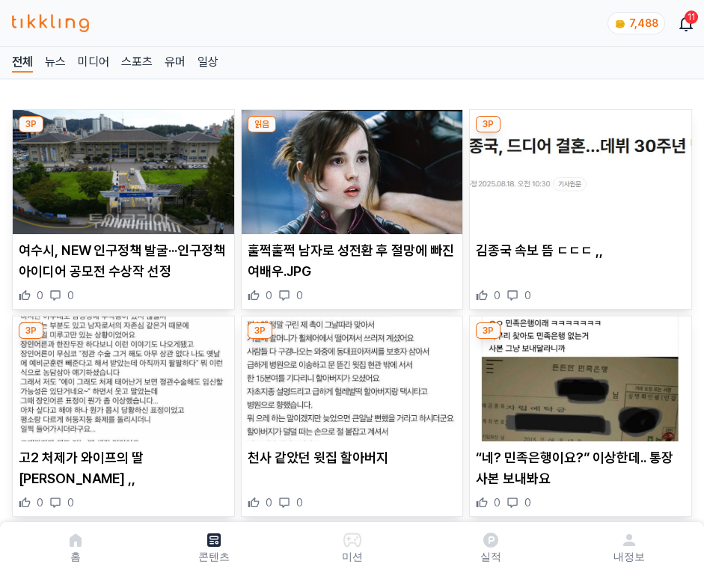
click at [578, 168] on img at bounding box center [581, 172] width 222 height 124
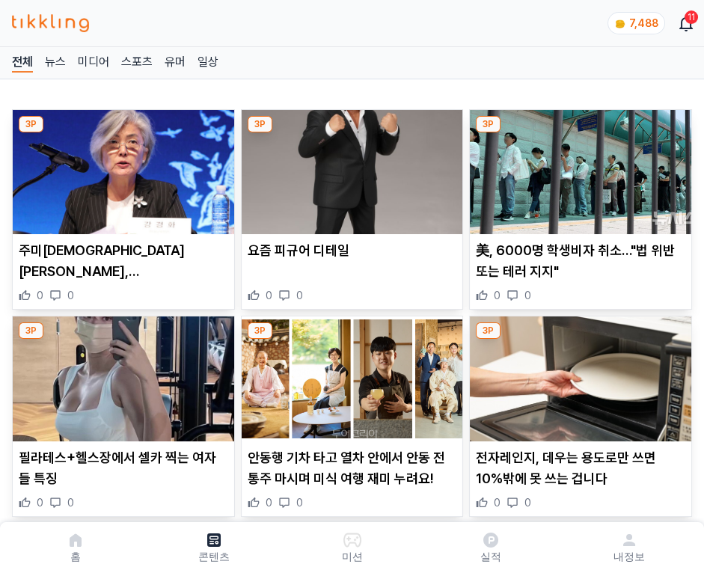
click at [578, 168] on img at bounding box center [581, 172] width 222 height 124
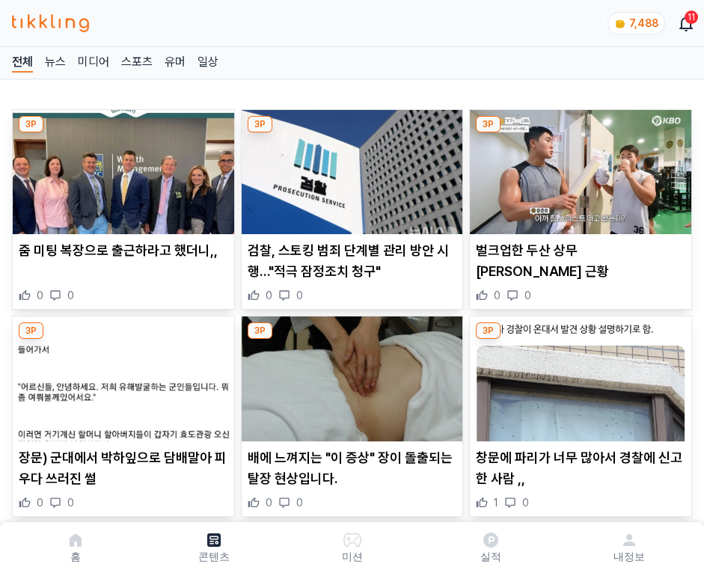
click at [578, 168] on img at bounding box center [581, 172] width 222 height 124
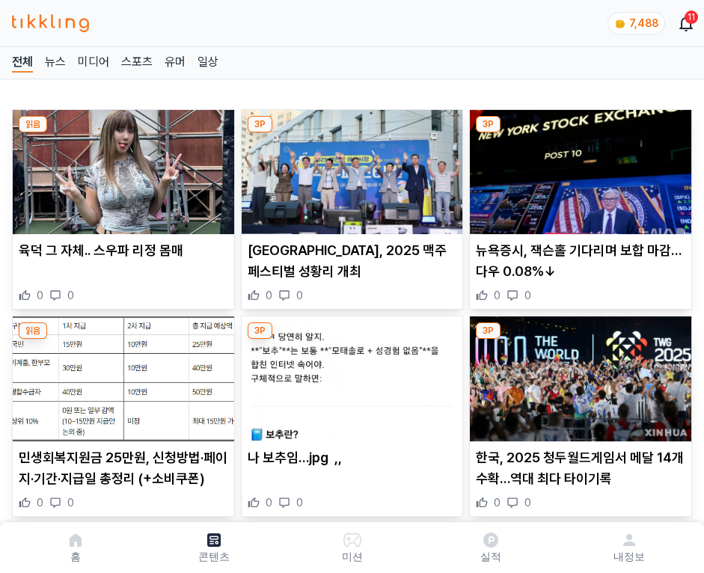
click at [578, 168] on img at bounding box center [581, 172] width 222 height 124
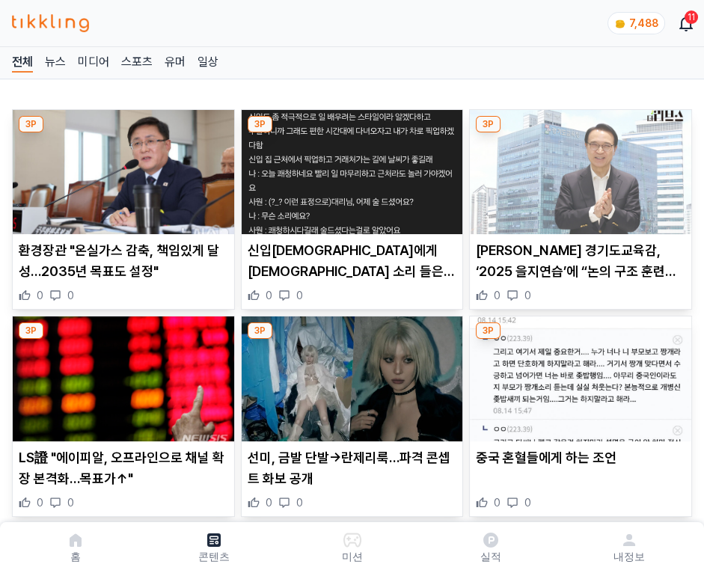
click at [578, 168] on img at bounding box center [581, 172] width 222 height 124
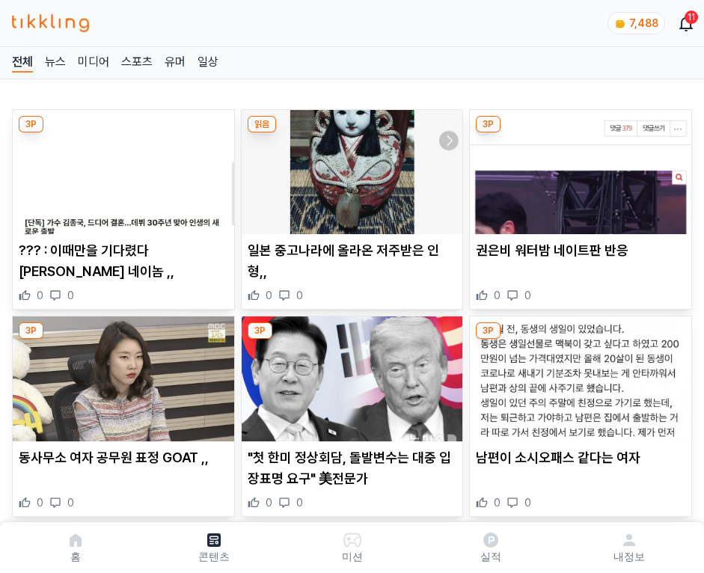
click at [578, 168] on img at bounding box center [581, 172] width 222 height 124
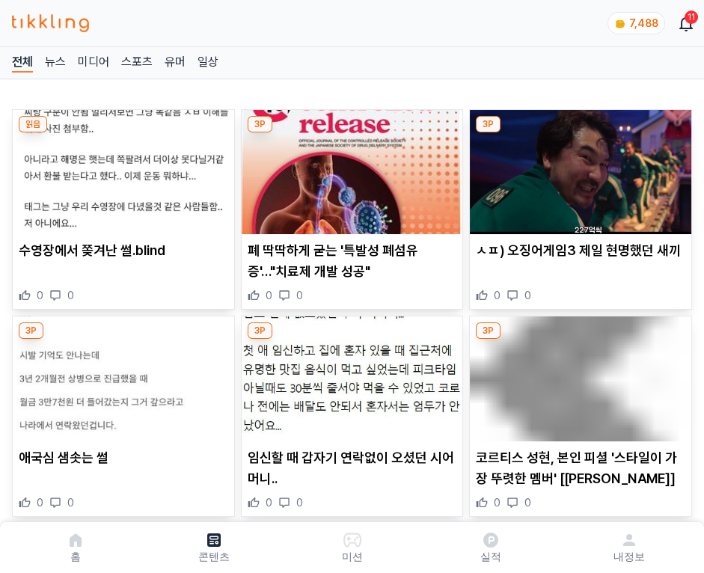
click at [578, 168] on img at bounding box center [581, 172] width 222 height 124
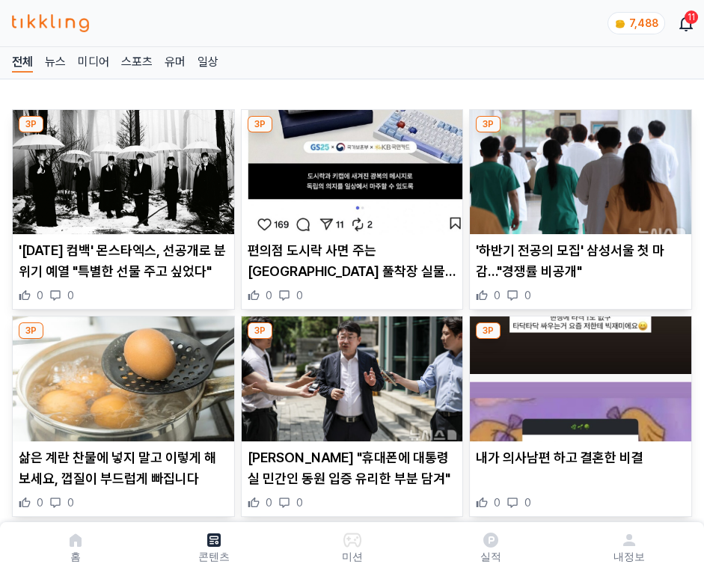
click at [578, 168] on img at bounding box center [581, 172] width 222 height 124
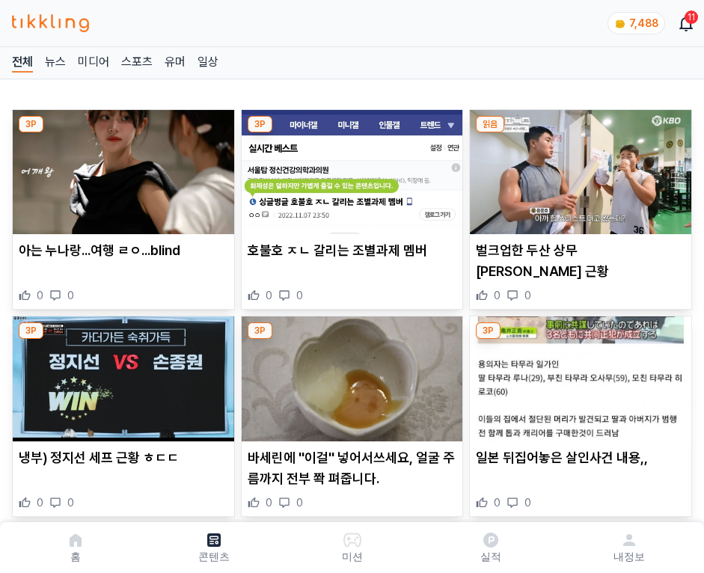
click at [578, 168] on img at bounding box center [581, 172] width 222 height 124
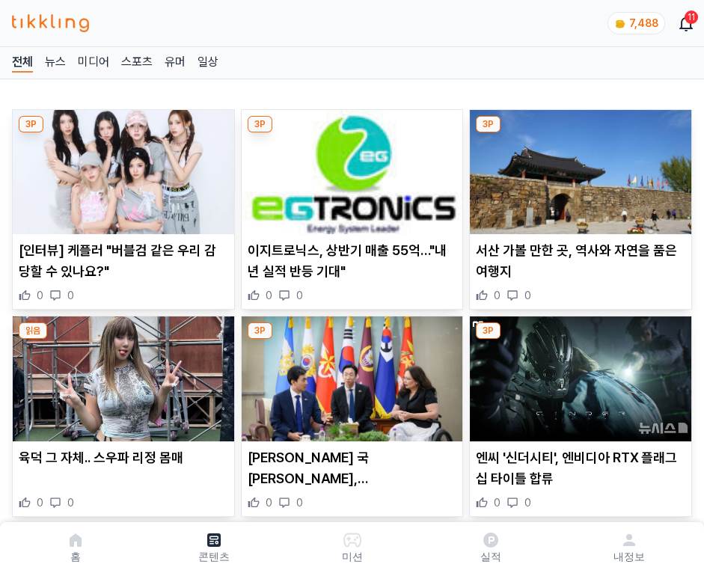
click at [578, 168] on img at bounding box center [581, 172] width 222 height 124
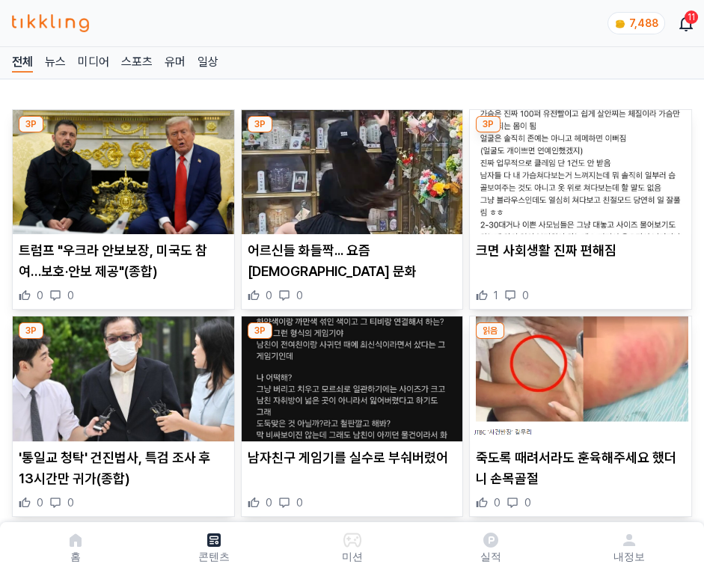
click at [578, 168] on img at bounding box center [581, 172] width 222 height 124
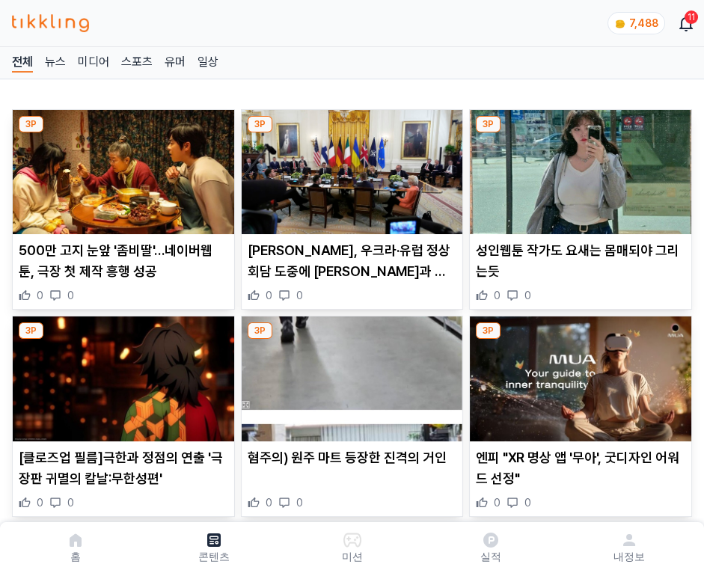
click at [578, 168] on img at bounding box center [581, 172] width 222 height 124
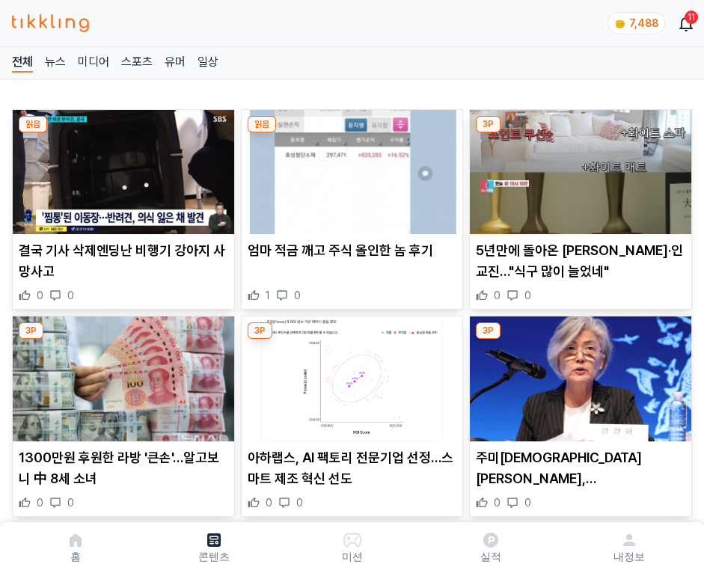
click at [578, 168] on img at bounding box center [581, 172] width 222 height 124
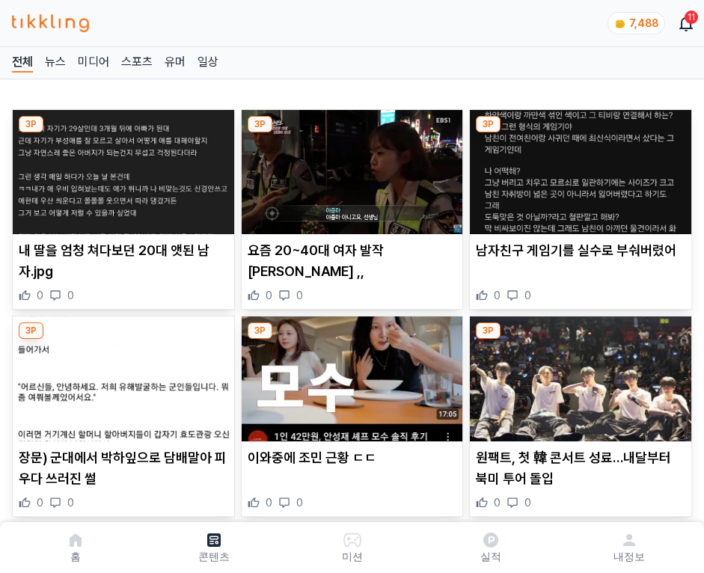
click at [578, 168] on img at bounding box center [581, 172] width 222 height 124
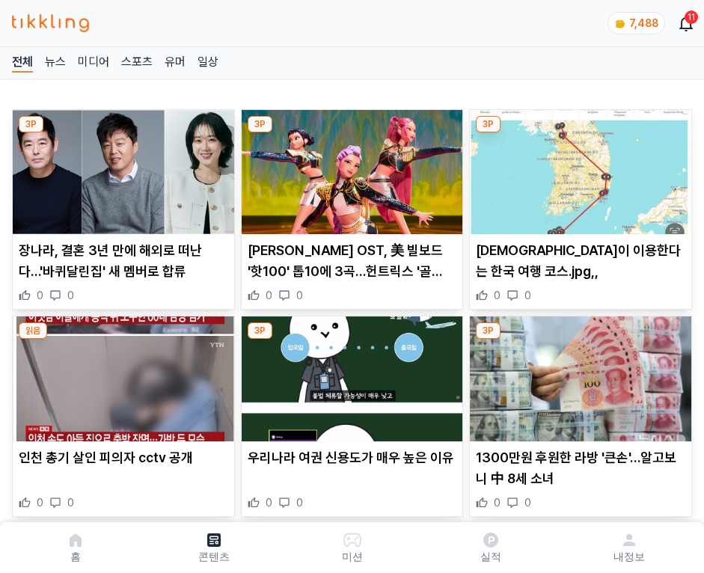
click at [578, 168] on img at bounding box center [581, 172] width 222 height 124
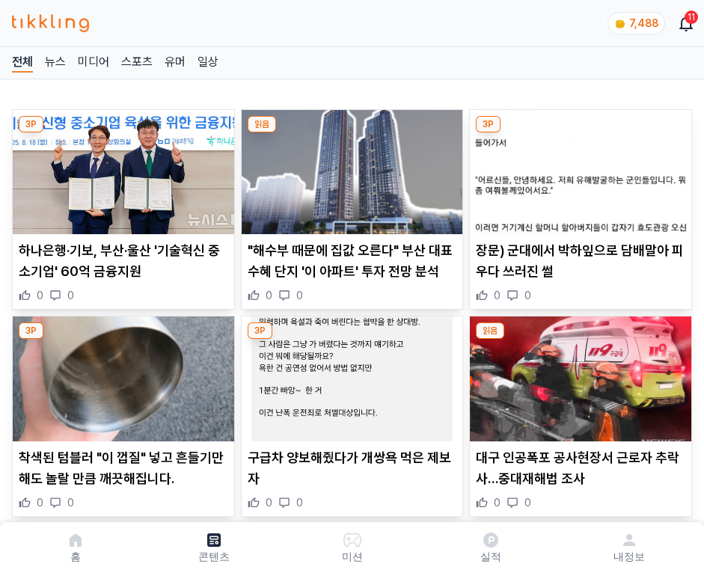
click at [578, 168] on img at bounding box center [581, 172] width 222 height 124
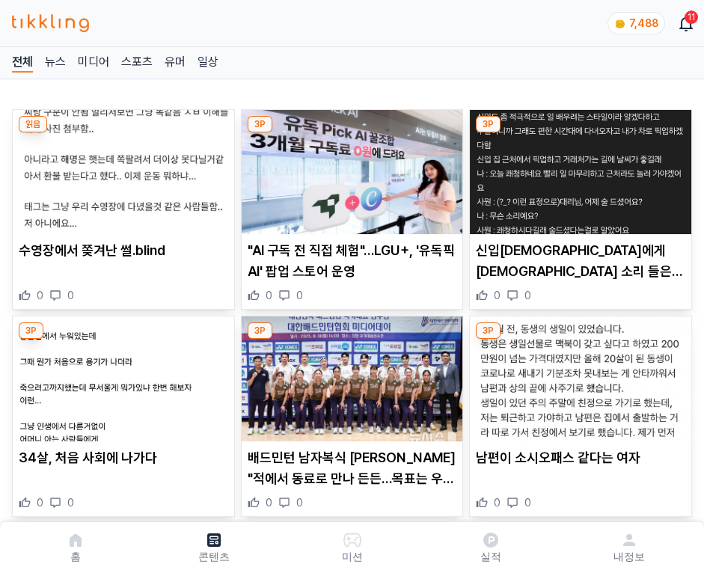
click at [578, 168] on img at bounding box center [581, 172] width 222 height 124
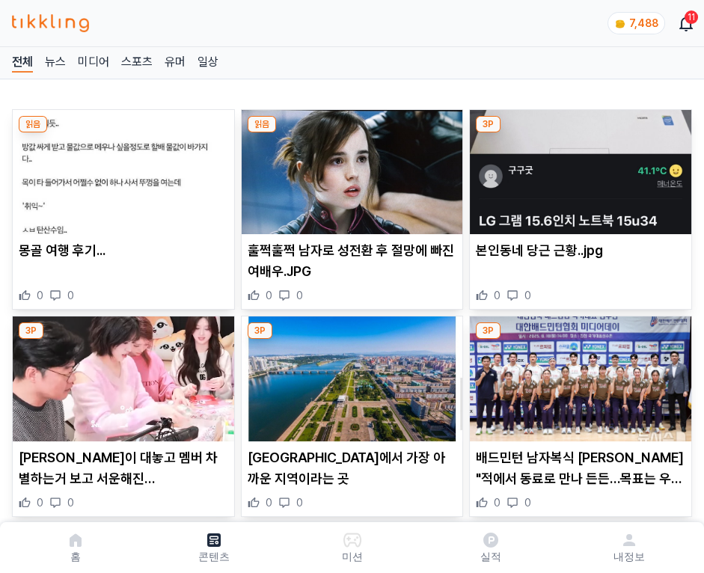
click at [578, 168] on img at bounding box center [581, 172] width 222 height 124
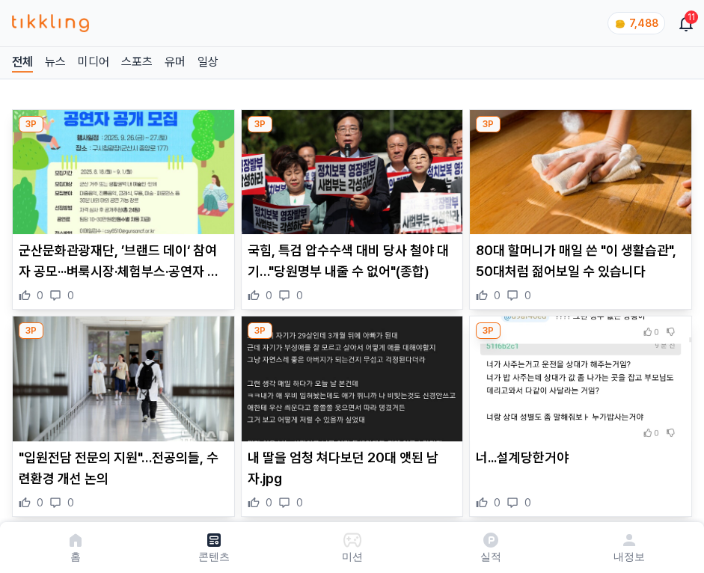
click at [578, 168] on img at bounding box center [581, 172] width 222 height 124
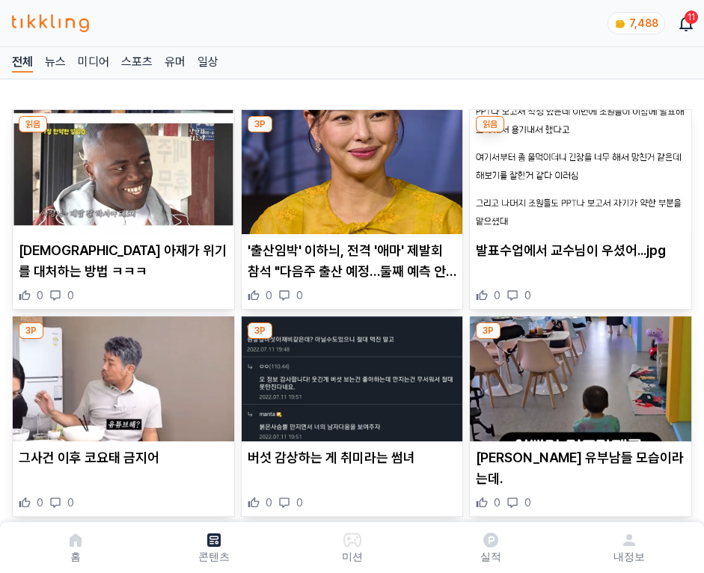
click at [578, 168] on img at bounding box center [581, 172] width 222 height 124
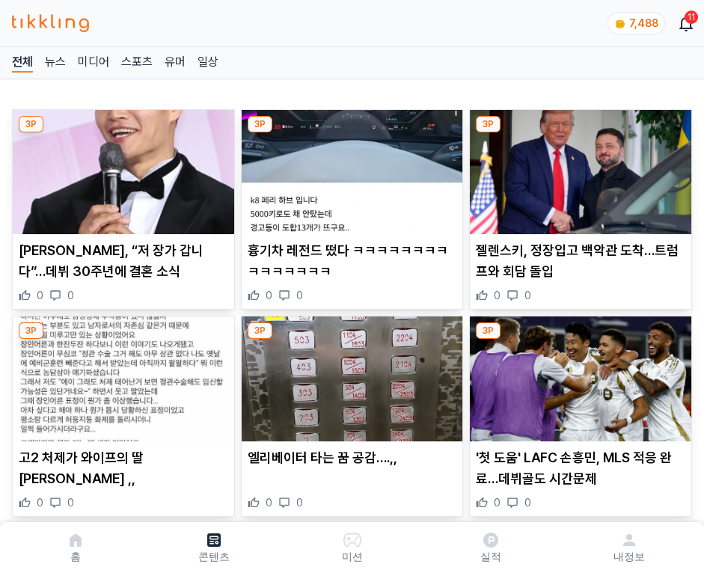
click at [578, 168] on img at bounding box center [581, 172] width 222 height 124
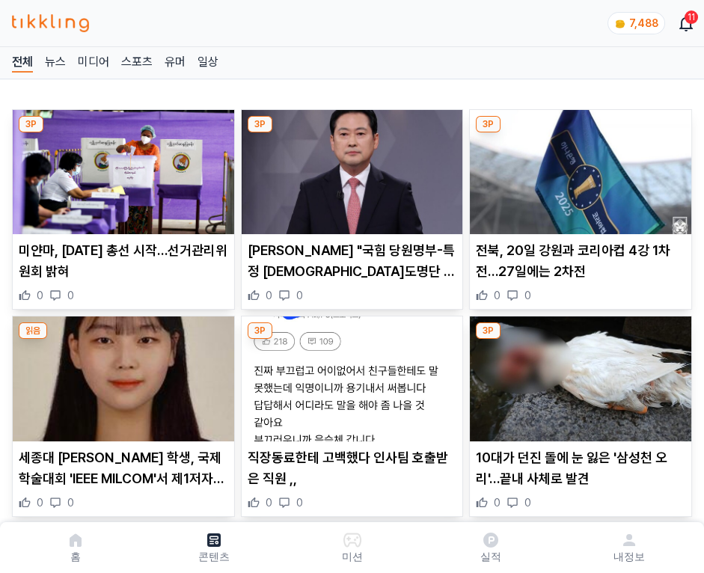
click at [578, 168] on img at bounding box center [581, 172] width 222 height 124
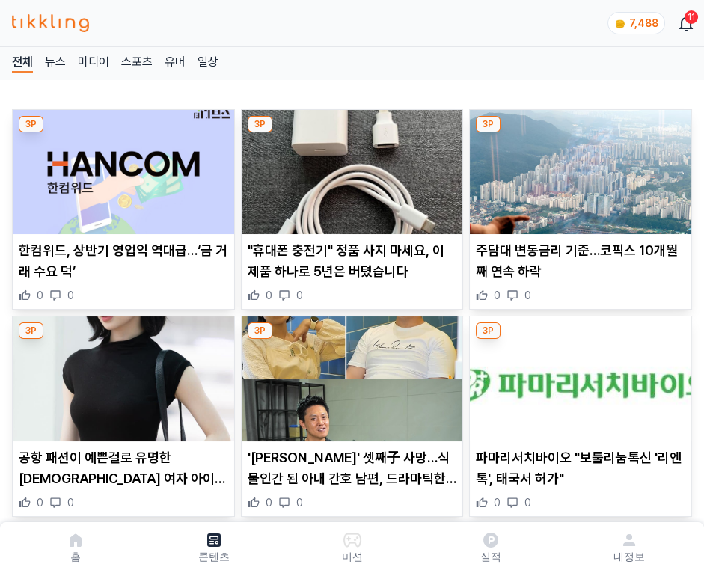
click at [578, 168] on img at bounding box center [581, 172] width 222 height 124
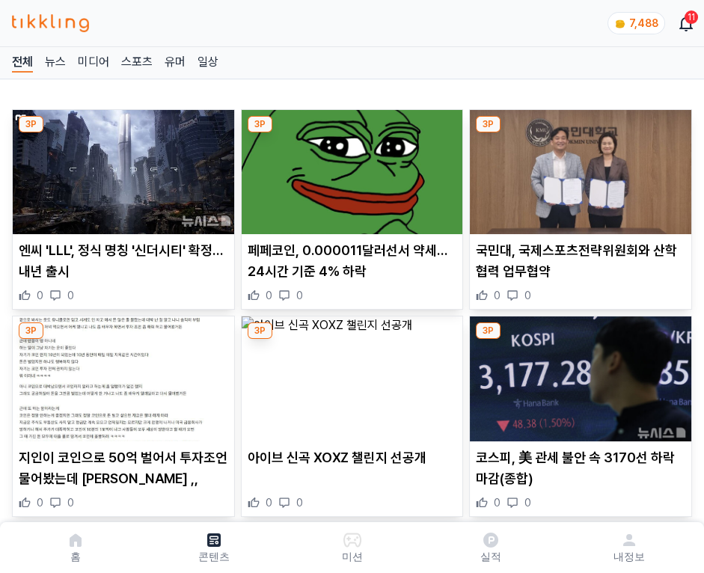
click at [578, 168] on img at bounding box center [581, 172] width 222 height 124
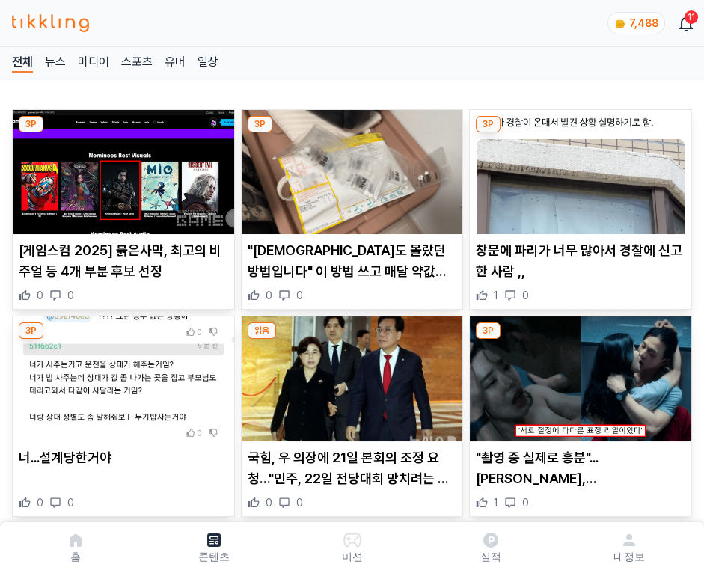
click at [578, 168] on img at bounding box center [581, 172] width 222 height 124
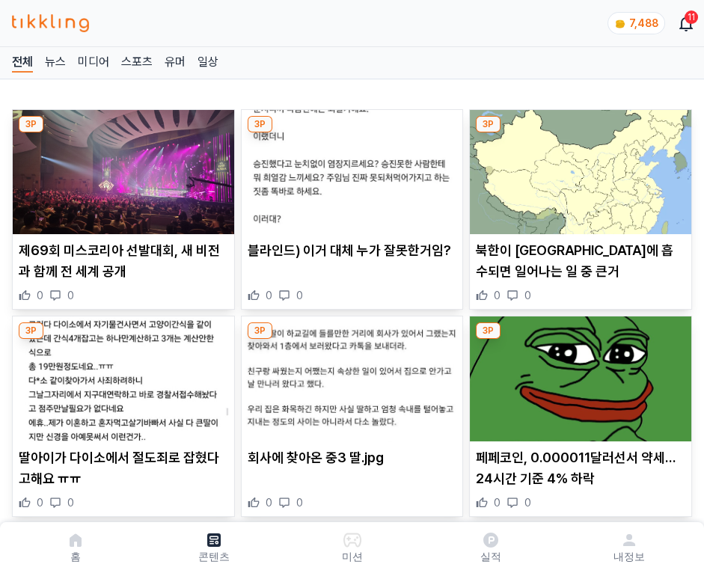
click at [578, 168] on img at bounding box center [581, 172] width 222 height 124
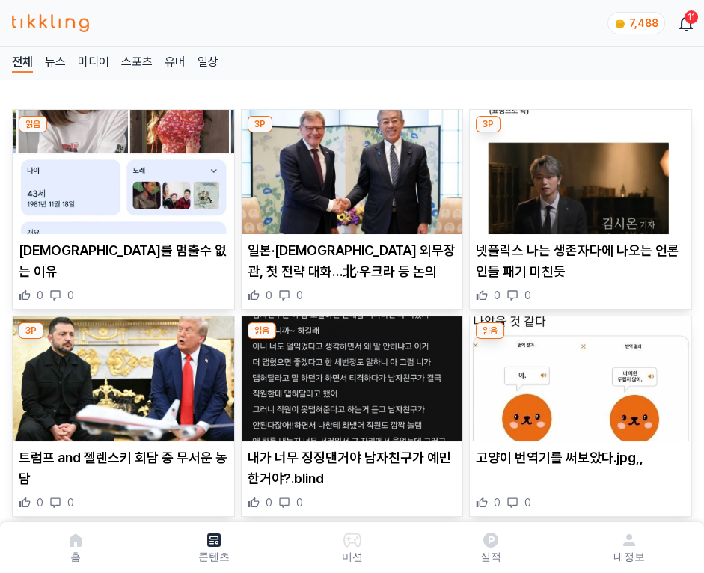
click at [578, 168] on img at bounding box center [581, 172] width 222 height 124
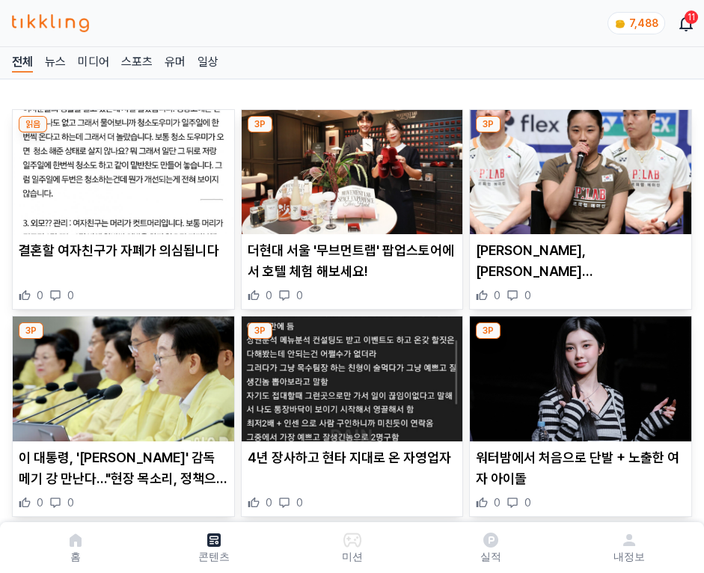
click at [578, 168] on img at bounding box center [581, 172] width 222 height 124
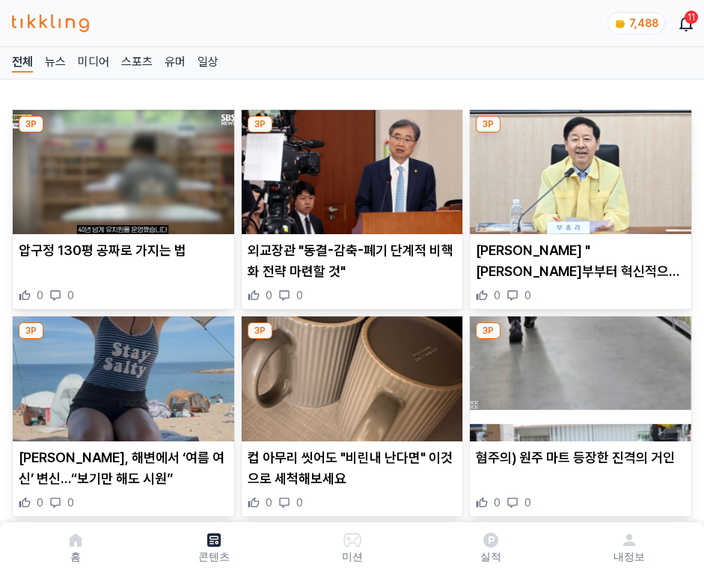
click at [578, 168] on img at bounding box center [581, 172] width 222 height 124
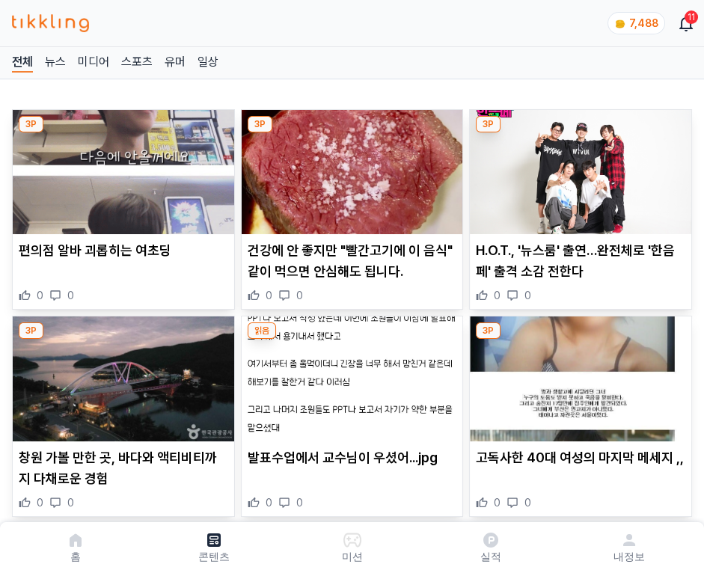
click at [578, 168] on img at bounding box center [581, 172] width 222 height 124
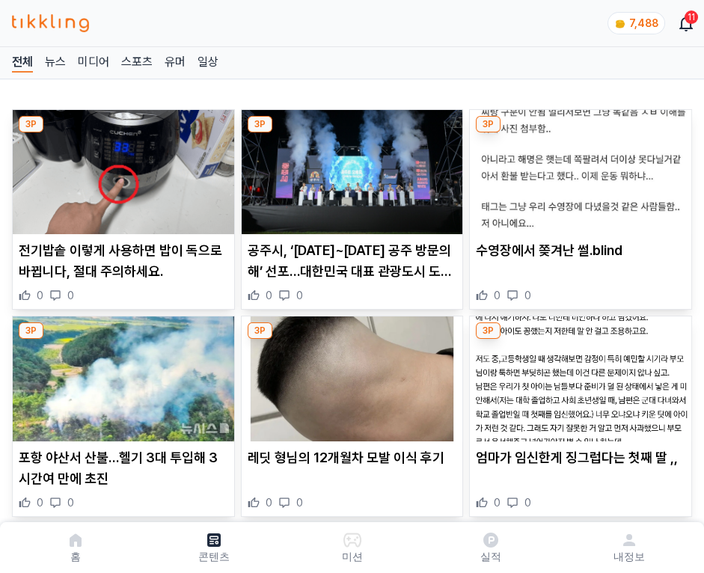
click at [578, 168] on img at bounding box center [581, 172] width 222 height 124
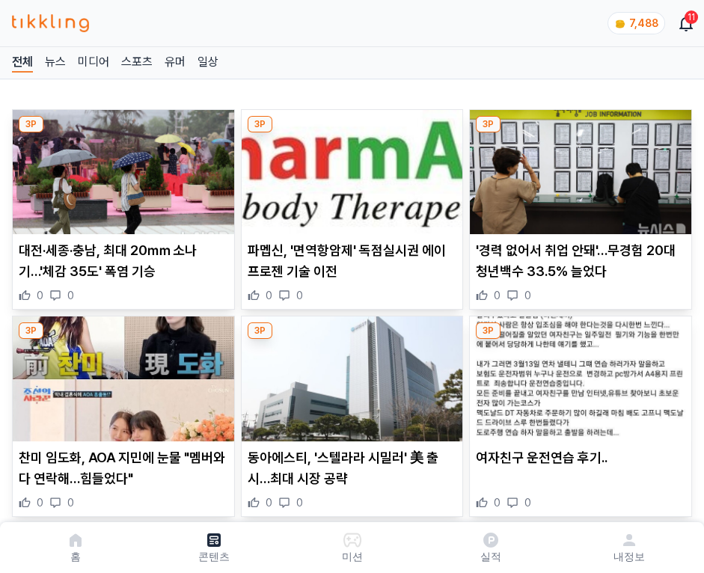
click at [578, 168] on img at bounding box center [581, 172] width 222 height 124
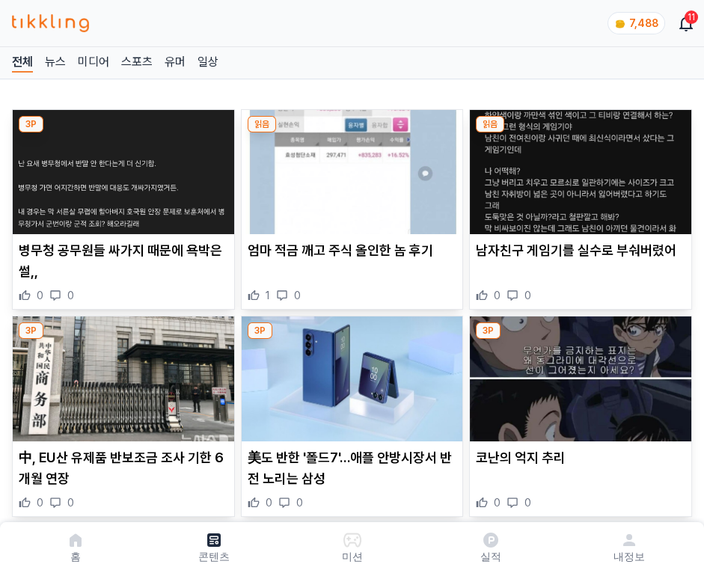
click at [578, 168] on img at bounding box center [581, 172] width 222 height 124
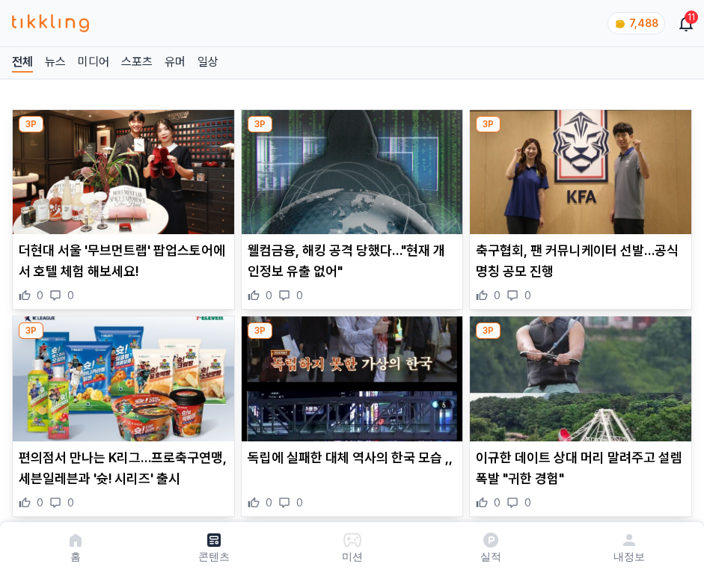
click at [578, 168] on img at bounding box center [581, 172] width 222 height 124
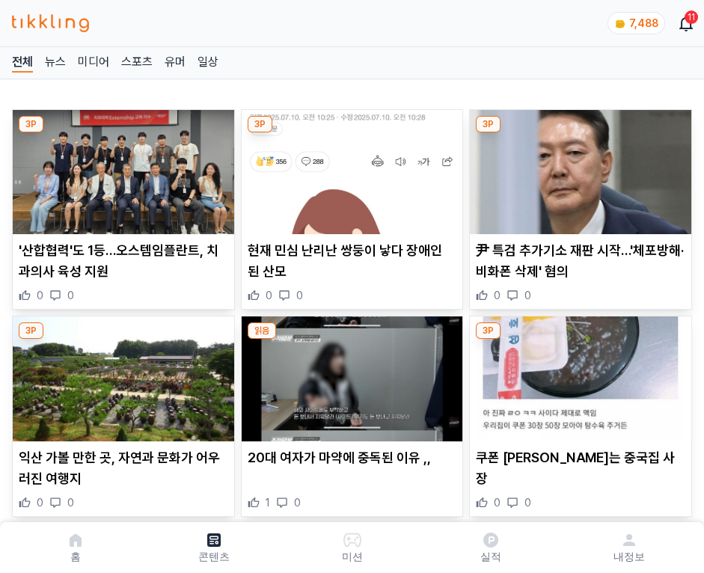
click at [578, 168] on img at bounding box center [581, 172] width 222 height 124
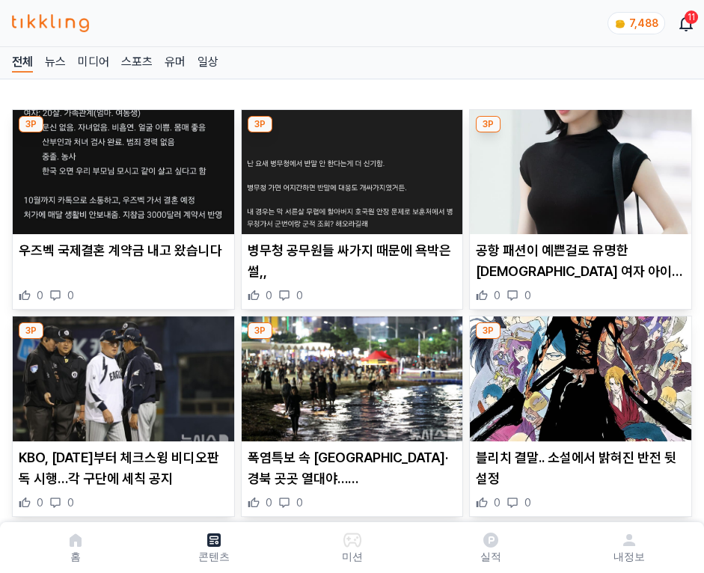
click at [578, 168] on img at bounding box center [581, 172] width 222 height 124
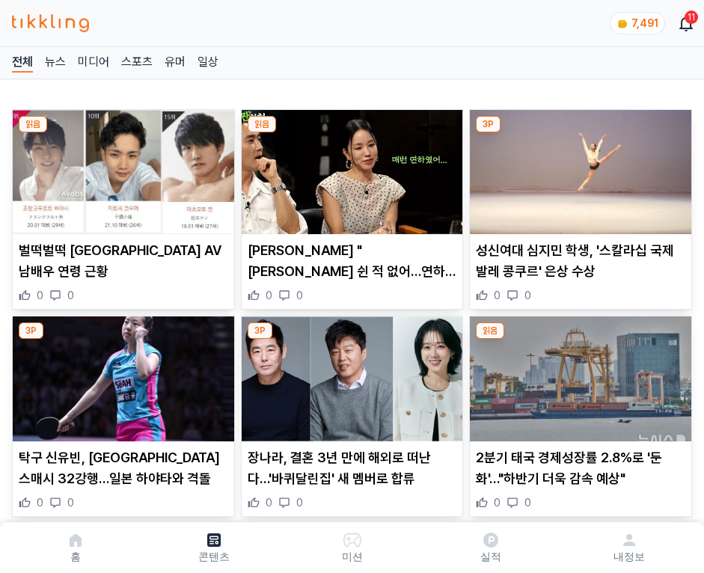
click at [578, 168] on img at bounding box center [581, 172] width 222 height 124
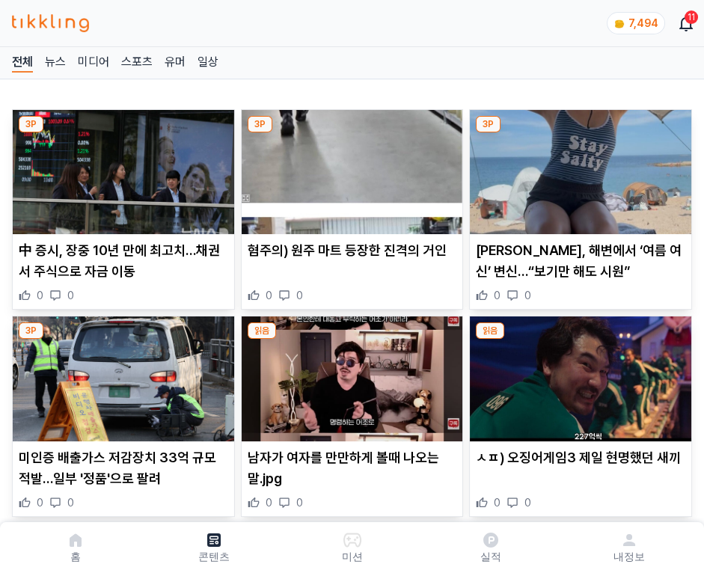
click at [578, 168] on img at bounding box center [581, 172] width 222 height 124
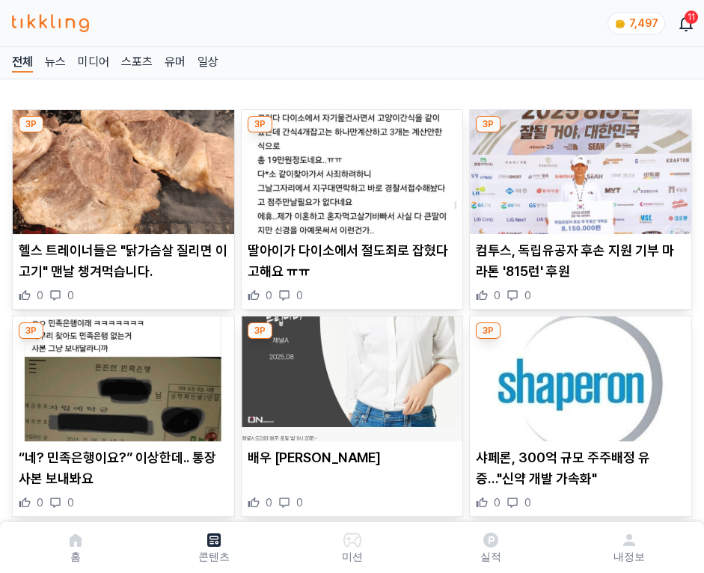
click at [578, 168] on img at bounding box center [581, 172] width 222 height 124
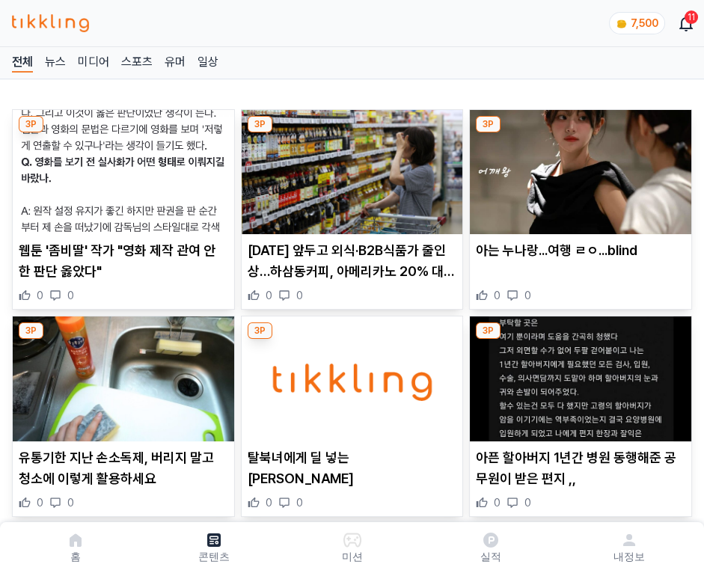
click at [578, 168] on img at bounding box center [581, 172] width 222 height 124
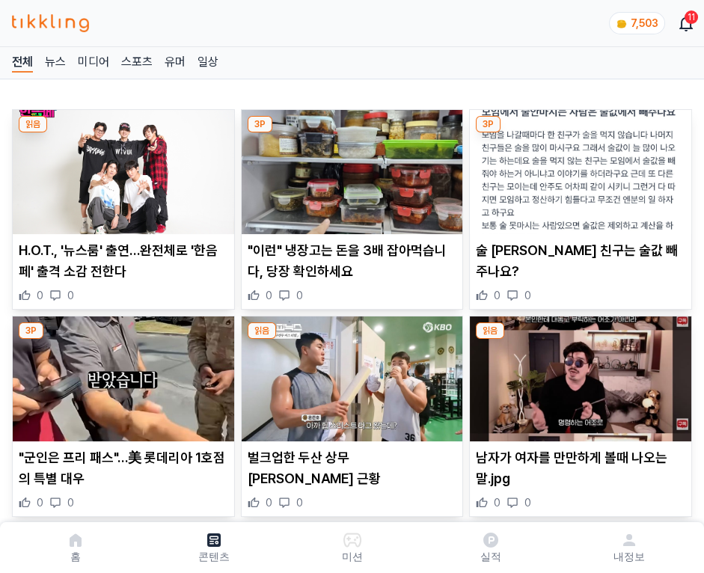
click at [578, 168] on img at bounding box center [581, 172] width 222 height 124
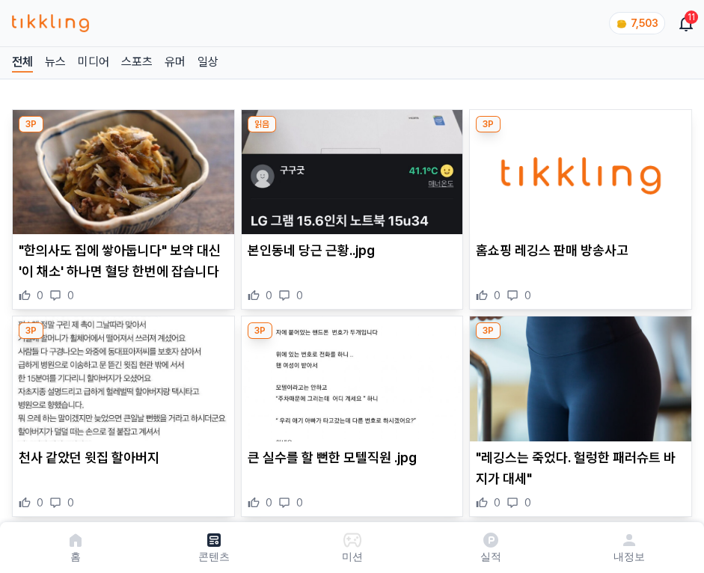
click at [578, 168] on img at bounding box center [581, 172] width 222 height 124
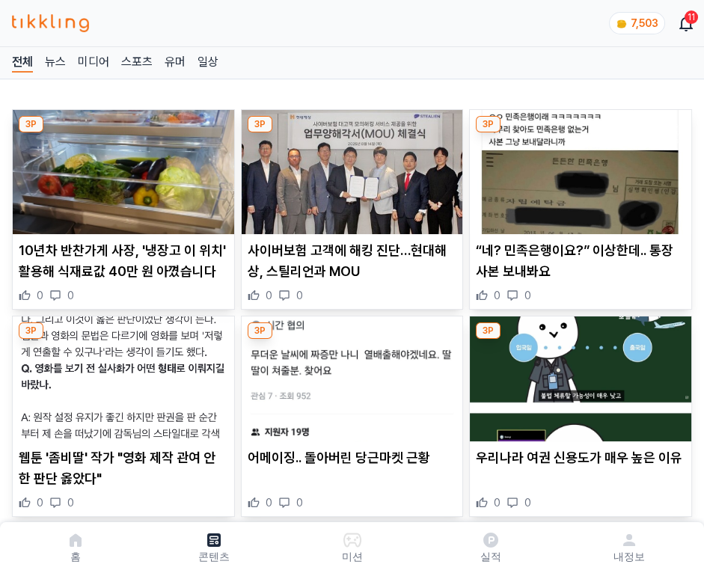
click at [578, 168] on img at bounding box center [581, 172] width 222 height 124
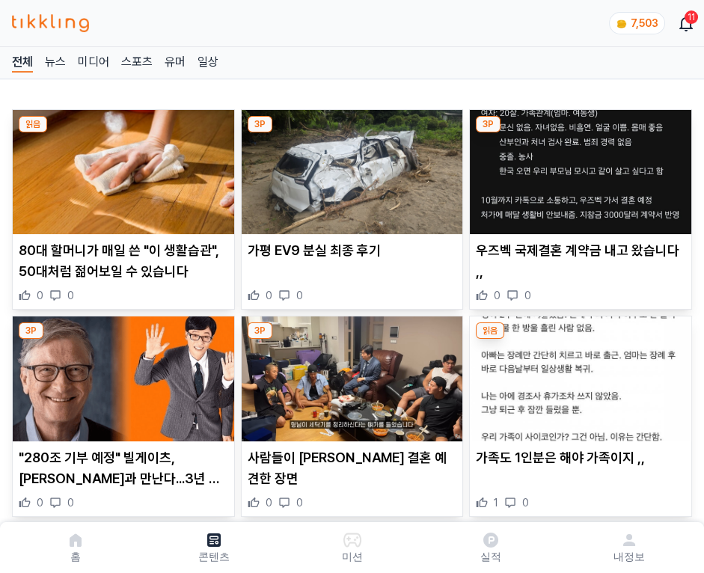
click at [578, 168] on img at bounding box center [581, 172] width 222 height 124
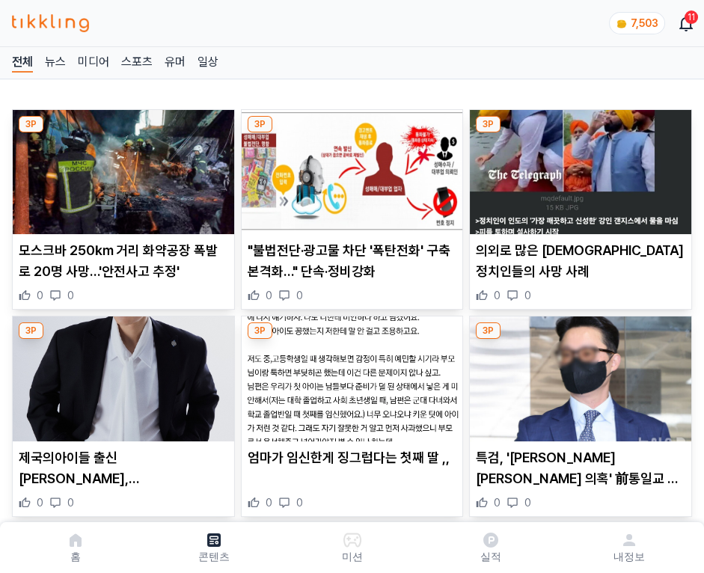
click at [578, 168] on img at bounding box center [581, 172] width 222 height 124
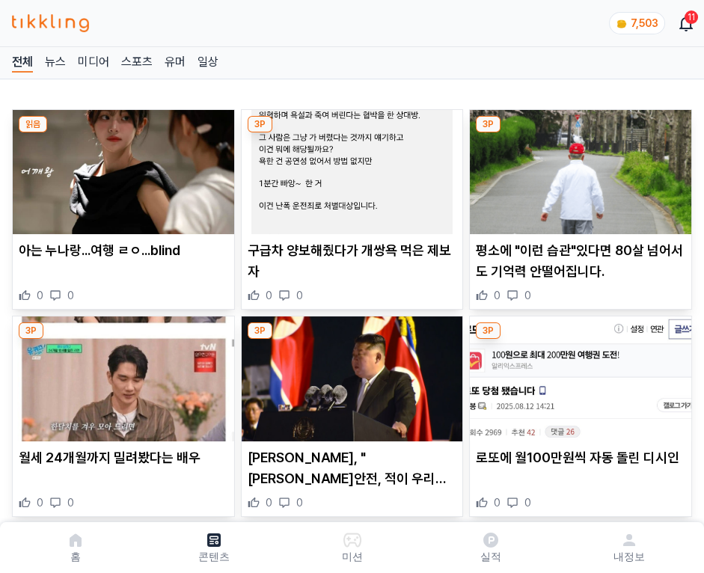
click at [578, 168] on img at bounding box center [581, 172] width 222 height 124
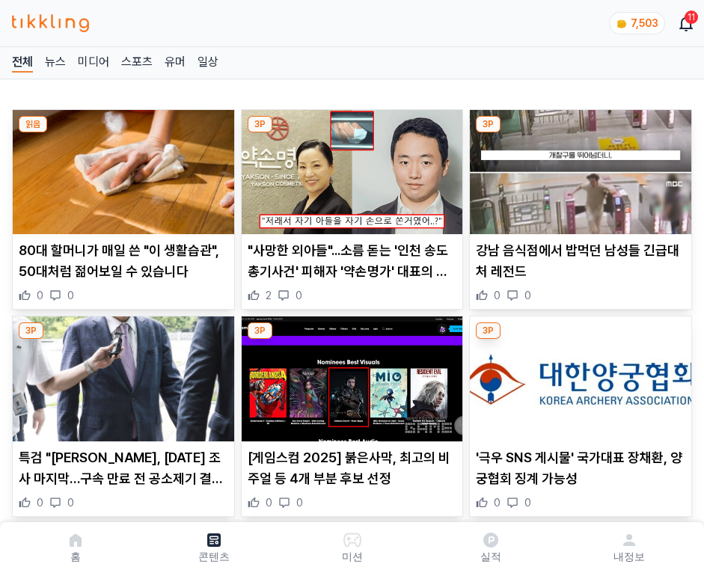
click at [578, 168] on img at bounding box center [581, 172] width 222 height 124
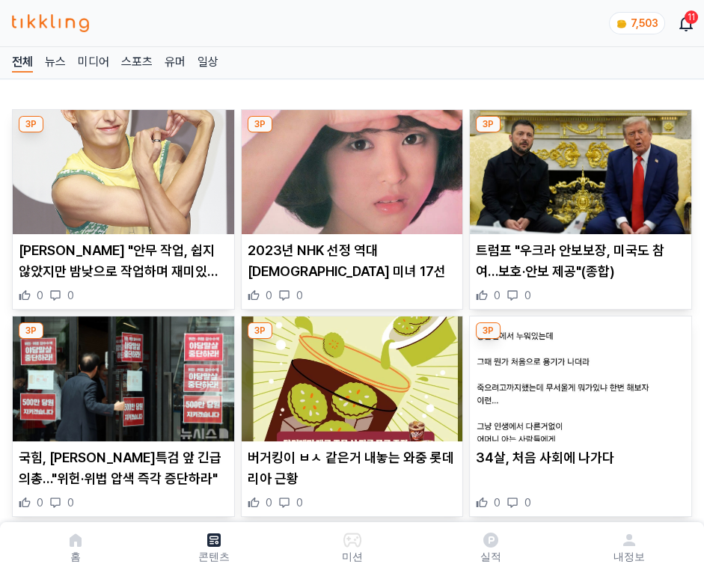
click at [578, 168] on img at bounding box center [581, 172] width 222 height 124
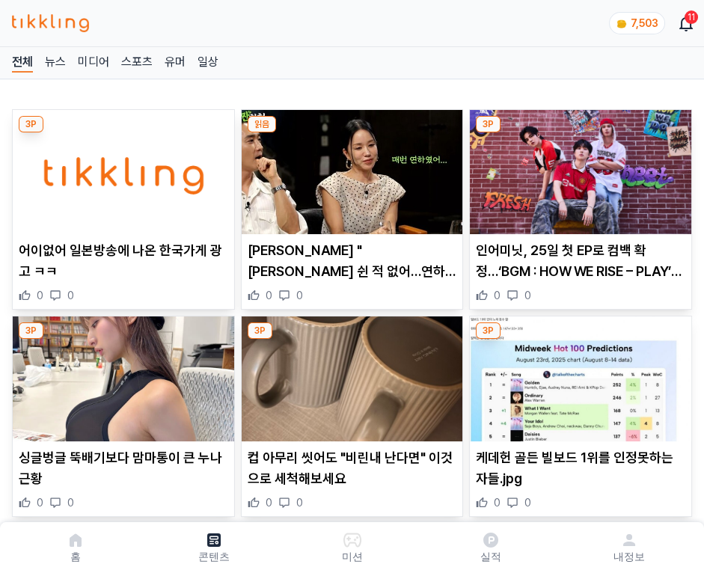
click at [578, 168] on img at bounding box center [581, 172] width 222 height 124
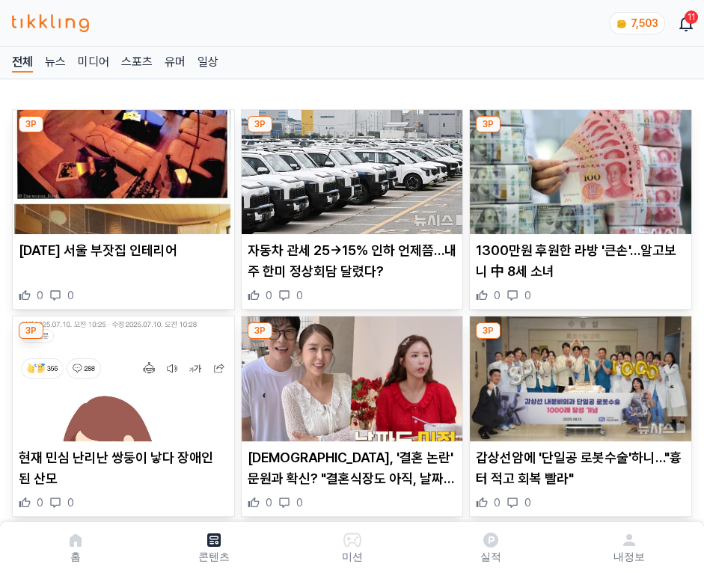
click at [578, 168] on img at bounding box center [581, 172] width 222 height 124
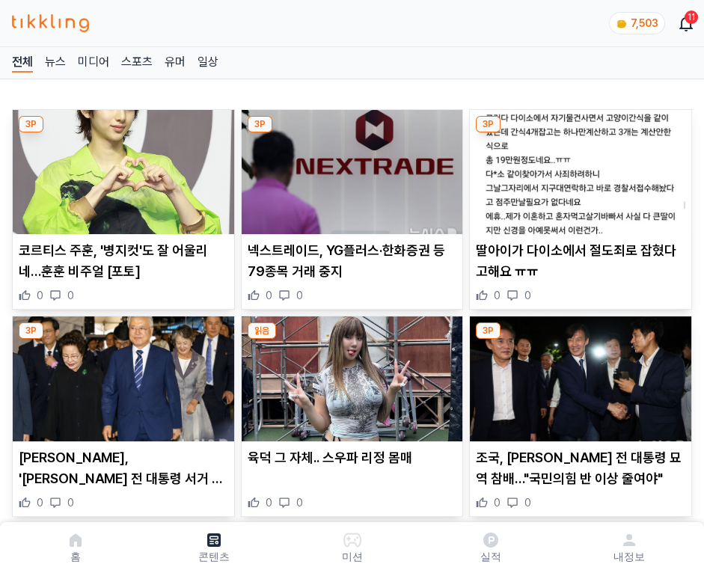
click at [578, 168] on img at bounding box center [581, 172] width 222 height 124
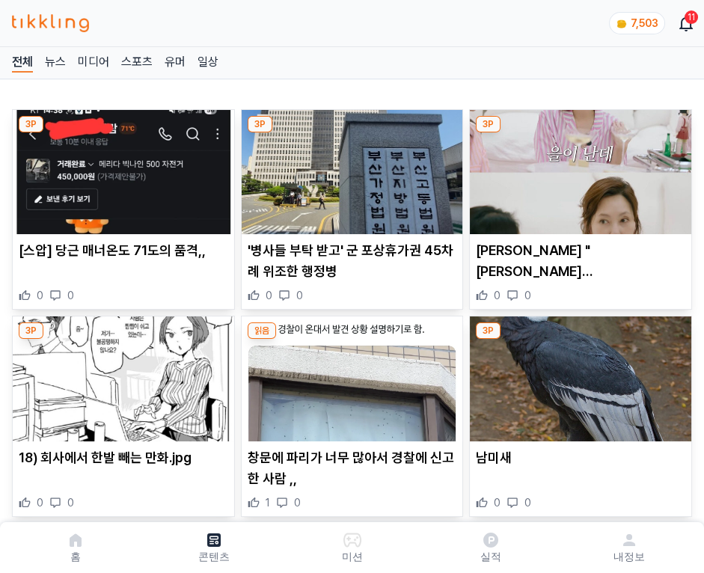
click at [578, 168] on img at bounding box center [581, 172] width 222 height 124
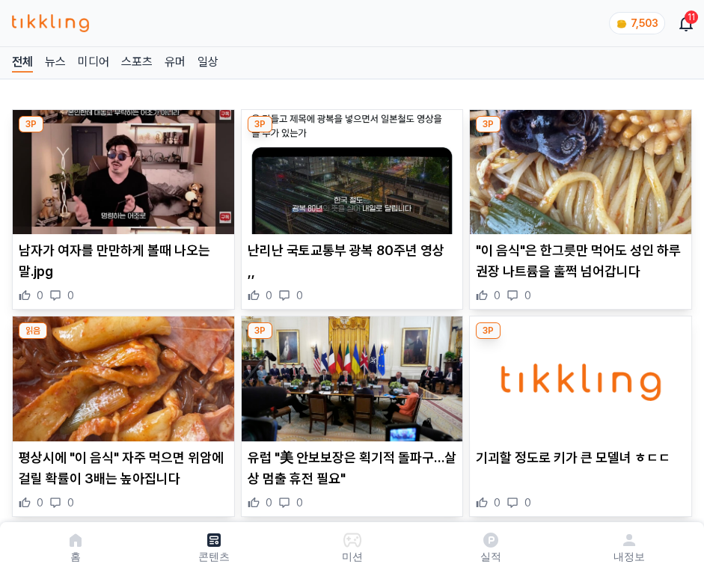
click at [578, 168] on img at bounding box center [581, 172] width 222 height 124
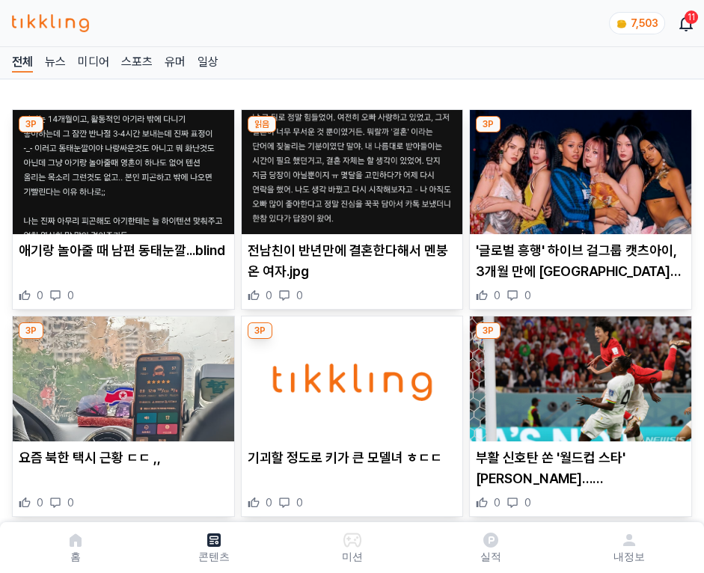
click at [578, 168] on img at bounding box center [581, 172] width 222 height 124
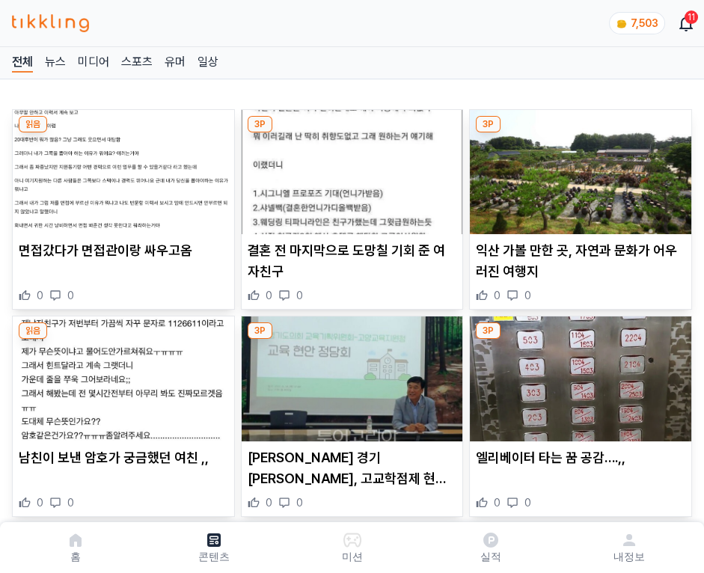
click at [578, 168] on img at bounding box center [581, 172] width 222 height 124
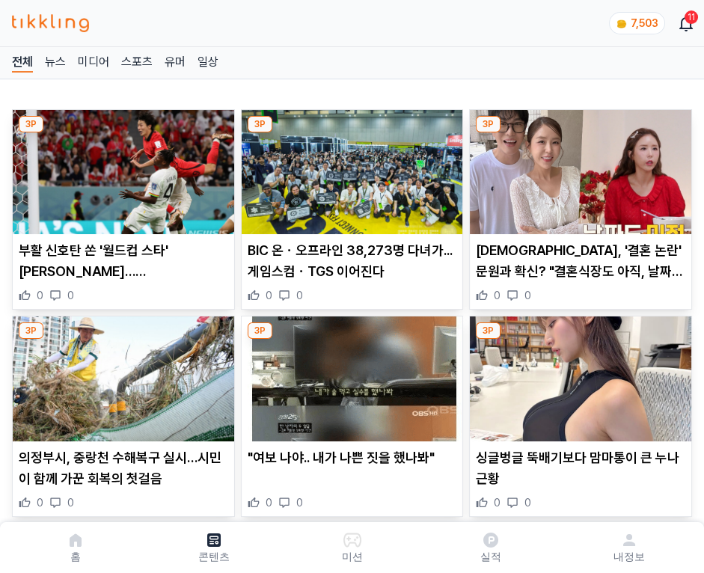
click at [578, 168] on img at bounding box center [581, 172] width 222 height 124
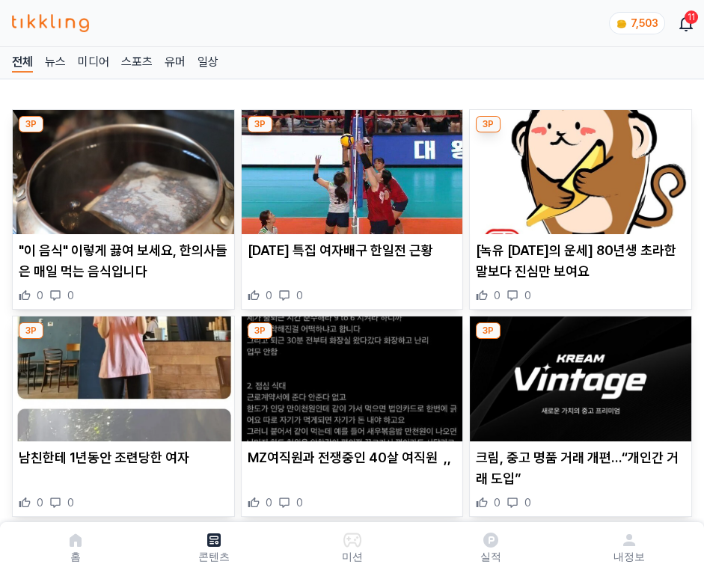
click at [578, 168] on img at bounding box center [581, 172] width 222 height 124
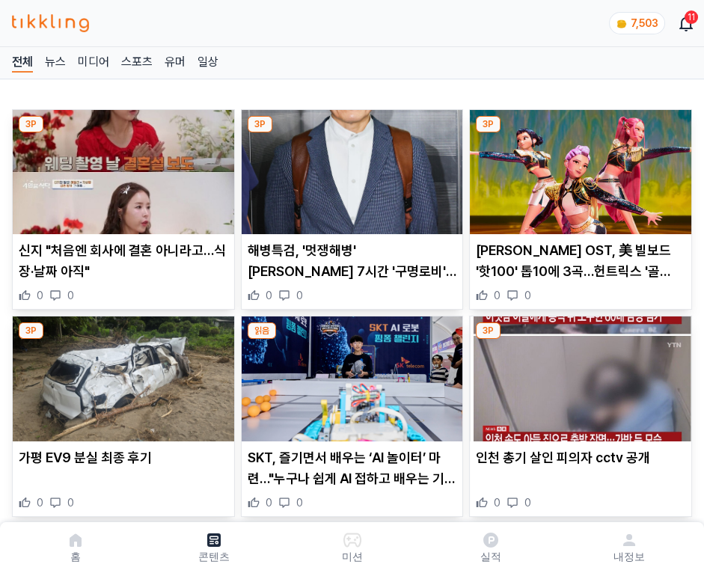
click at [578, 168] on img at bounding box center [581, 172] width 222 height 124
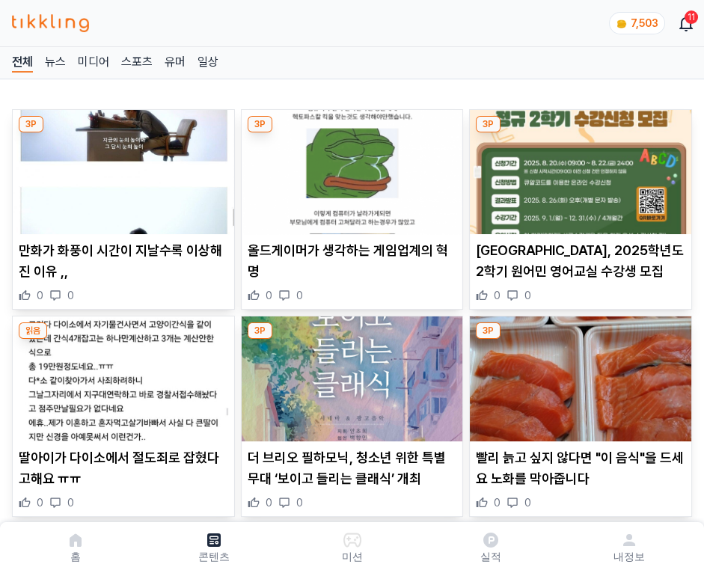
click at [578, 168] on img at bounding box center [581, 172] width 222 height 124
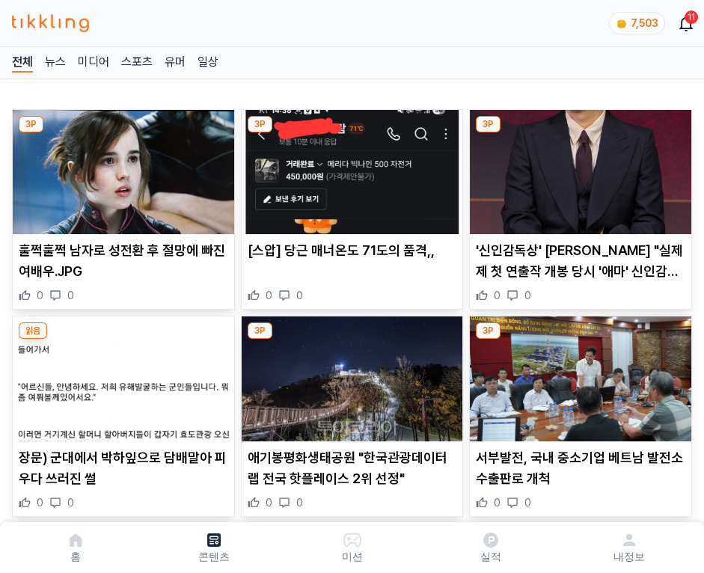
click at [578, 168] on img at bounding box center [581, 172] width 222 height 124
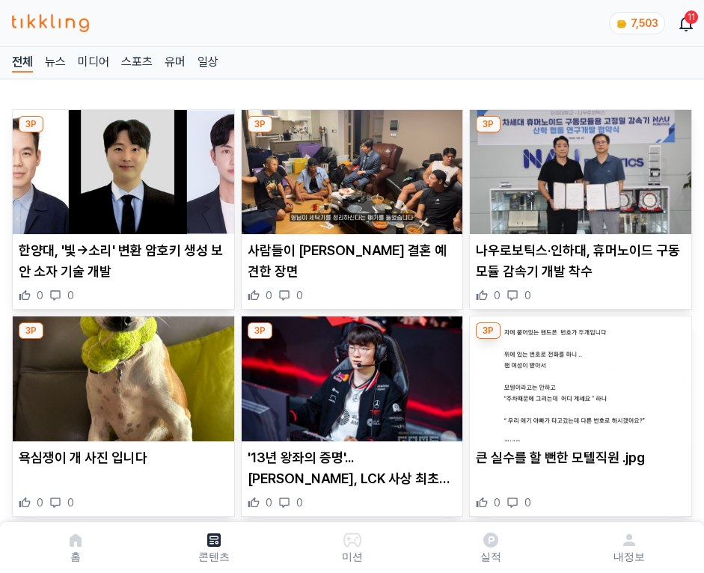
click at [578, 168] on img at bounding box center [581, 172] width 222 height 124
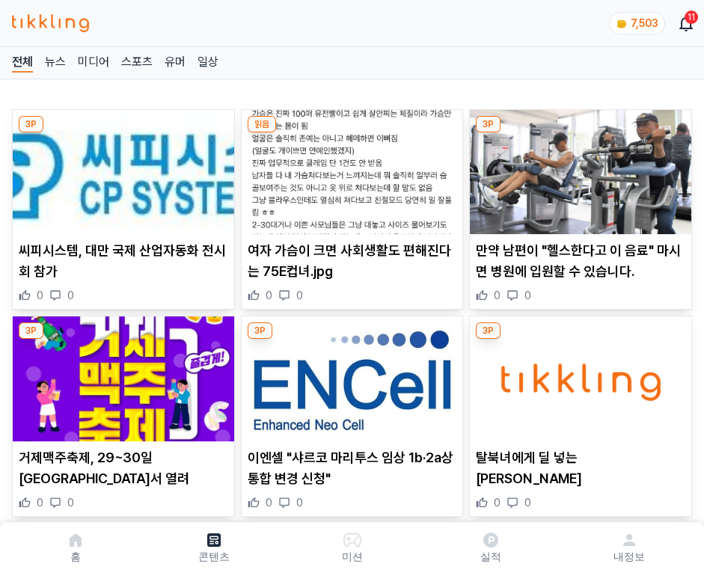
click at [578, 168] on img at bounding box center [581, 172] width 222 height 124
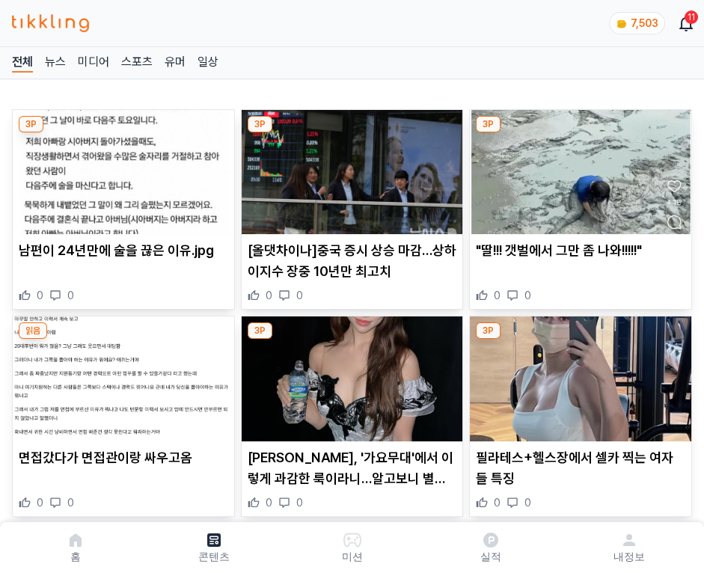
click at [578, 168] on img at bounding box center [581, 172] width 222 height 124
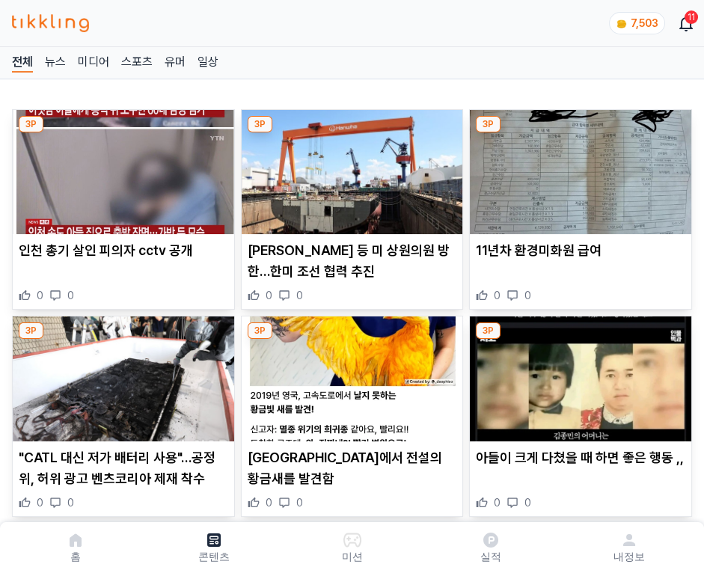
click at [578, 168] on img at bounding box center [581, 172] width 222 height 124
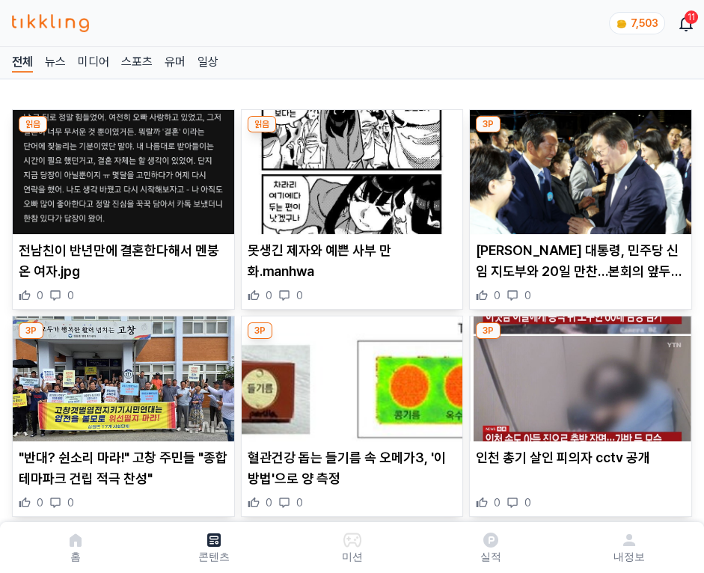
click at [578, 168] on img at bounding box center [581, 172] width 222 height 124
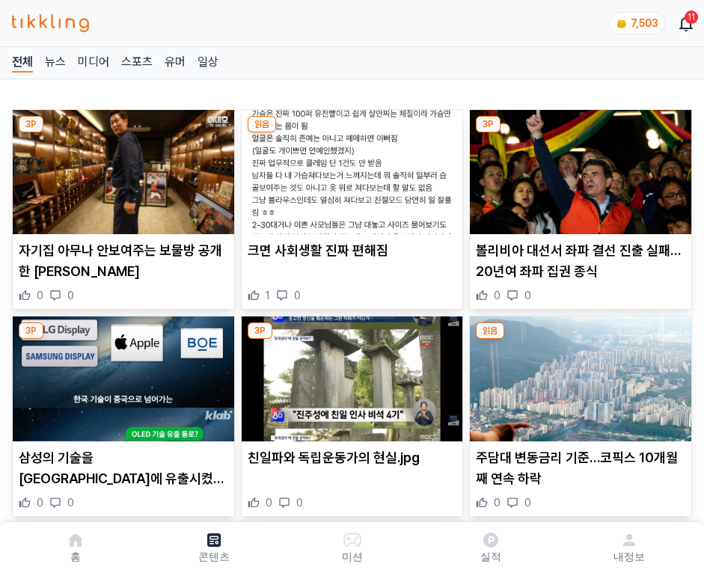
click at [578, 168] on img at bounding box center [581, 172] width 222 height 124
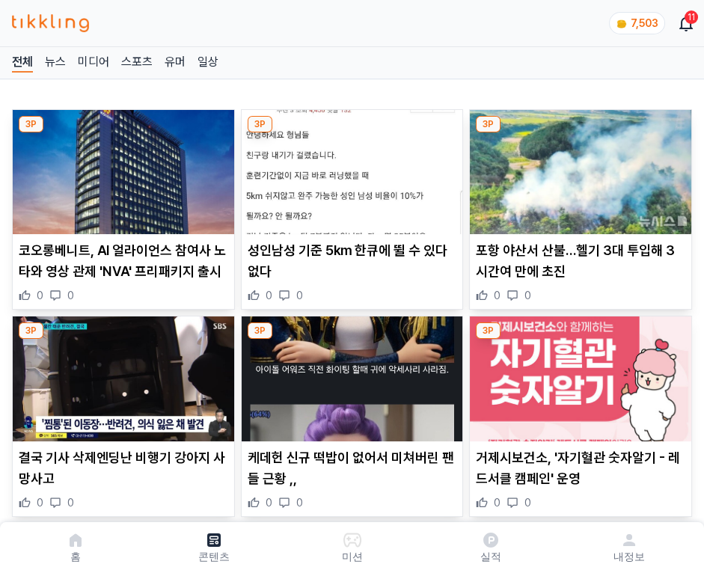
click at [578, 168] on img at bounding box center [581, 172] width 222 height 124
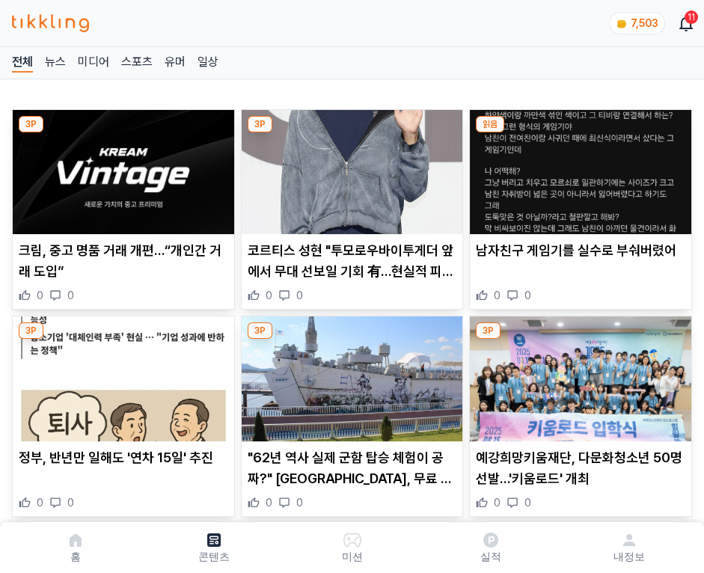
click at [578, 168] on img at bounding box center [581, 172] width 222 height 124
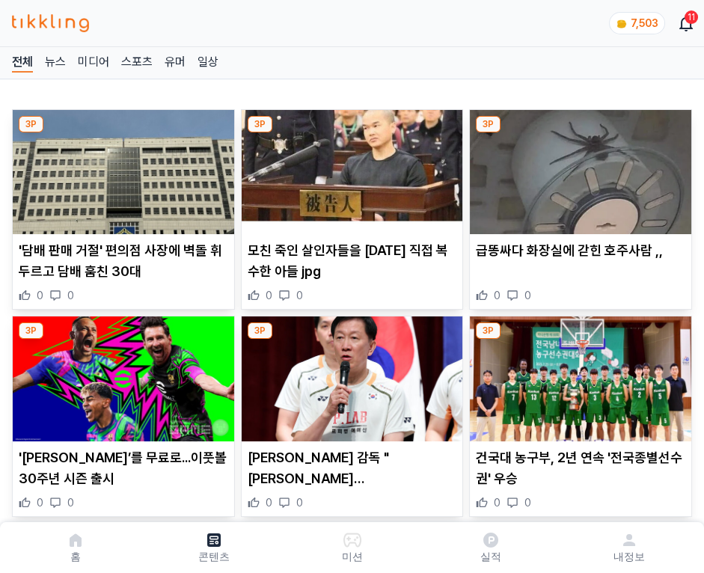
click at [578, 168] on img at bounding box center [581, 172] width 222 height 124
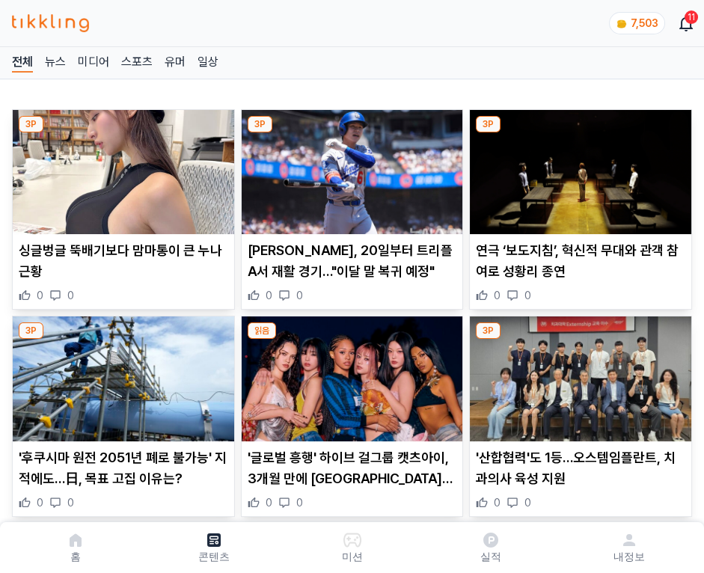
click at [578, 168] on img at bounding box center [581, 172] width 222 height 124
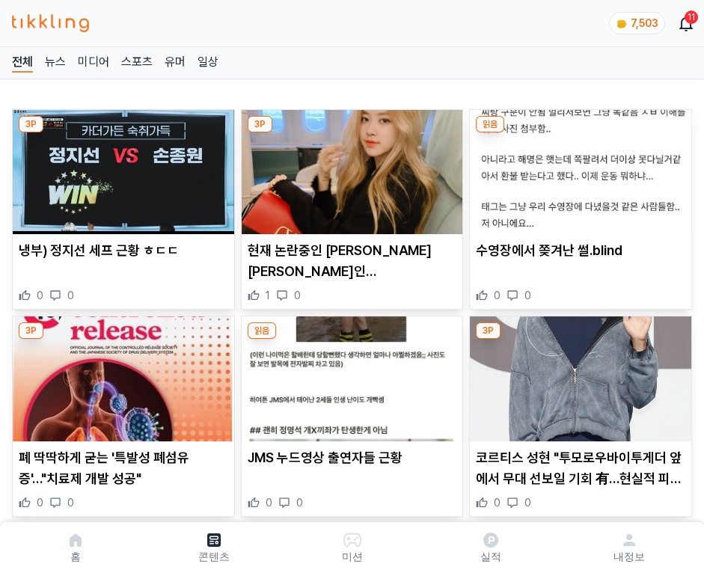
click at [578, 168] on img at bounding box center [581, 172] width 222 height 124
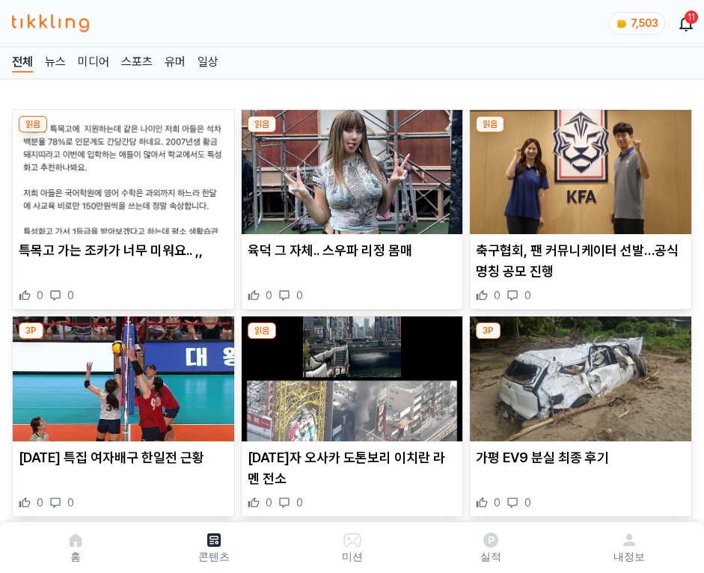
click at [578, 168] on img at bounding box center [581, 172] width 222 height 124
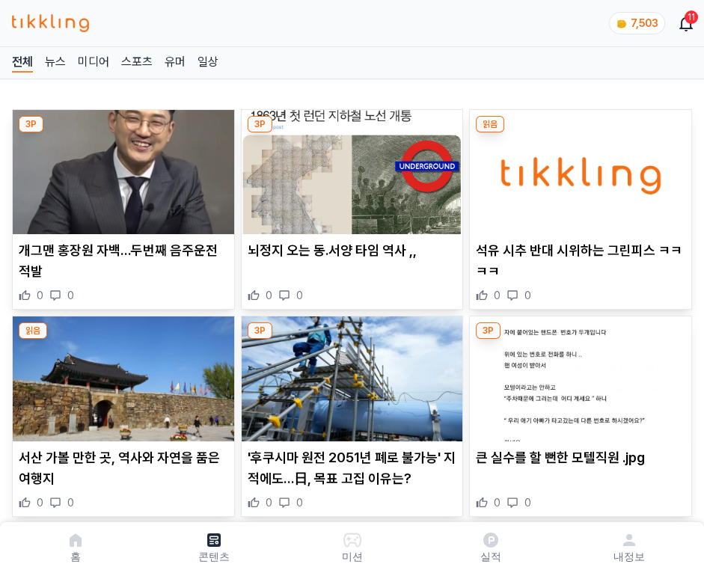
click at [578, 168] on img at bounding box center [581, 172] width 222 height 124
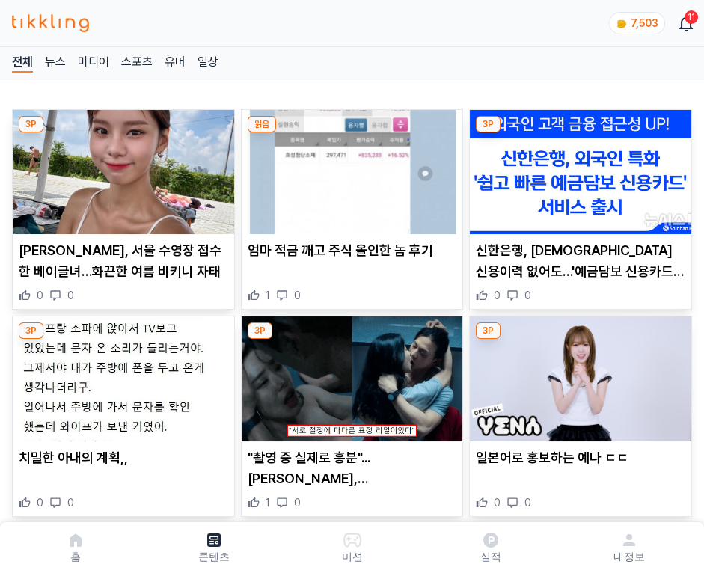
click at [578, 168] on img at bounding box center [581, 172] width 222 height 124
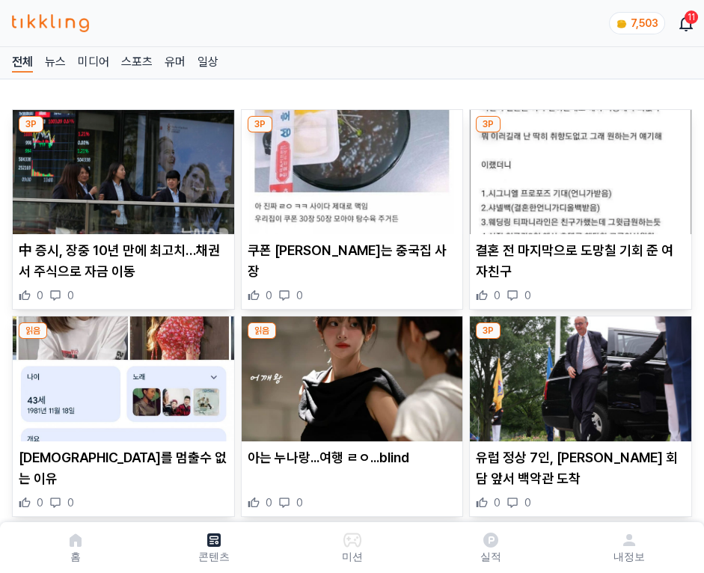
click at [578, 168] on img at bounding box center [581, 172] width 222 height 124
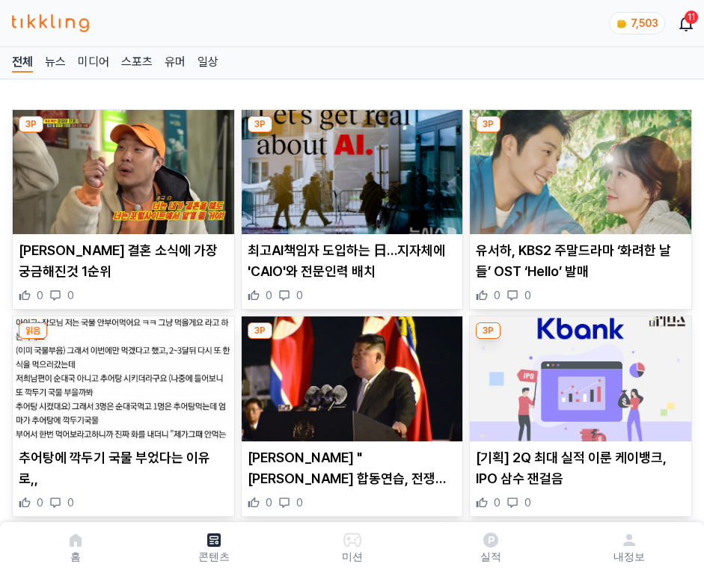
click at [578, 168] on img at bounding box center [581, 172] width 222 height 124
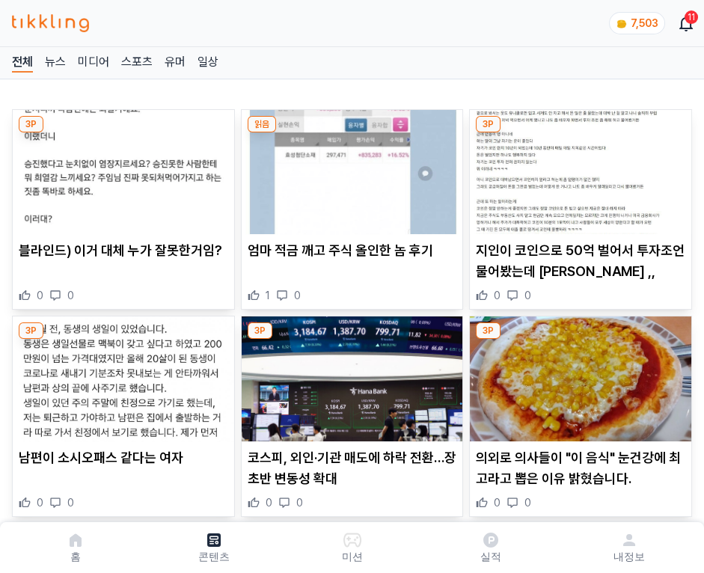
click at [578, 168] on img at bounding box center [581, 172] width 222 height 124
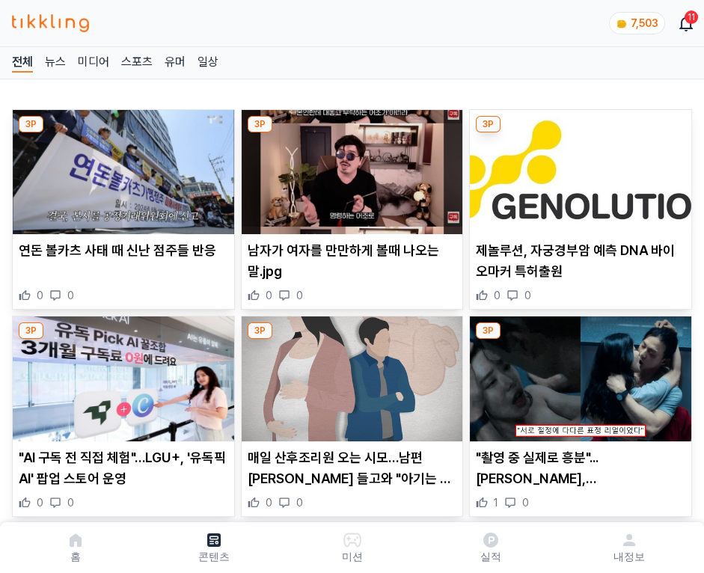
click at [578, 168] on img at bounding box center [581, 172] width 222 height 124
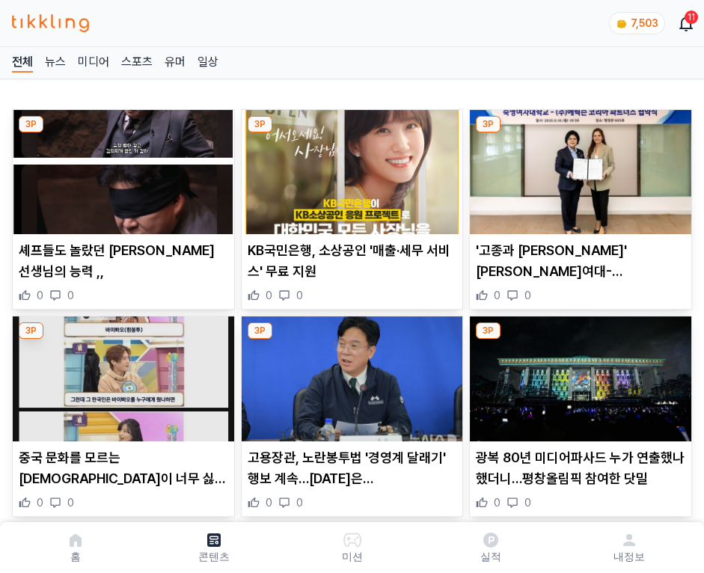
click at [578, 168] on img at bounding box center [581, 172] width 222 height 124
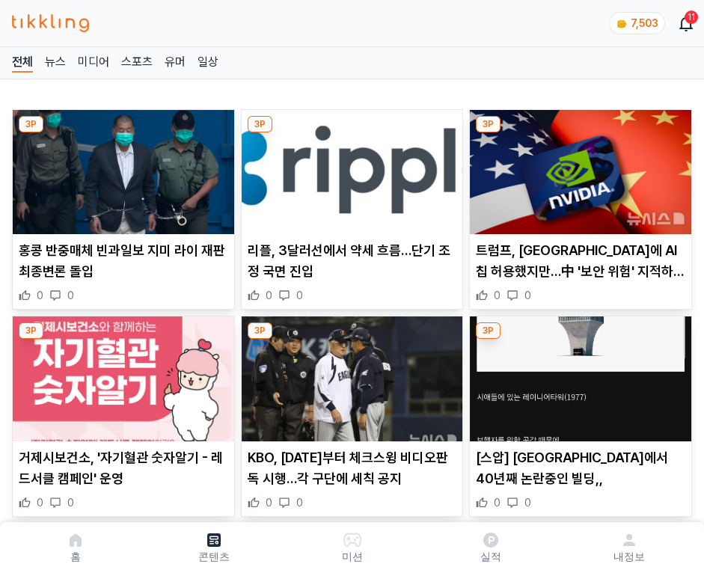
click at [578, 168] on img at bounding box center [581, 172] width 222 height 124
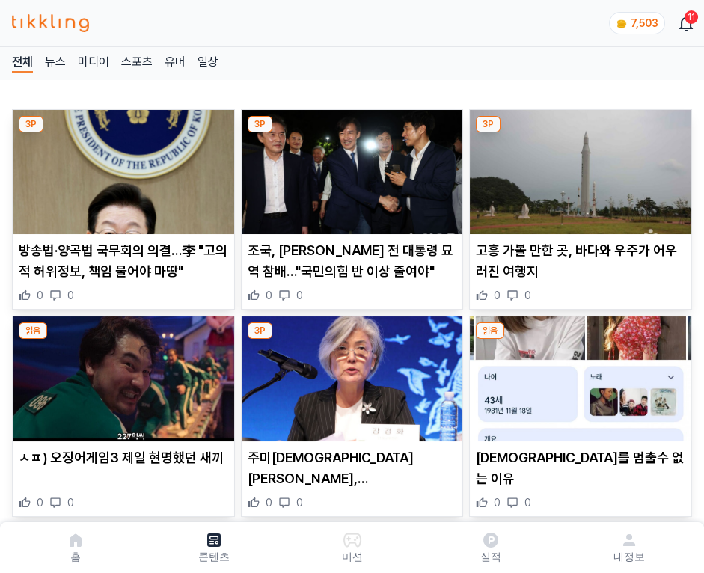
click at [578, 168] on img at bounding box center [581, 172] width 222 height 124
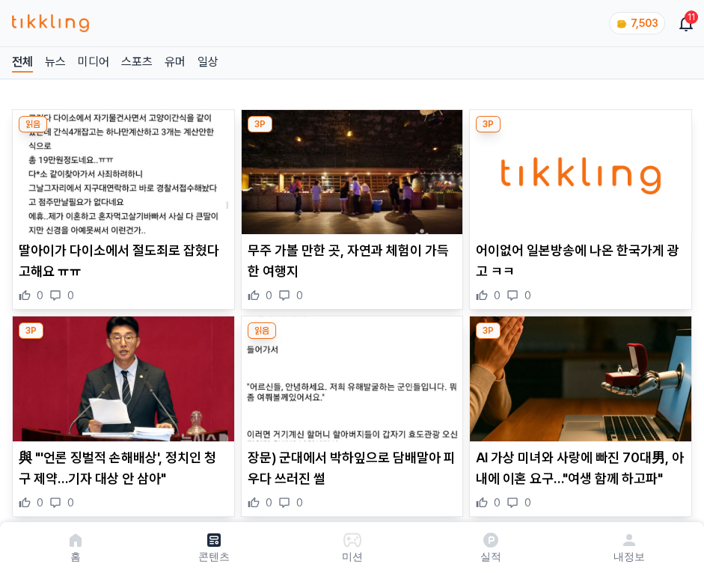
click at [578, 168] on img at bounding box center [581, 172] width 222 height 124
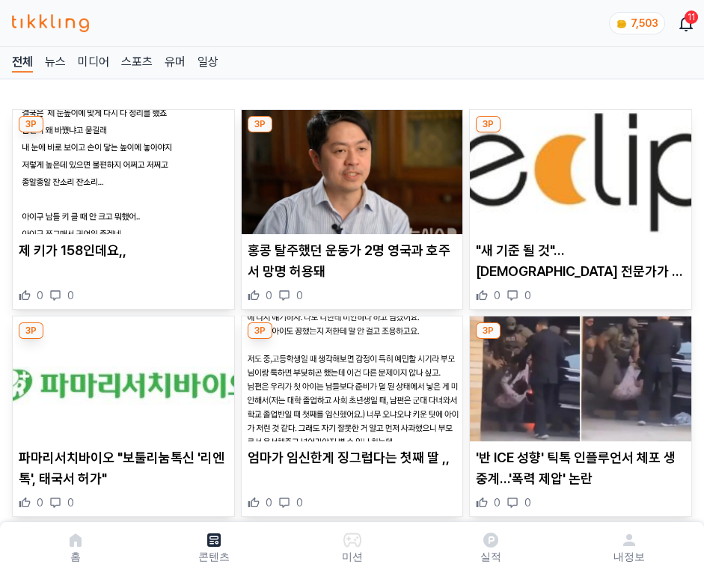
click at [578, 168] on img at bounding box center [581, 172] width 222 height 124
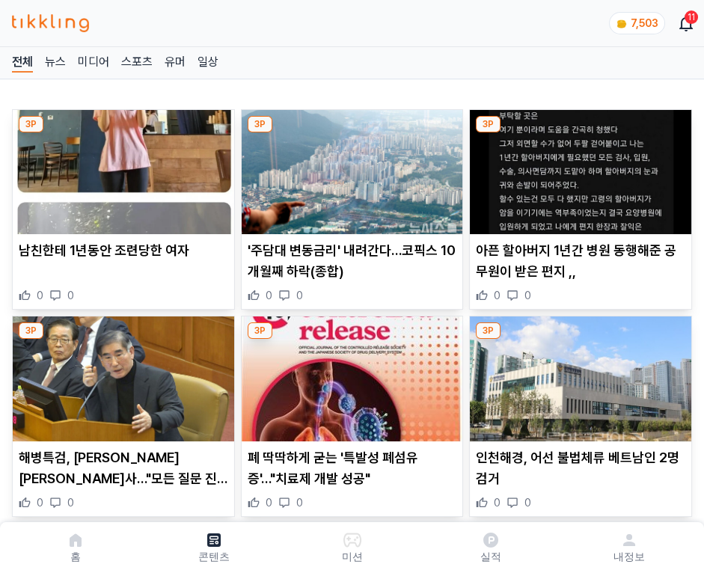
click at [578, 168] on img at bounding box center [581, 172] width 222 height 124
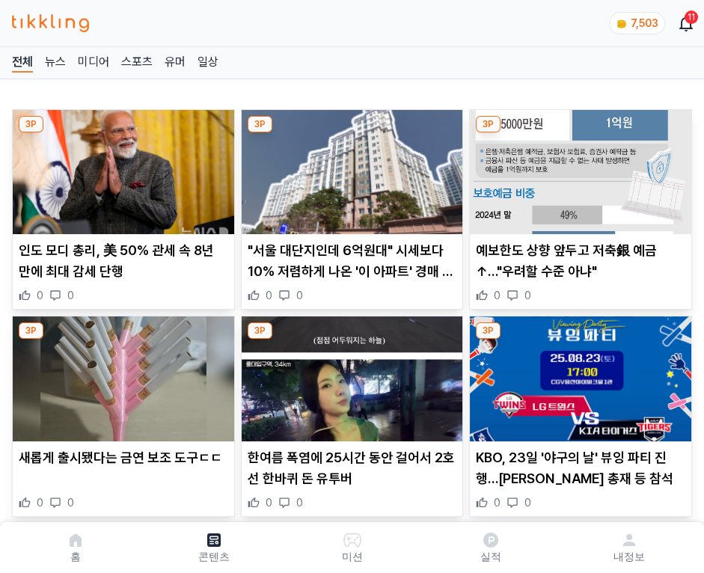
click at [578, 168] on img at bounding box center [581, 172] width 222 height 124
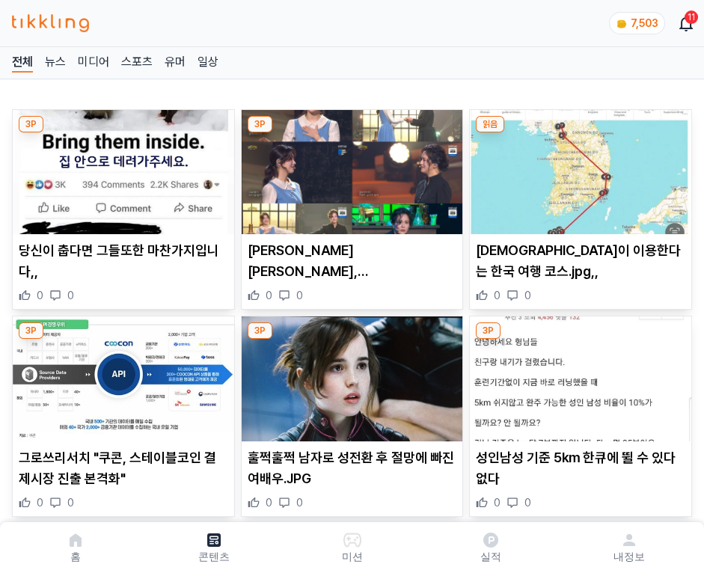
click at [578, 168] on img at bounding box center [581, 172] width 222 height 124
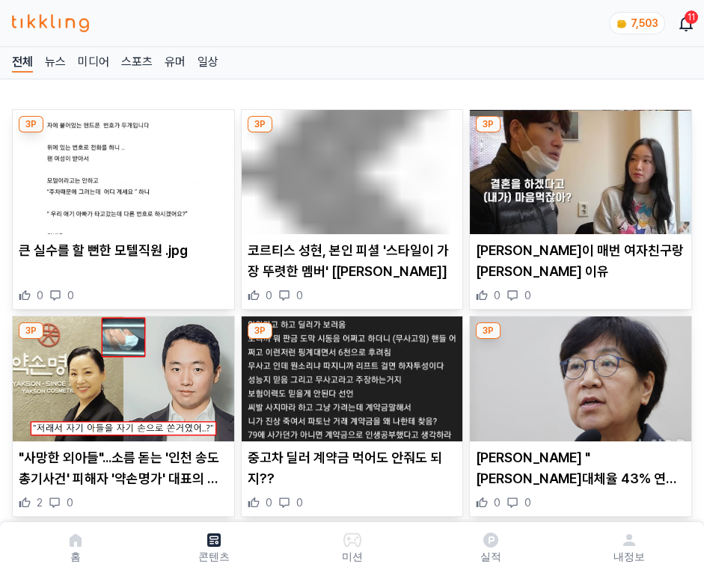
click at [578, 168] on img at bounding box center [581, 172] width 222 height 124
